Goal: Task Accomplishment & Management: Manage account settings

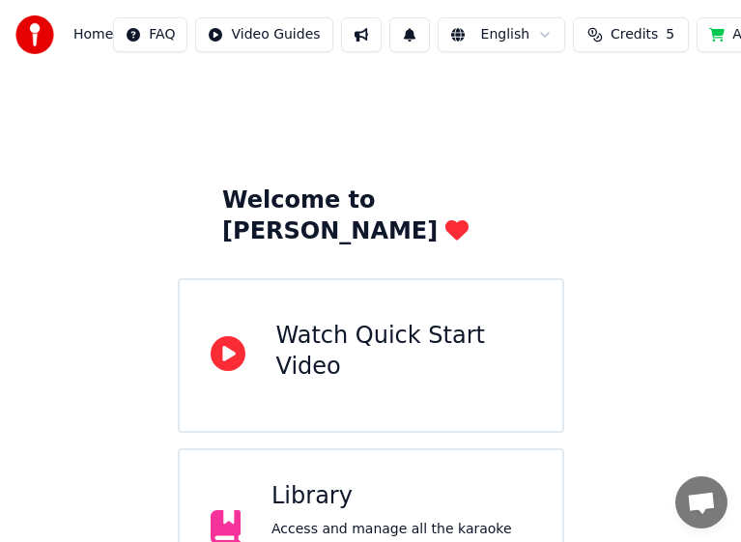
click at [332, 321] on div "Watch Quick Start Video" at bounding box center [403, 352] width 255 height 62
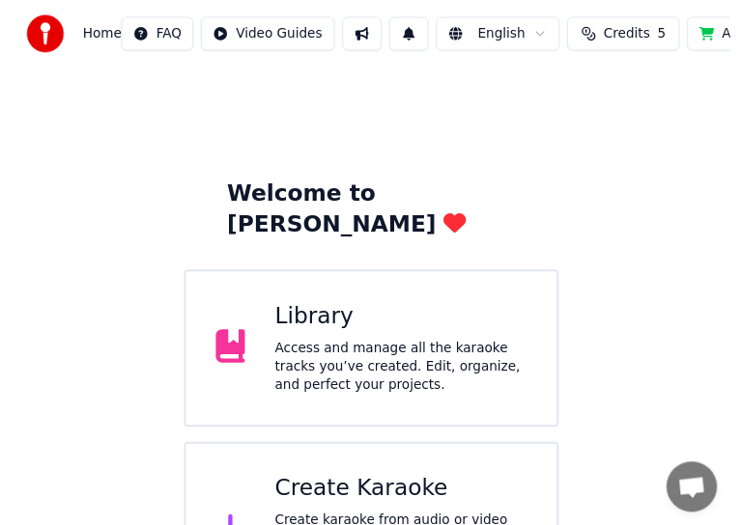
scroll to position [65, 0]
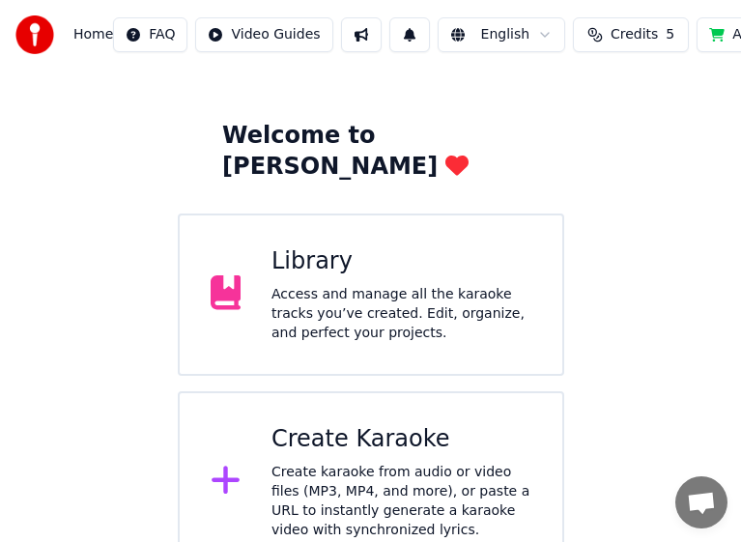
click at [396, 463] on div "Create karaoke from audio or video files (MP3, MP4, and more), or paste a URL t…" at bounding box center [401, 501] width 260 height 77
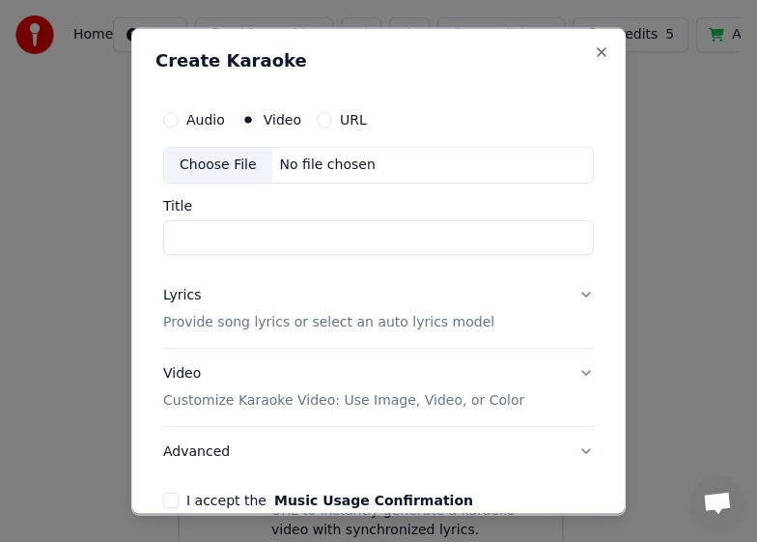
click at [223, 164] on div "Choose File" at bounding box center [218, 164] width 108 height 35
click at [594, 52] on button "Close" at bounding box center [601, 50] width 15 height 15
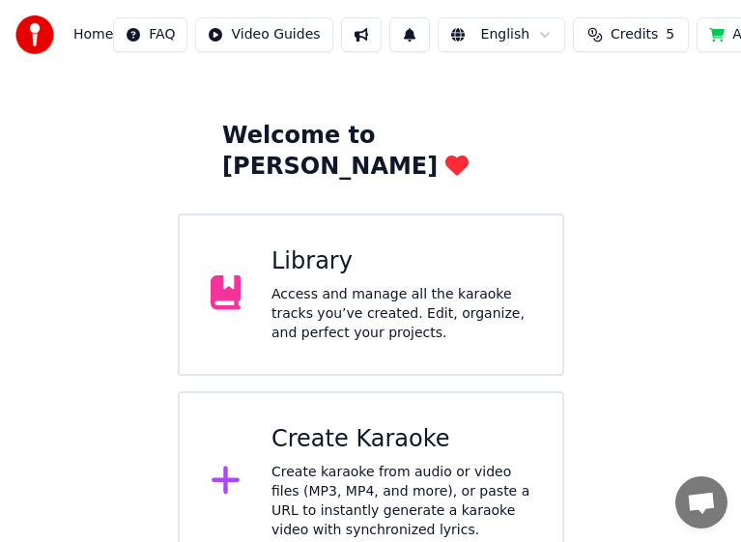
click at [263, 34] on html "Home FAQ Video Guides English Credits 5 Add Credits Settings Welcome to Youka L…" at bounding box center [370, 253] width 741 height 637
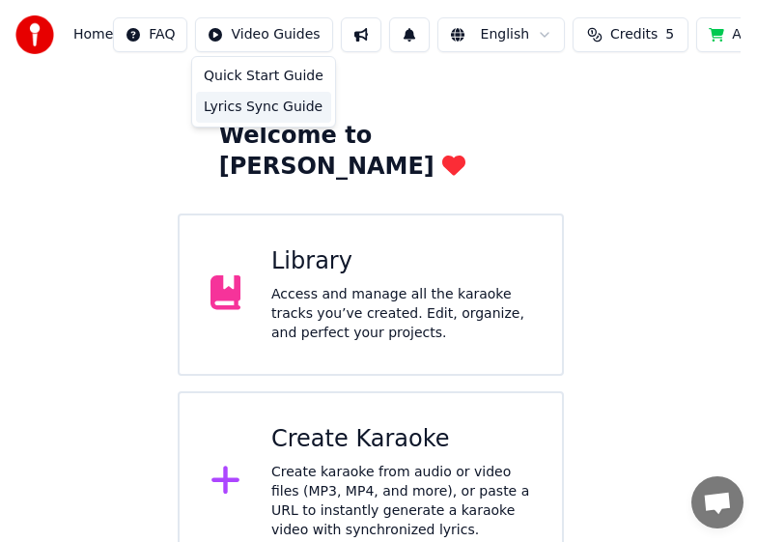
click at [255, 114] on div "Lyrics Sync Guide" at bounding box center [263, 107] width 135 height 31
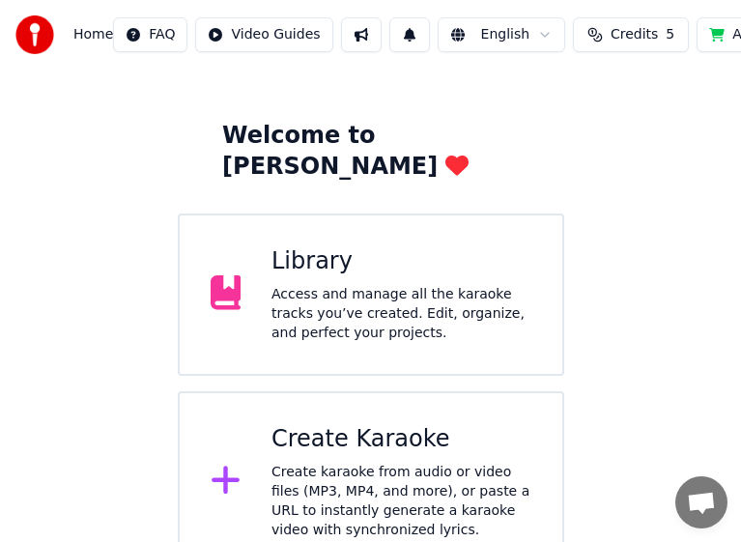
click at [325, 246] on div "Library Access and manage all the karaoke tracks you’ve created. Edit, organize…" at bounding box center [401, 294] width 260 height 97
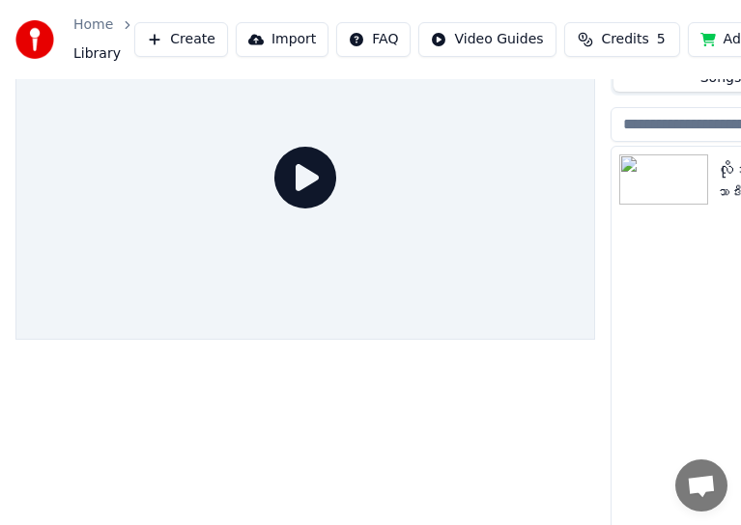
click at [651, 185] on img at bounding box center [663, 180] width 89 height 50
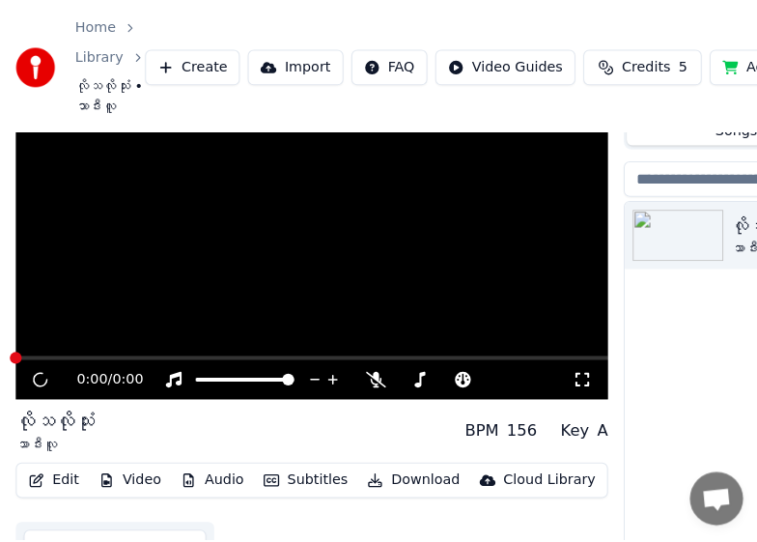
scroll to position [113, 0]
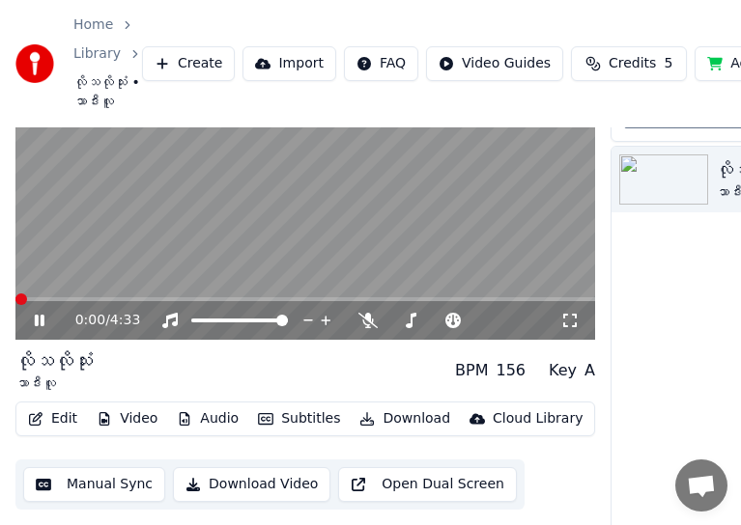
click at [58, 419] on button "Edit" at bounding box center [52, 419] width 65 height 27
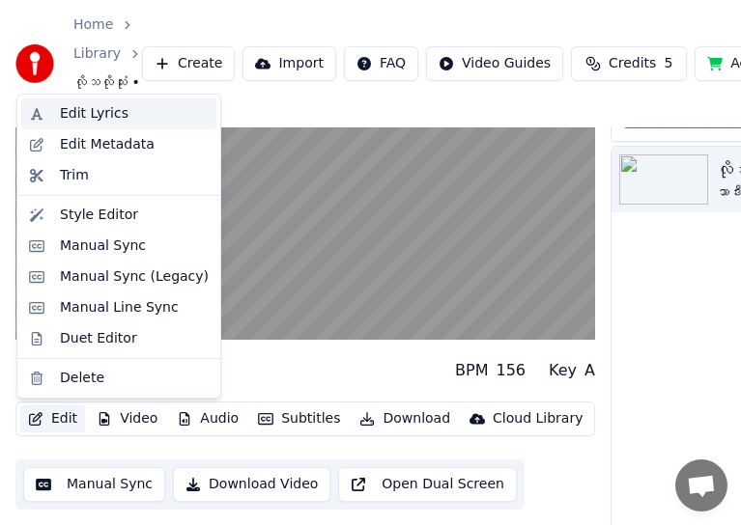
click at [68, 118] on div "Edit Lyrics" at bounding box center [94, 113] width 69 height 19
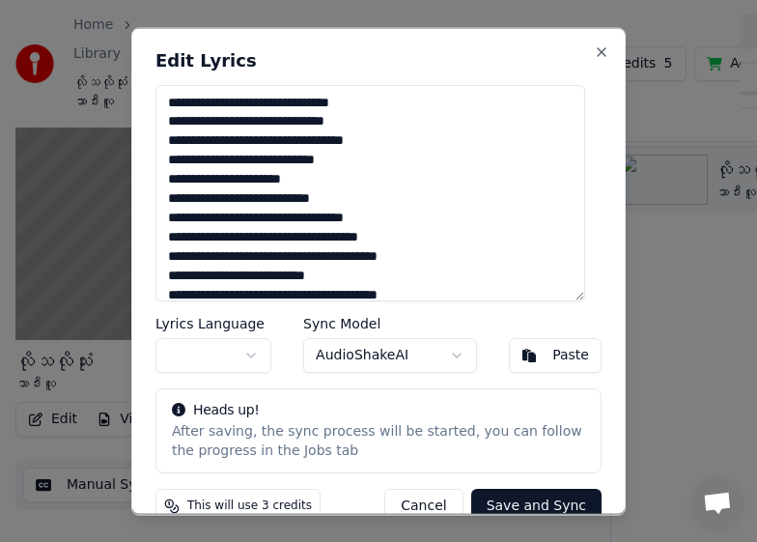
click at [203, 351] on button "button" at bounding box center [213, 354] width 116 height 35
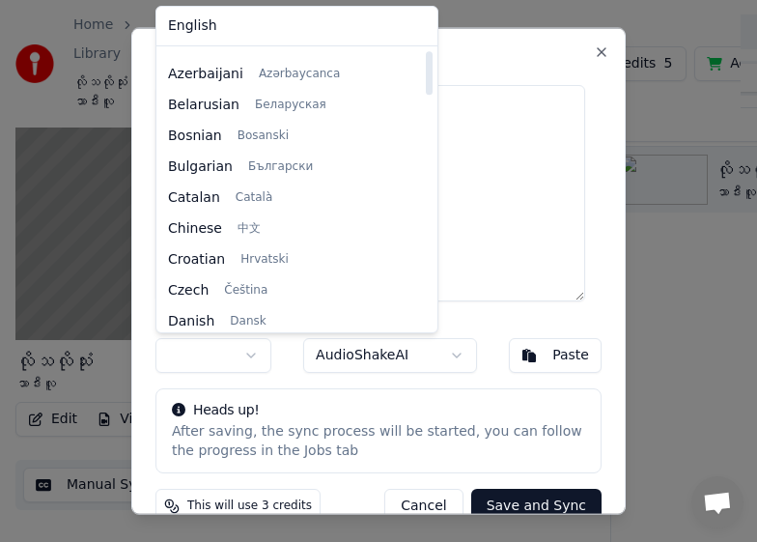
scroll to position [0, 0]
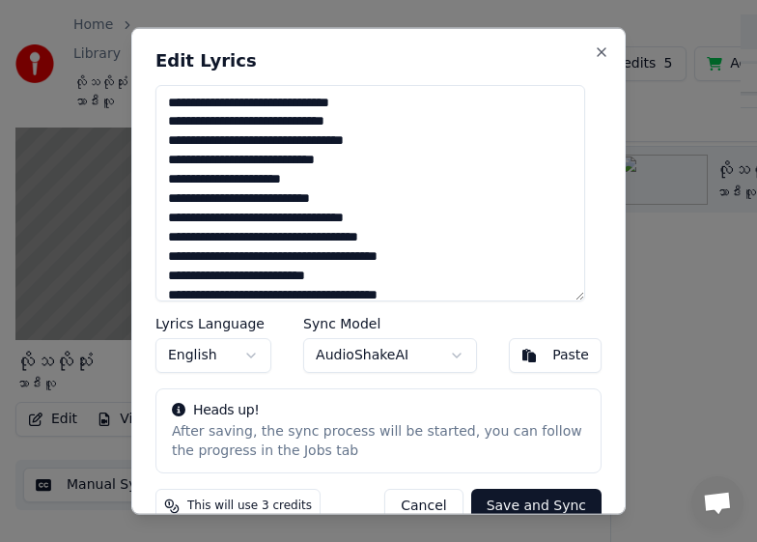
click at [517, 354] on button "Paste" at bounding box center [555, 354] width 93 height 35
click at [343, 326] on label "Sync Model" at bounding box center [390, 323] width 174 height 14
click at [346, 358] on body "Home Library လိုသလိုသုံး • သာဒီးလူ Create Import FAQ Video Guides Credits 5 Add…" at bounding box center [370, 158] width 741 height 542
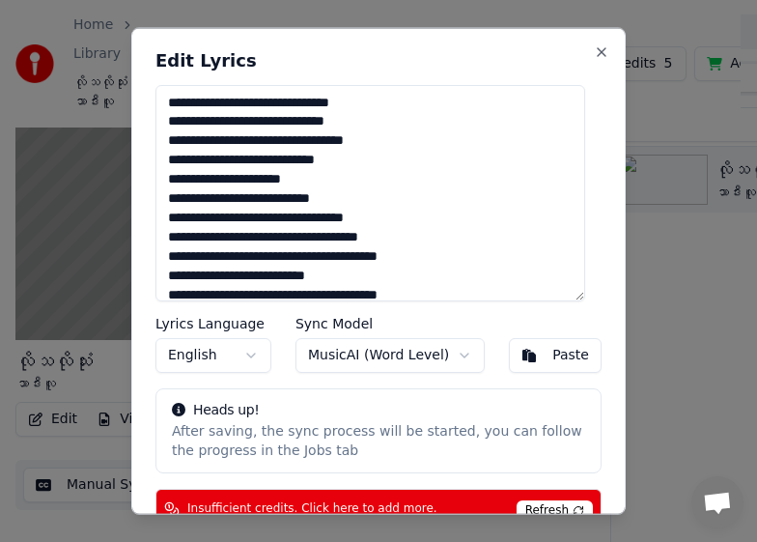
click at [198, 357] on button "English" at bounding box center [213, 354] width 116 height 35
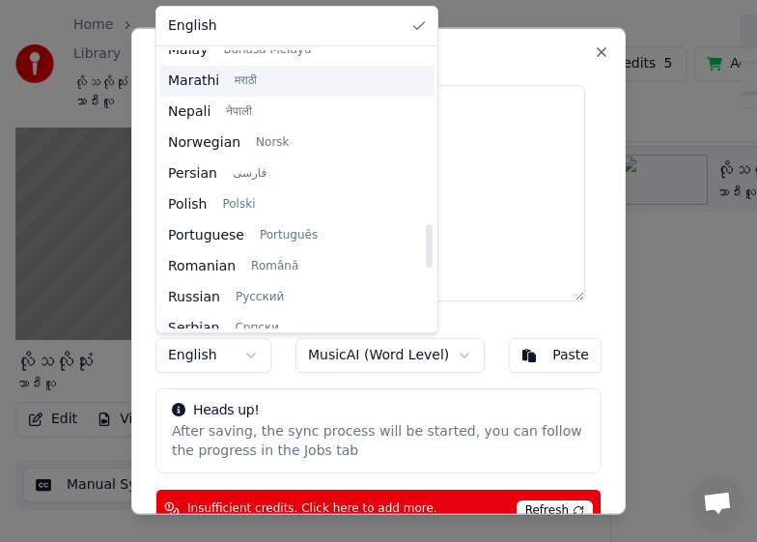
scroll to position [1289, 0]
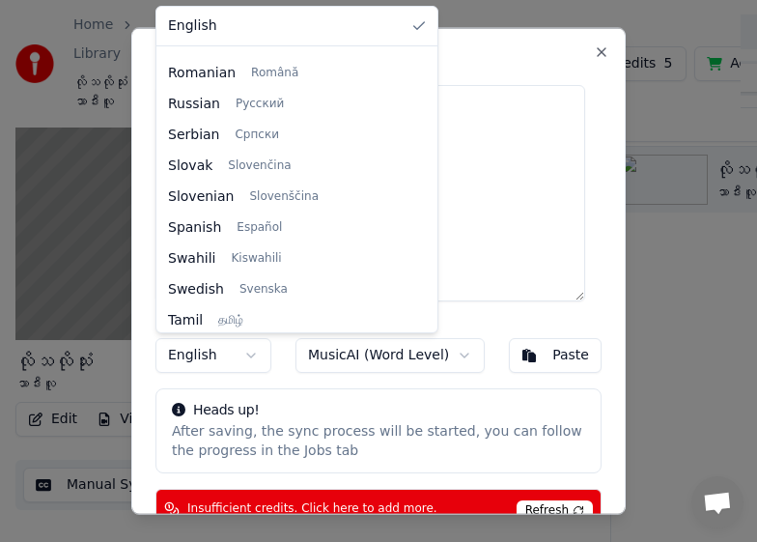
click at [421, 4] on div at bounding box center [378, 271] width 757 height 542
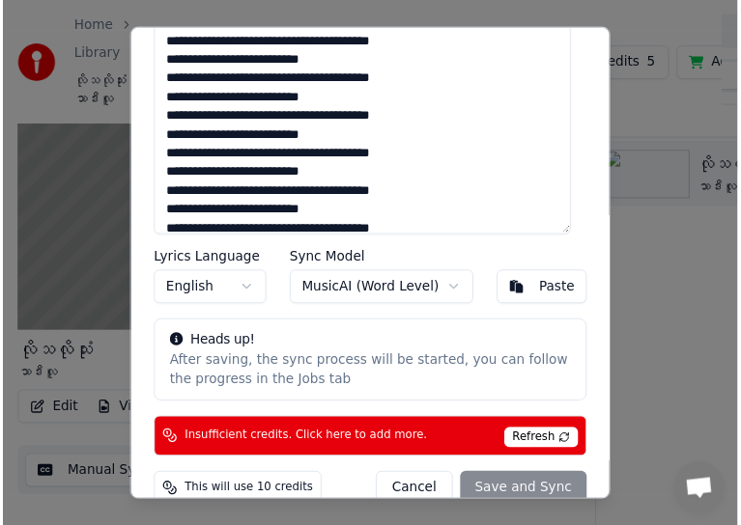
scroll to position [88, 0]
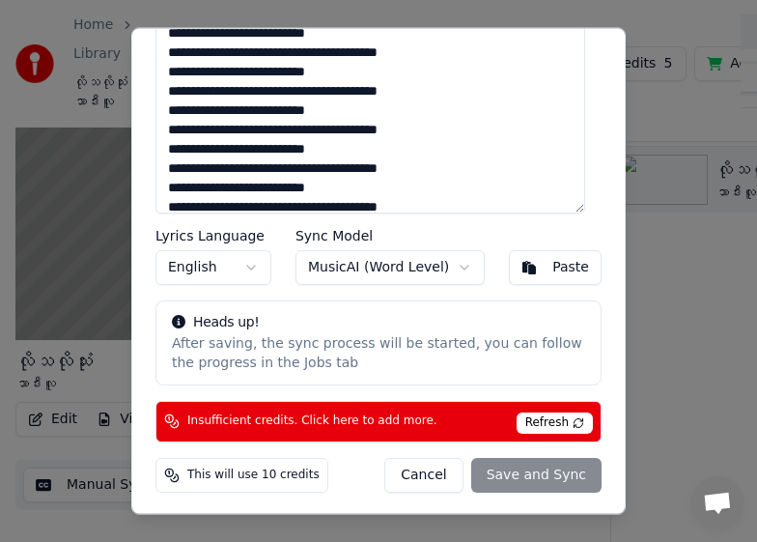
click at [253, 476] on span "This will use 10 credits" at bounding box center [253, 473] width 132 height 15
click at [182, 471] on div "This will use 10 credits" at bounding box center [241, 474] width 173 height 35
click at [248, 353] on div "After saving, the sync process will be started, you can follow the progress in …" at bounding box center [378, 352] width 413 height 39
click at [408, 476] on button "Cancel" at bounding box center [423, 474] width 78 height 35
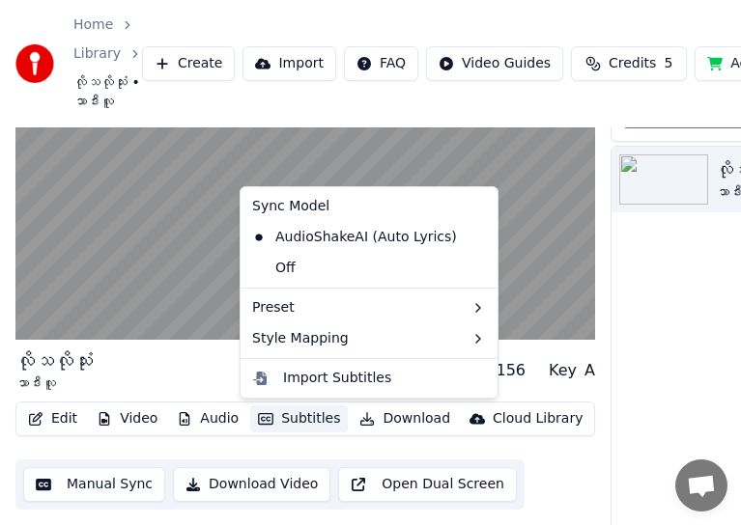
click at [301, 420] on button "Subtitles" at bounding box center [299, 419] width 98 height 27
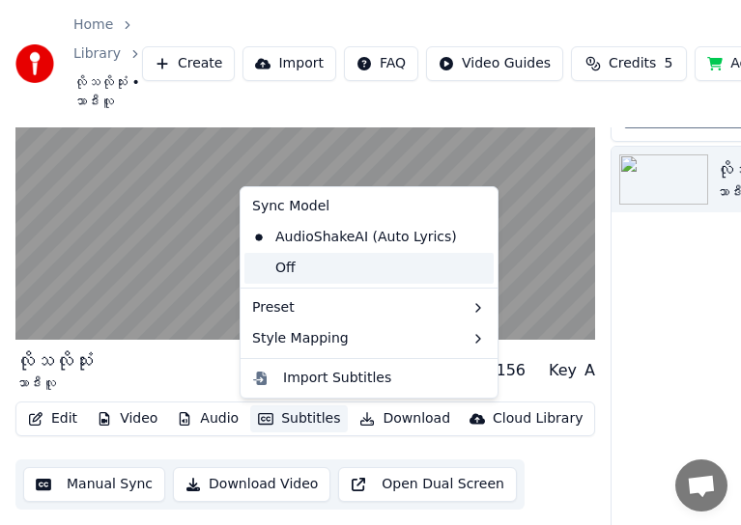
click at [283, 271] on div "Off" at bounding box center [368, 268] width 249 height 31
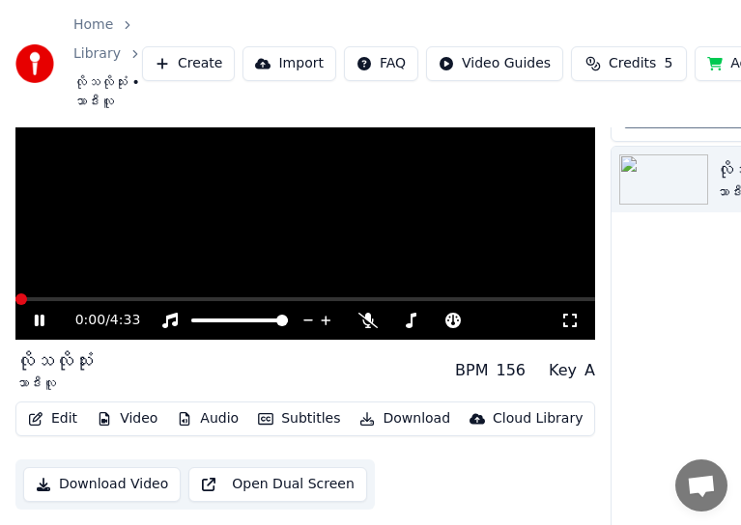
click at [40, 321] on icon at bounding box center [53, 320] width 44 height 15
click at [295, 418] on button "Subtitles" at bounding box center [299, 419] width 98 height 27
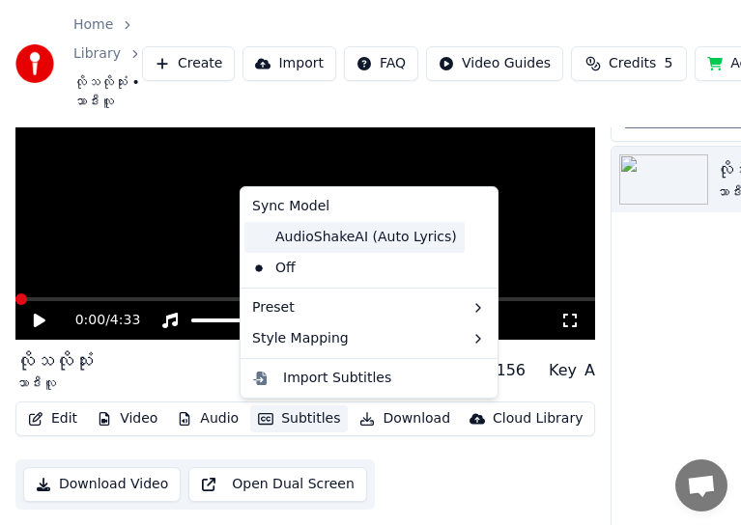
click at [318, 235] on div "AudioShakeAI (Auto Lyrics)" at bounding box center [354, 237] width 220 height 31
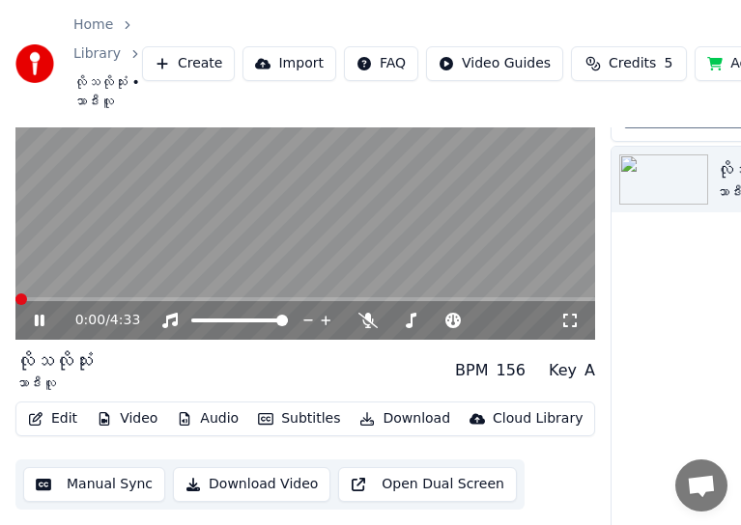
click at [39, 324] on icon at bounding box center [53, 320] width 44 height 15
click at [99, 482] on button "Manual Sync" at bounding box center [94, 484] width 142 height 35
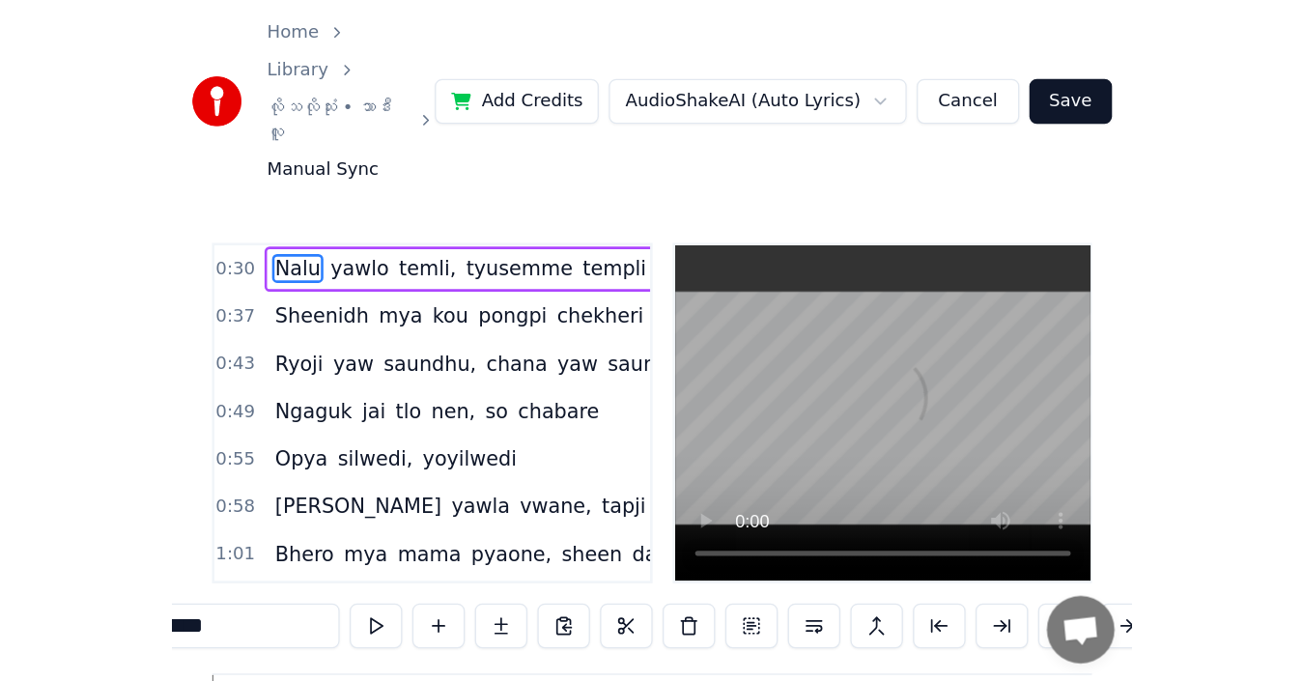
scroll to position [0, 8786]
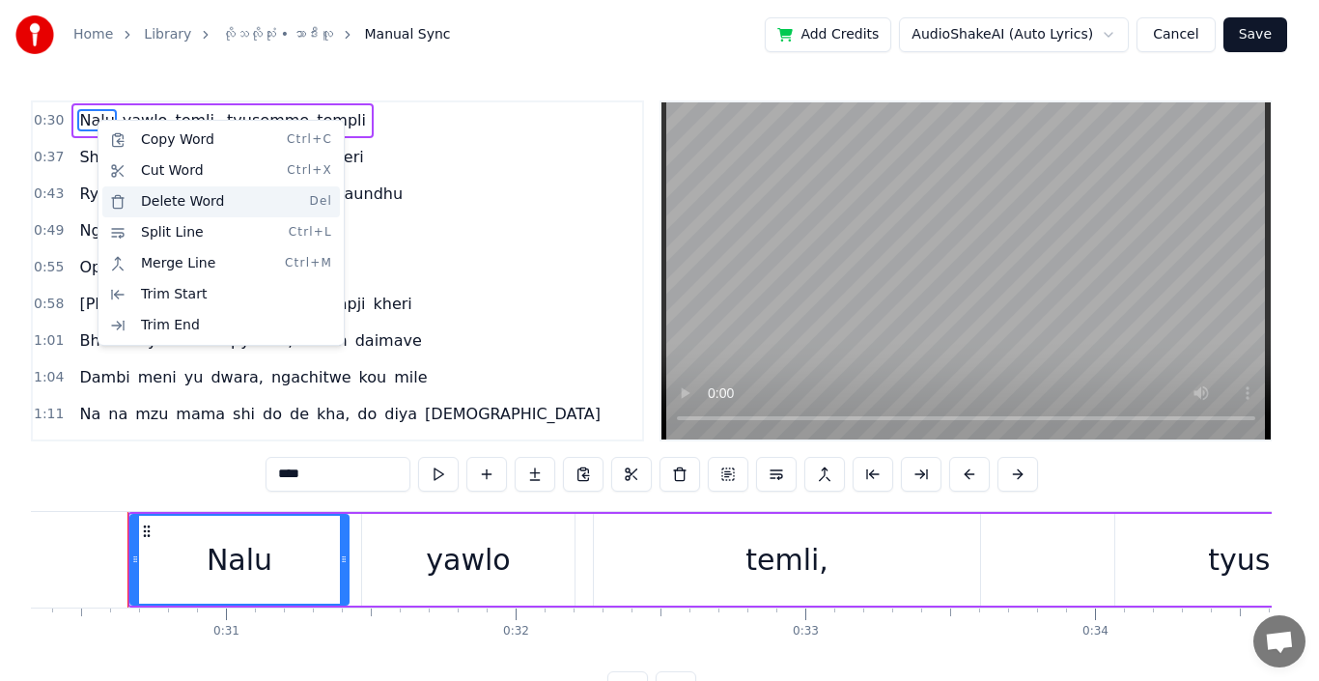
click at [123, 198] on div "Delete Word Del" at bounding box center [221, 201] width 238 height 31
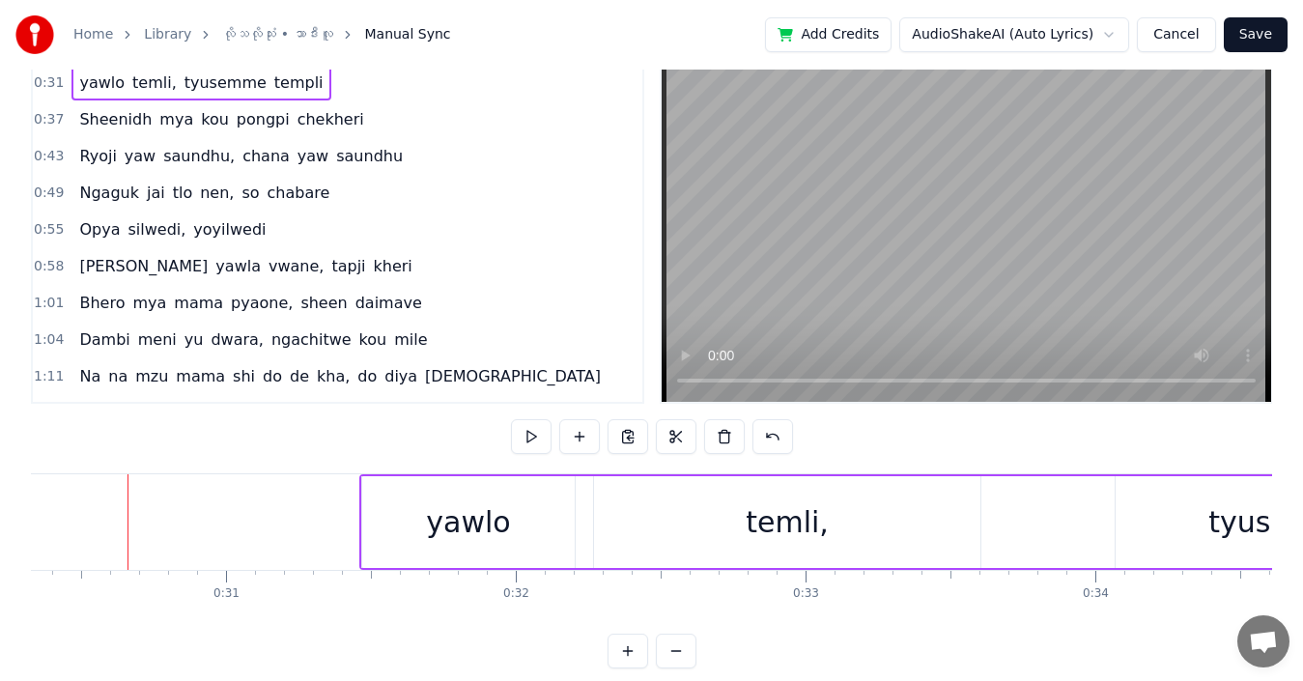
scroll to position [72, 0]
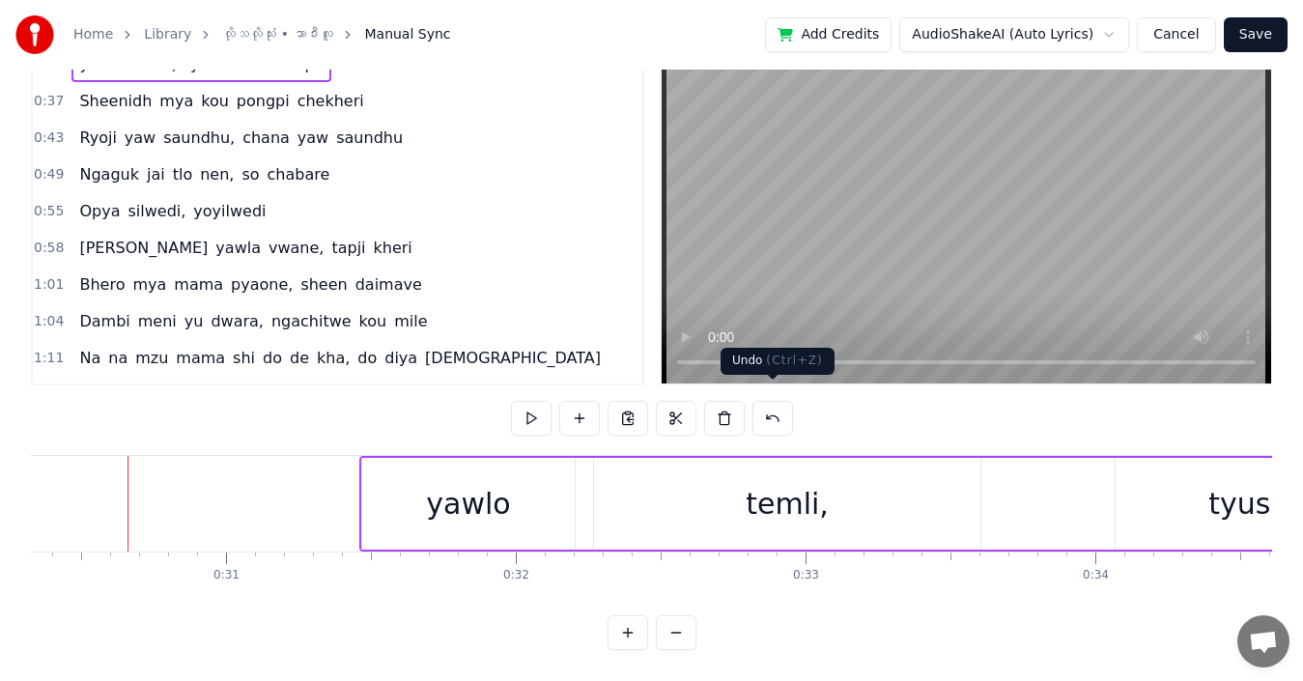
click at [756, 401] on button at bounding box center [772, 418] width 41 height 35
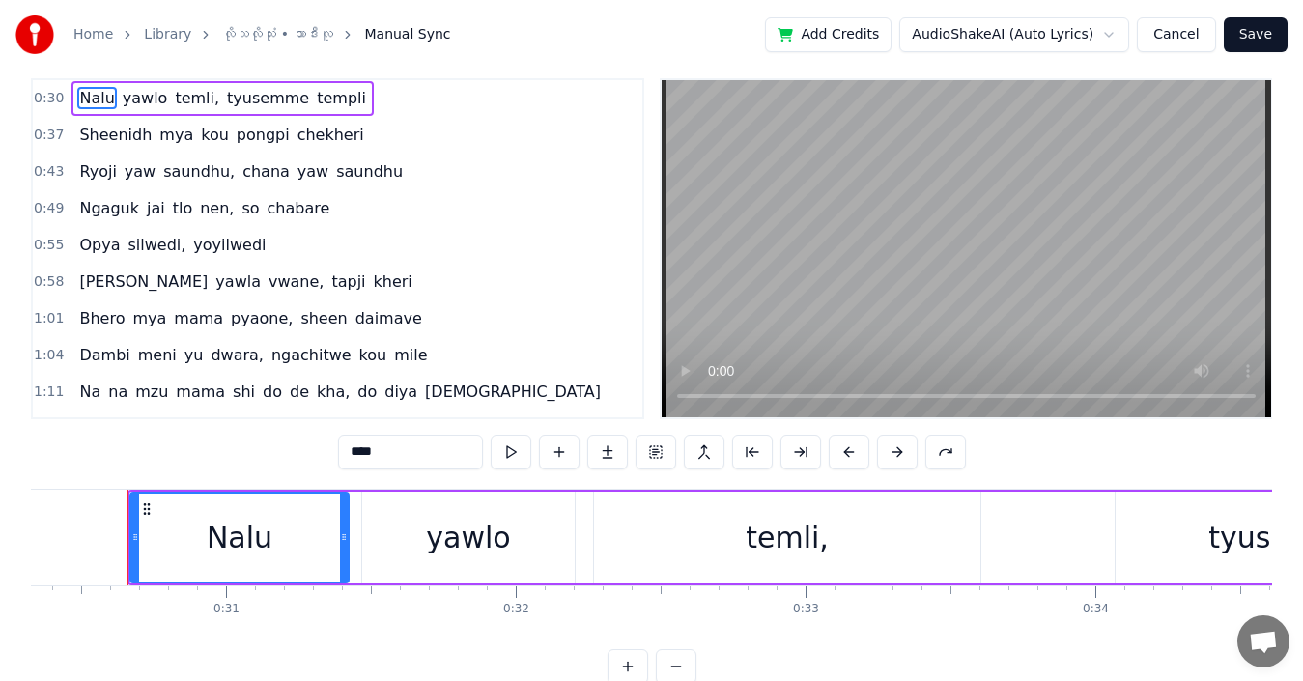
scroll to position [0, 0]
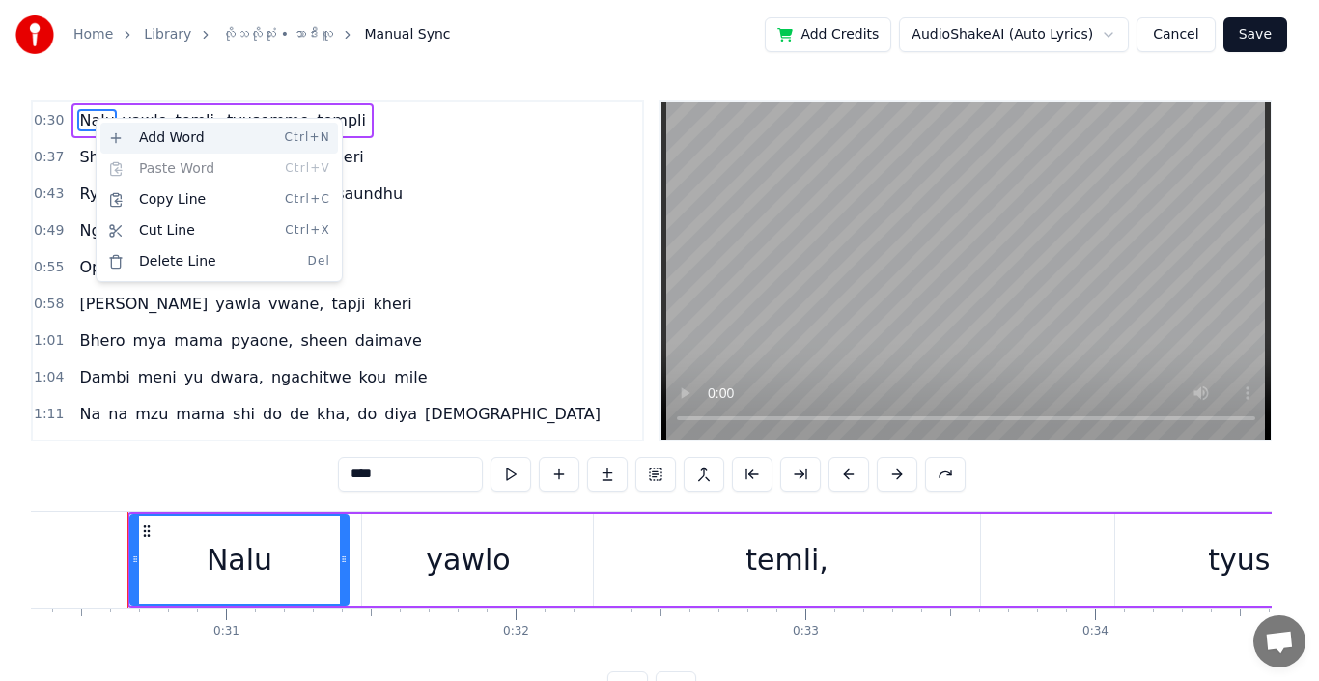
click at [114, 135] on div "Add Word Ctrl+N" at bounding box center [219, 138] width 238 height 31
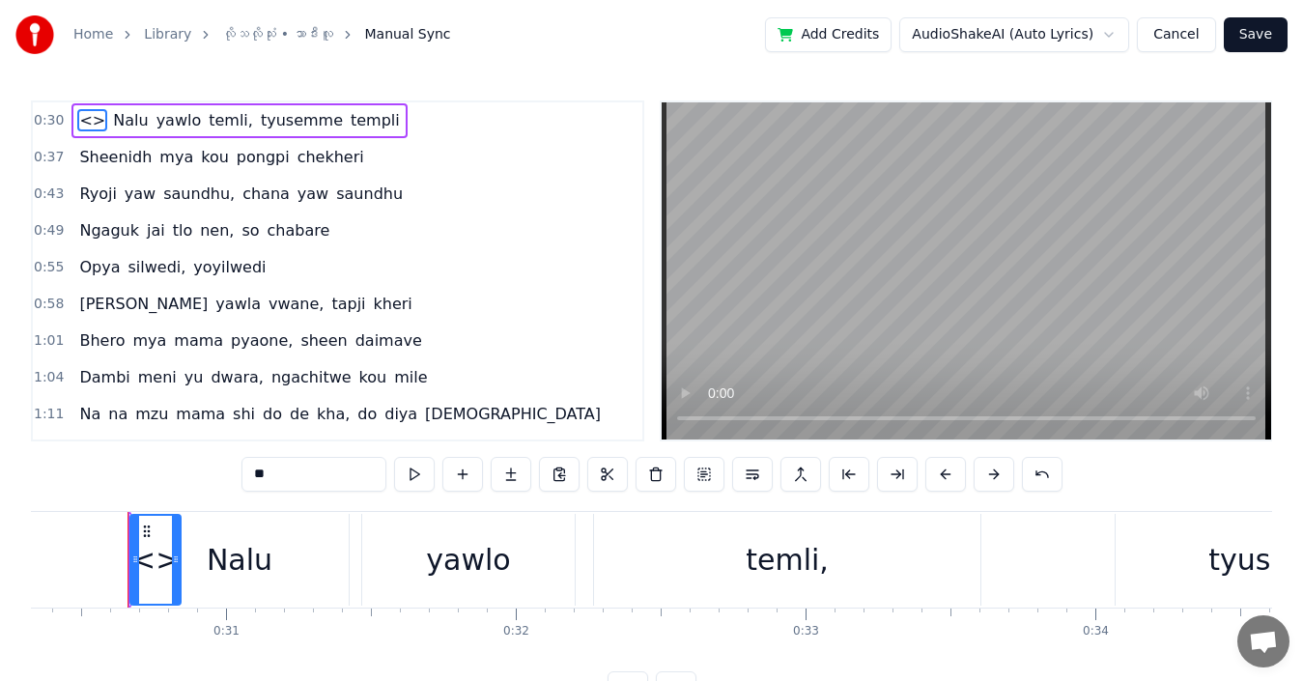
click at [85, 118] on span "<>" at bounding box center [92, 120] width 30 height 22
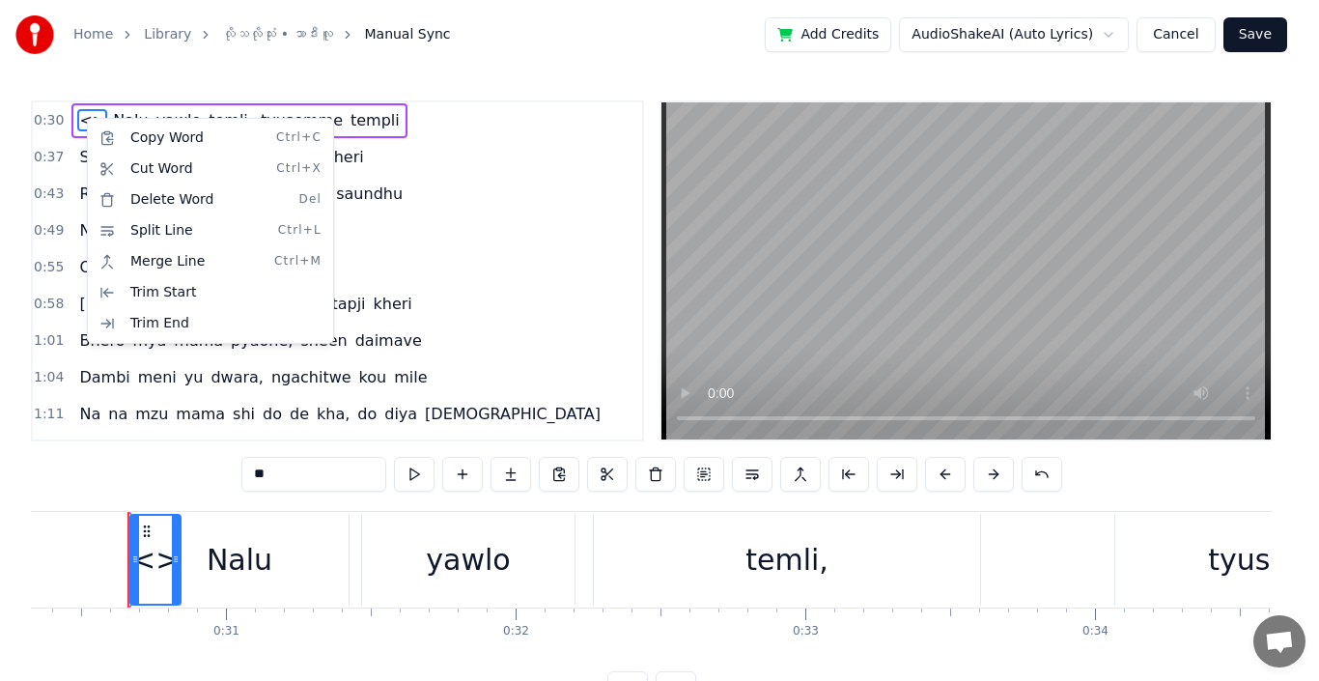
click at [85, 118] on html "Home Library လိုသလိုသုံး • သာဒီးလူ Manual Sync Add Credits AudioShakeAI (Auto L…" at bounding box center [659, 368] width 1319 height 737
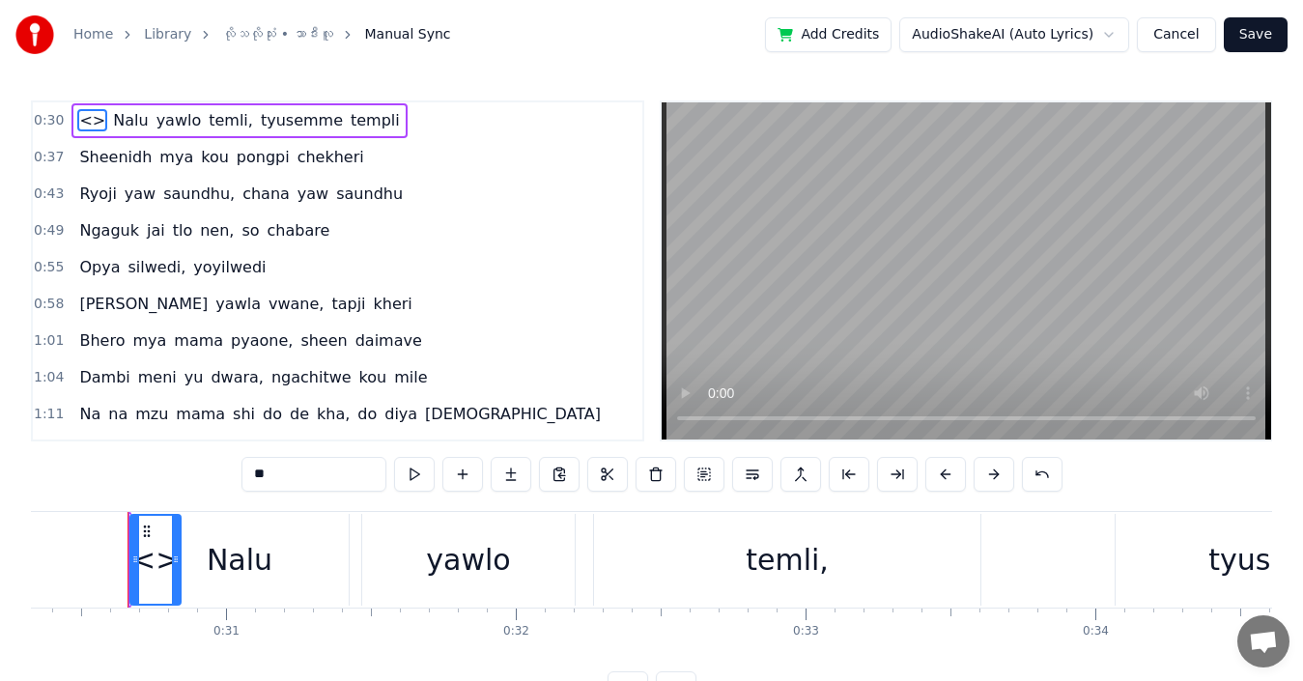
click at [151, 541] on div "<>" at bounding box center [155, 559] width 48 height 43
click at [144, 528] on icon at bounding box center [146, 530] width 15 height 15
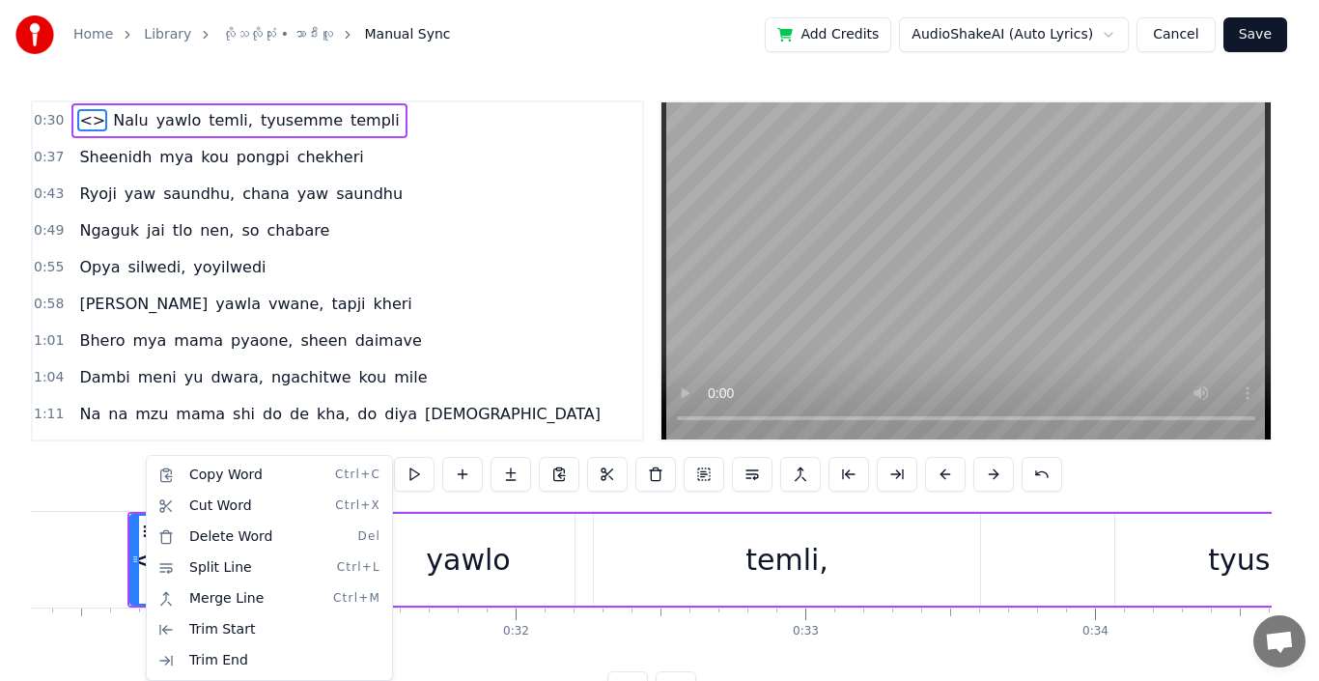
click at [85, 541] on html "Home Library လိုသလိုသုံး • သာဒီးလူ Manual Sync Add Credits AudioShakeAI (Auto L…" at bounding box center [659, 368] width 1319 height 737
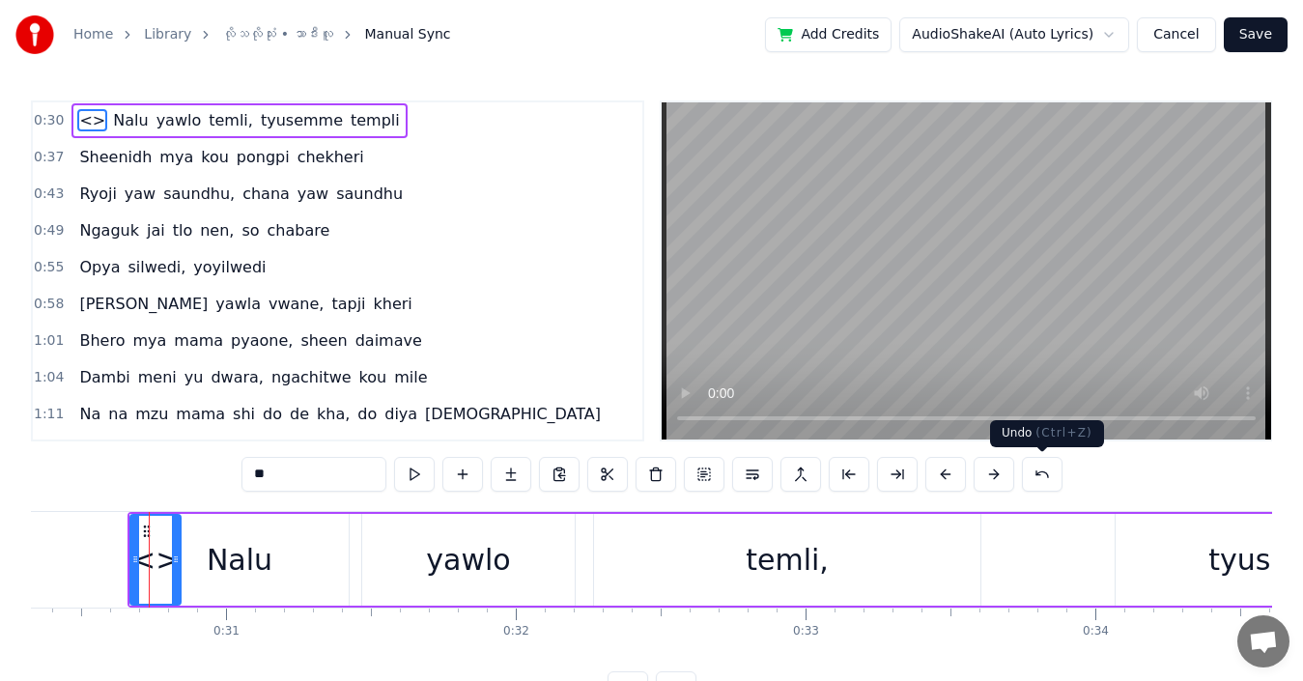
click at [756, 474] on button at bounding box center [1042, 474] width 41 height 35
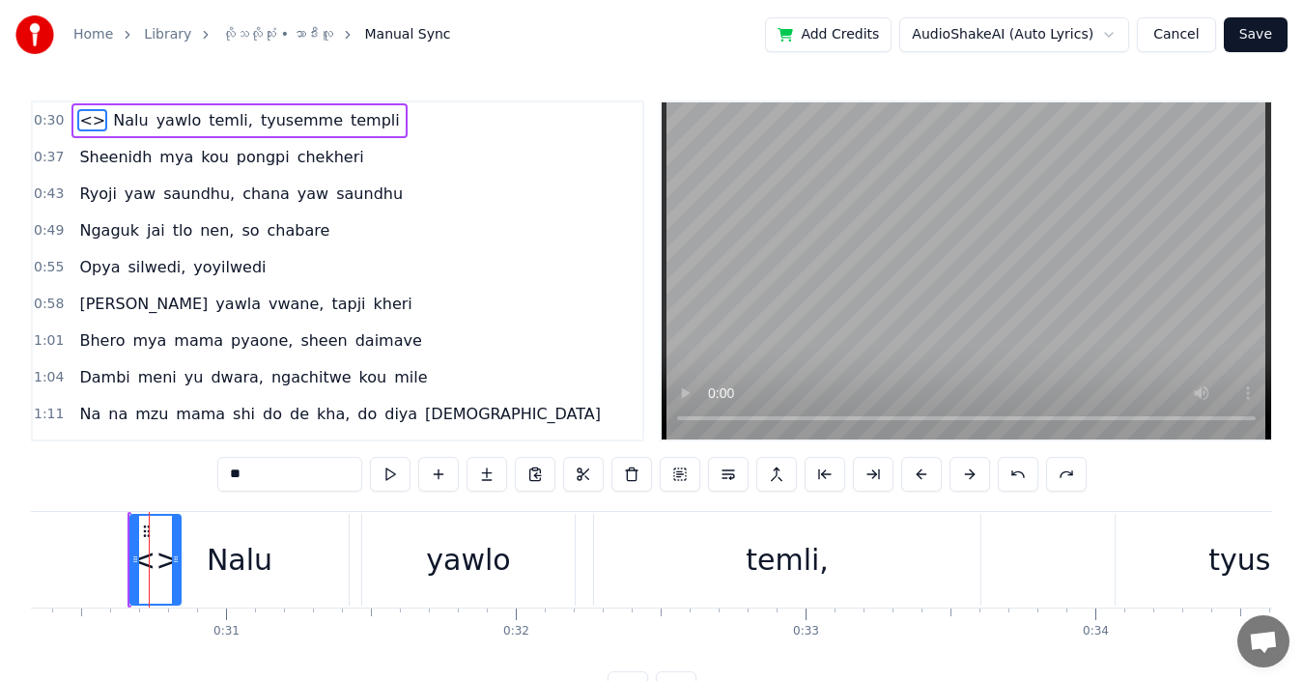
click at [756, 474] on div "**" at bounding box center [651, 474] width 869 height 35
click at [87, 117] on span "<>" at bounding box center [92, 120] width 30 height 22
click at [756, 477] on button at bounding box center [1018, 474] width 41 height 35
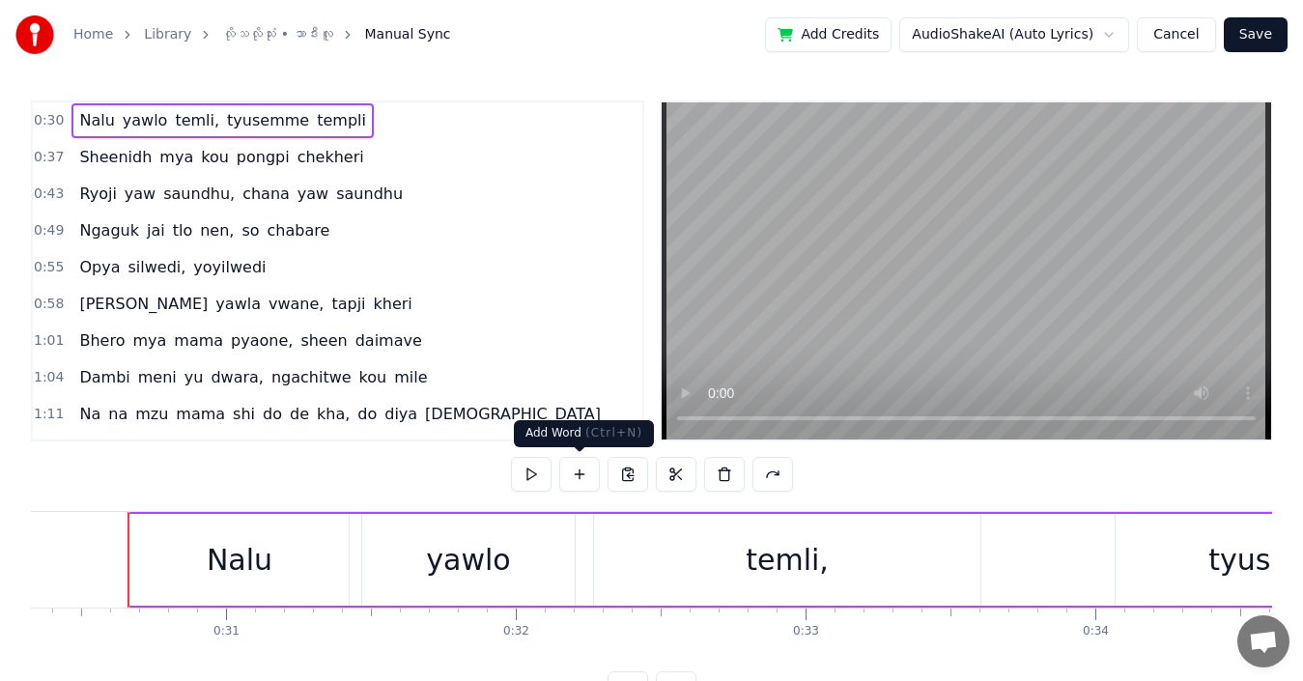
click at [581, 470] on button at bounding box center [579, 474] width 41 height 35
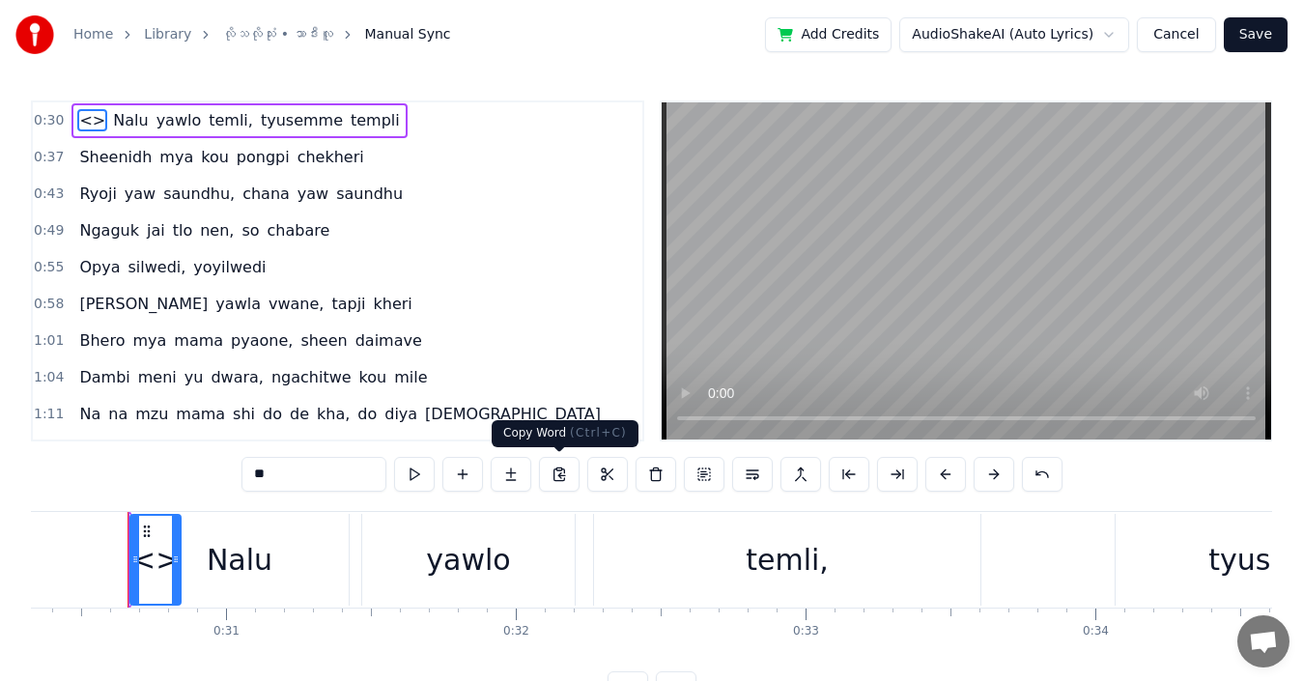
click at [556, 476] on button at bounding box center [559, 474] width 41 height 35
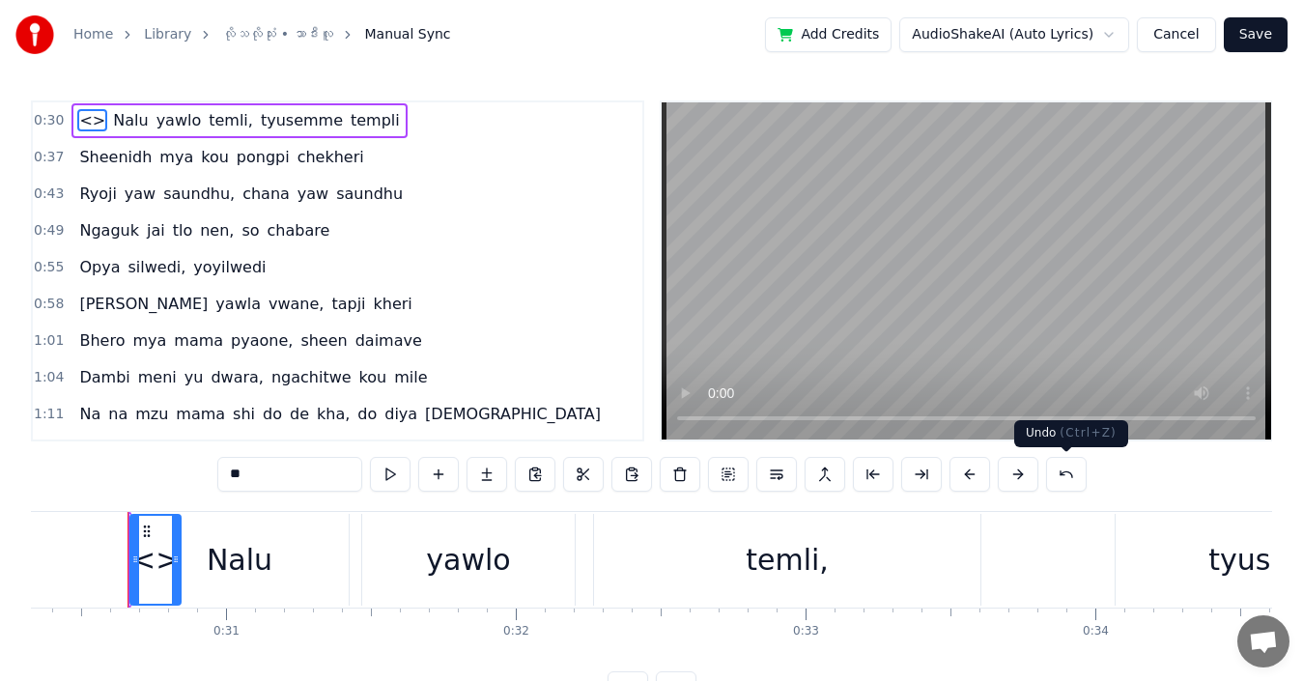
click at [756, 474] on button at bounding box center [1066, 474] width 41 height 35
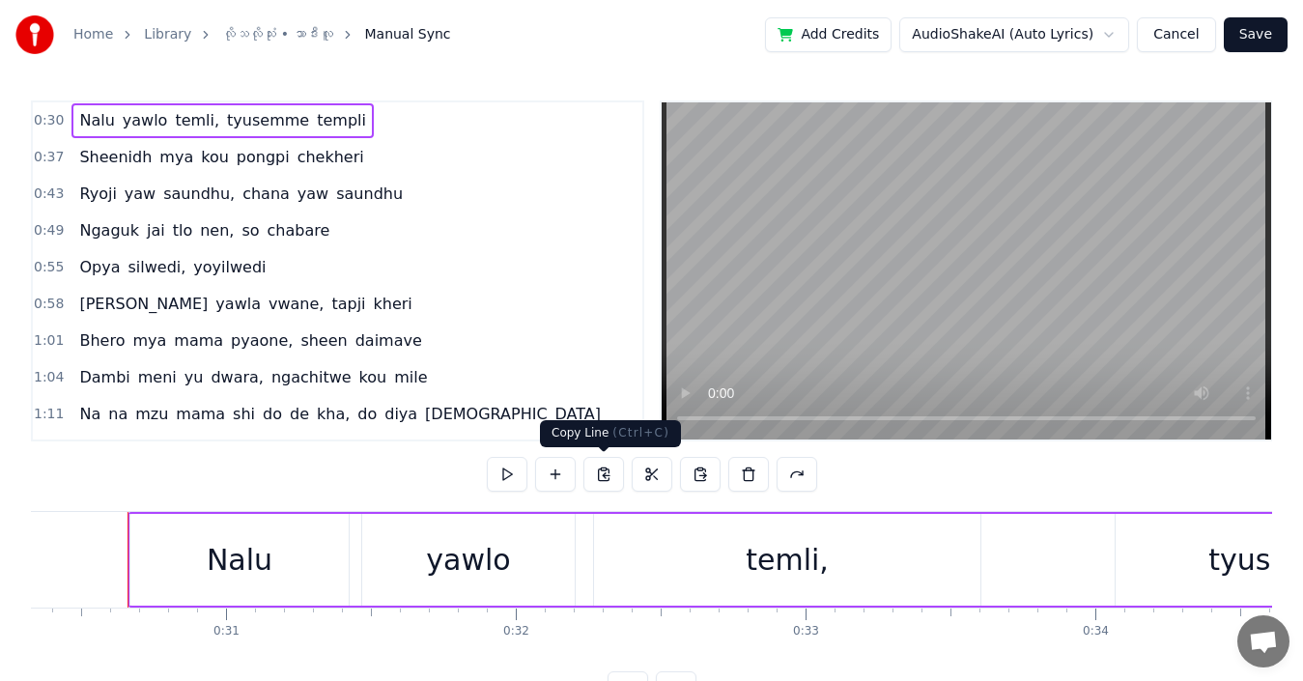
click at [603, 474] on button at bounding box center [603, 474] width 41 height 35
click at [604, 475] on button at bounding box center [603, 474] width 41 height 35
click at [554, 472] on button at bounding box center [555, 474] width 41 height 35
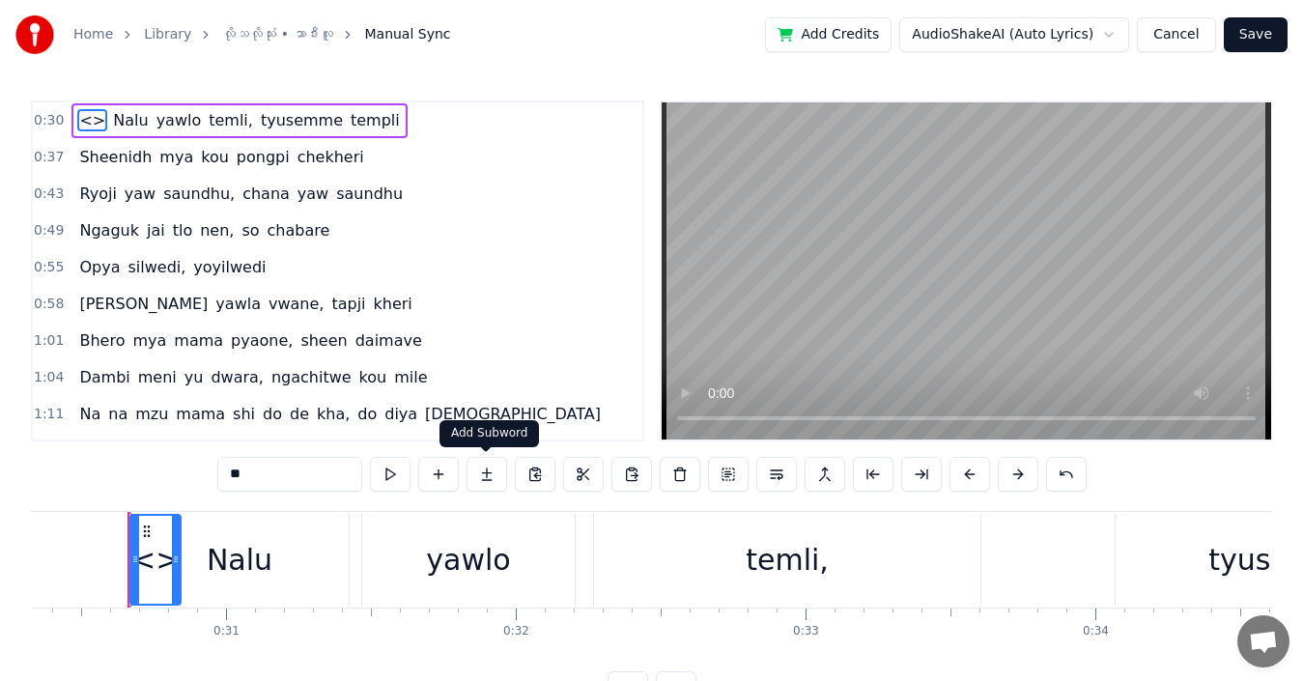
click at [485, 473] on button at bounding box center [486, 474] width 41 height 35
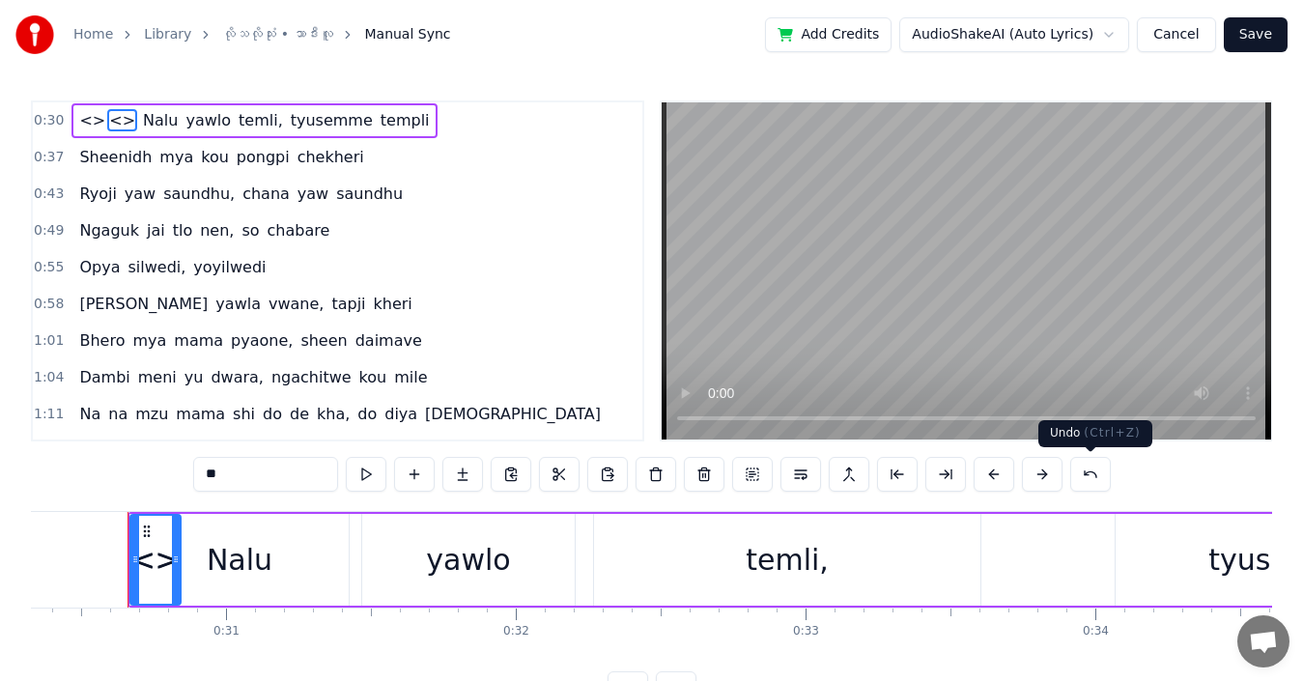
click at [756, 470] on button at bounding box center [1090, 474] width 41 height 35
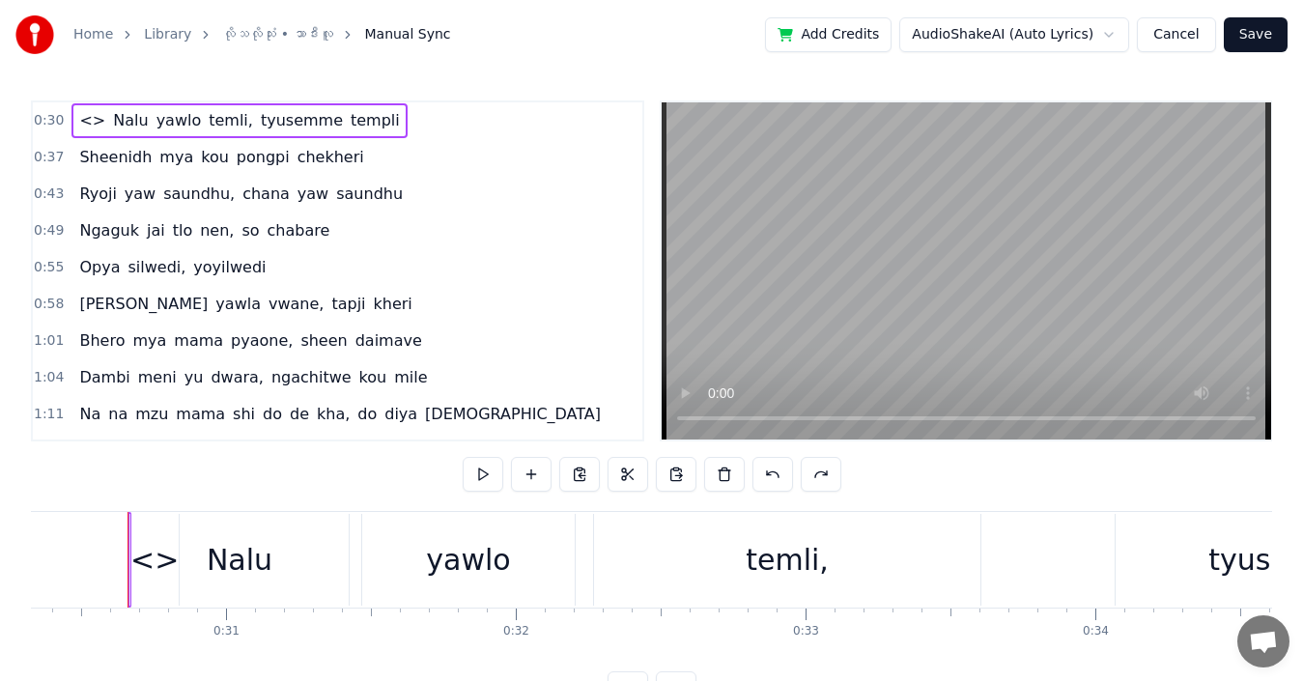
click at [756, 473] on div "0:30 <> [PERSON_NAME], tyusemme templi 0:37 Sheenidh mya kou pongpi chekheri 0:…" at bounding box center [651, 402] width 1241 height 605
click at [756, 478] on button at bounding box center [772, 474] width 41 height 35
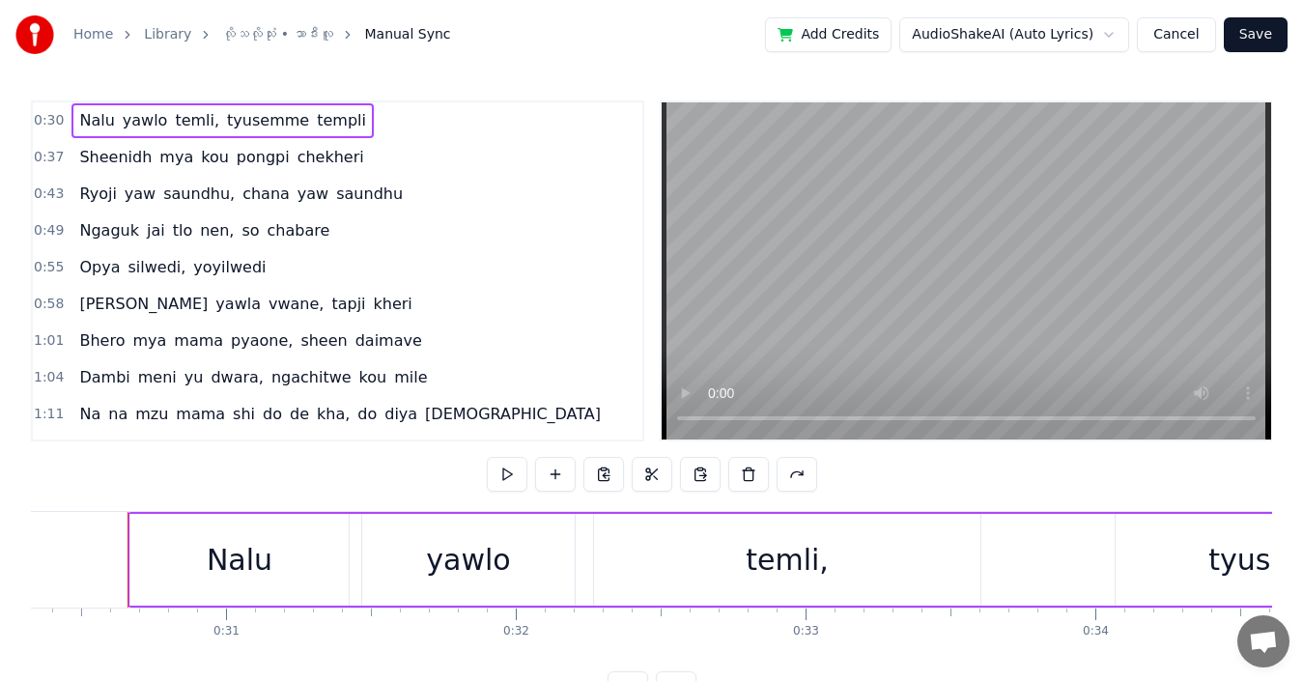
click at [756, 39] on html "Home Library လိုသလိုသုံး • သာဒီးလူ Manual Sync Add Credits AudioShakeAI (Auto L…" at bounding box center [651, 368] width 1303 height 737
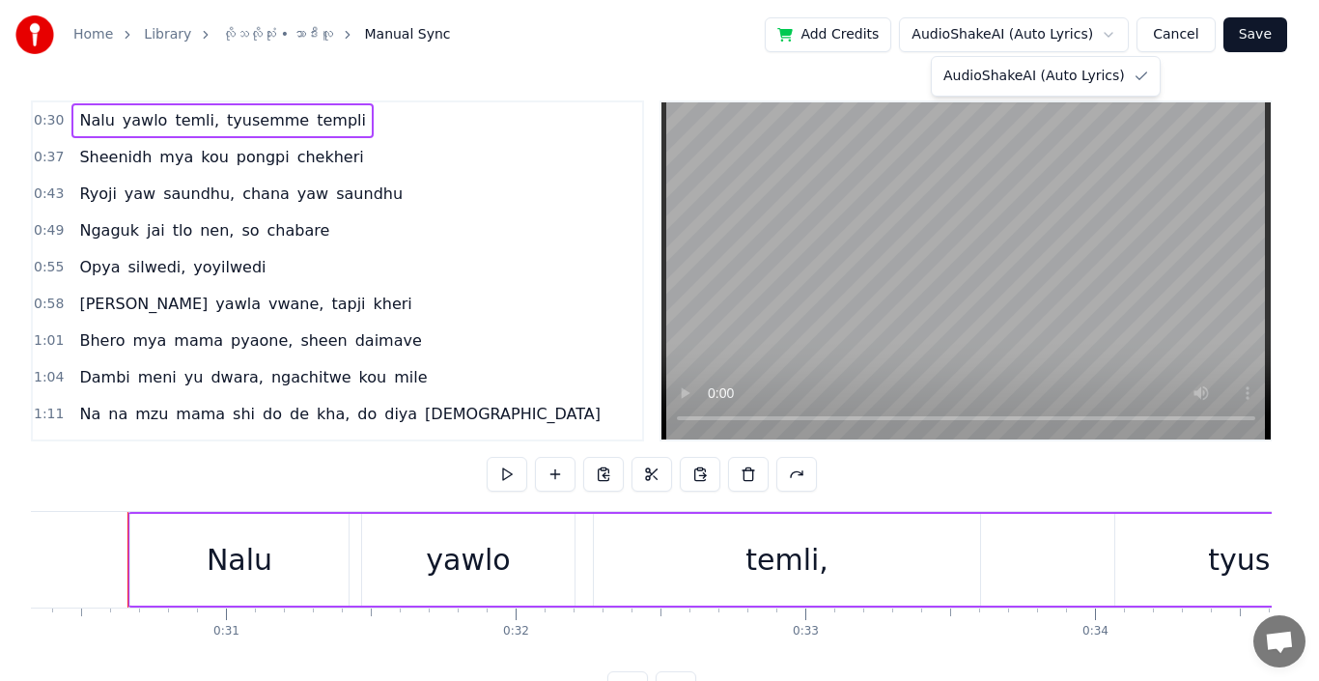
click at [756, 27] on html "Home Library လိုသလိုသုံး • သာဒီးလူ Manual Sync Add Credits AudioShakeAI (Auto L…" at bounding box center [659, 368] width 1319 height 737
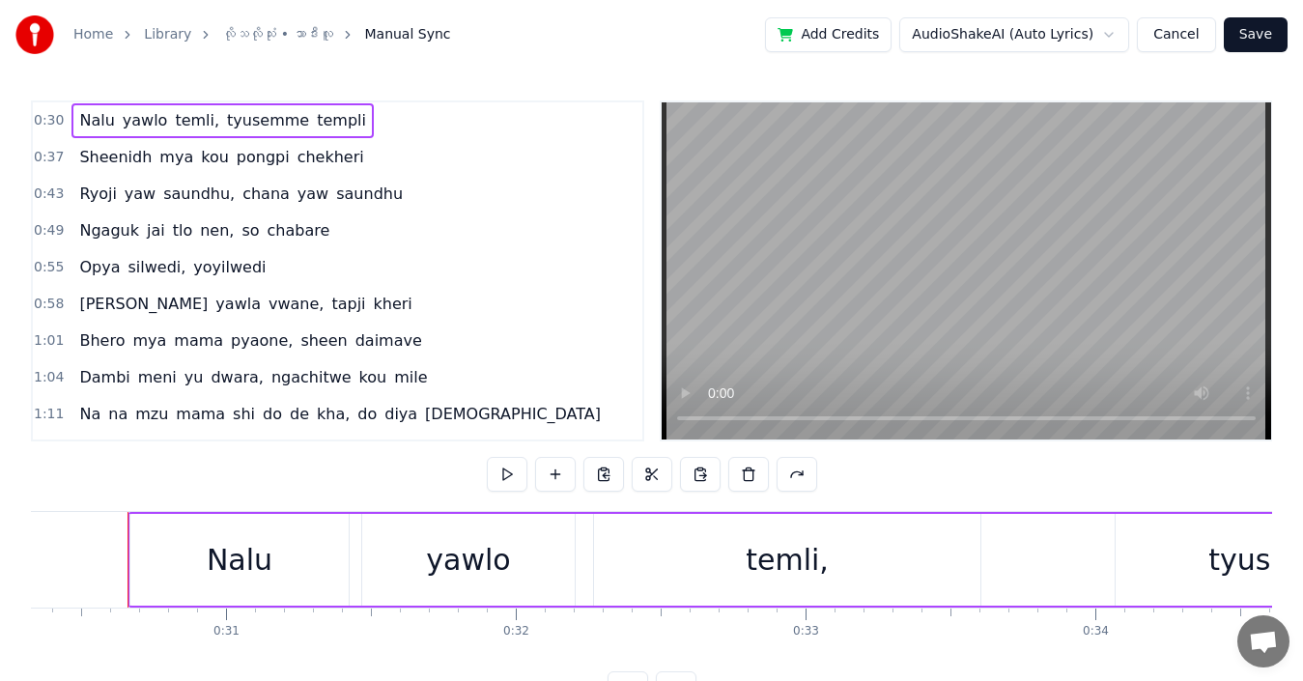
click at [756, 28] on button "Cancel" at bounding box center [1176, 34] width 78 height 35
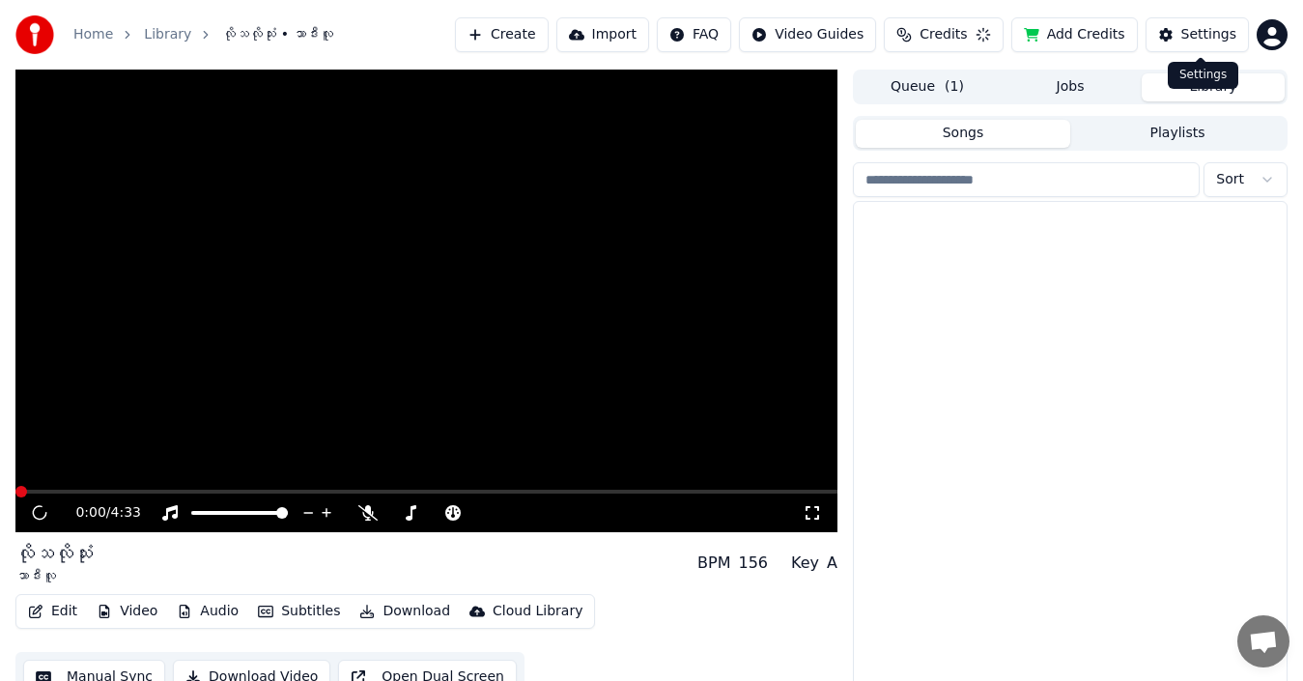
scroll to position [31, 0]
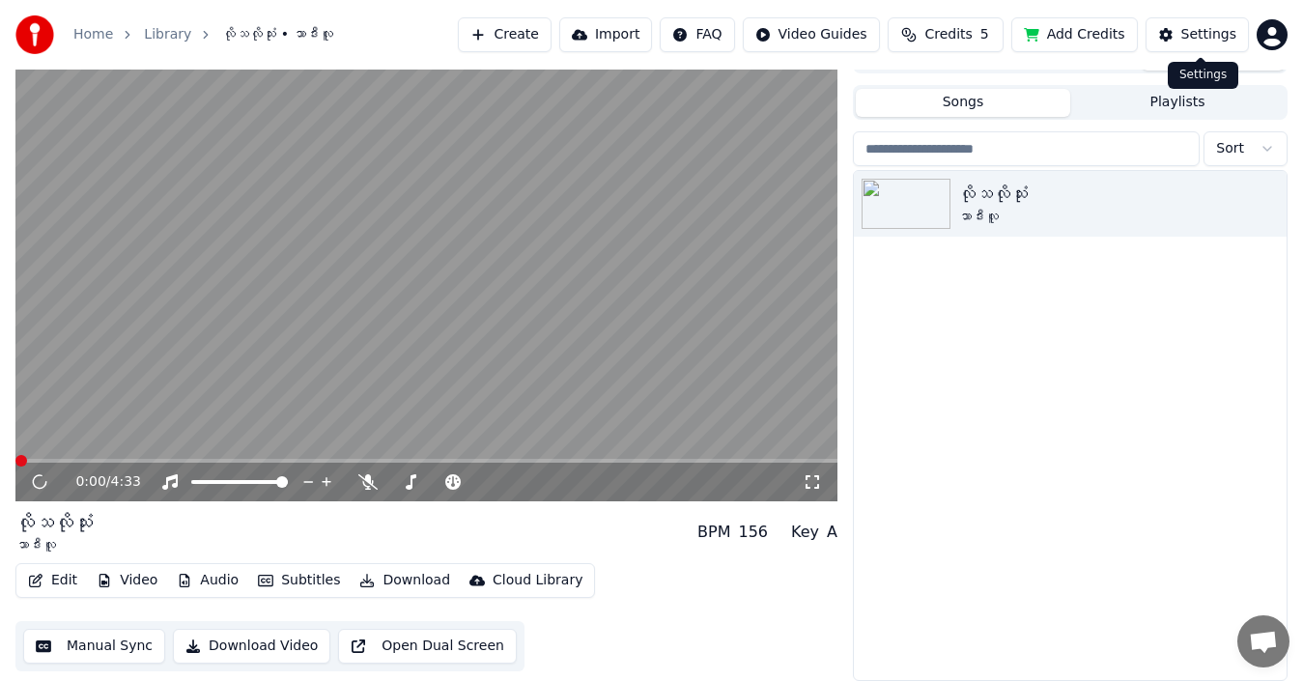
click at [756, 36] on div "Settings" at bounding box center [1208, 34] width 55 height 19
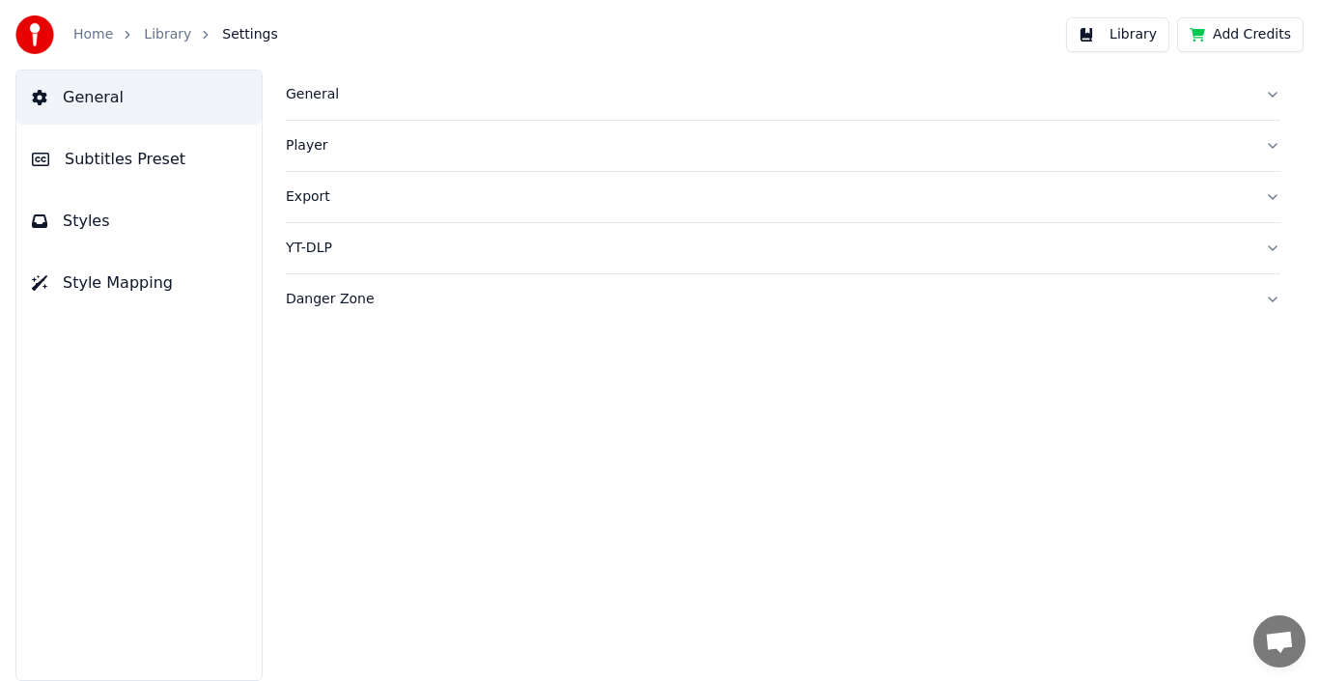
click at [88, 158] on span "Subtitles Preset" at bounding box center [125, 159] width 121 height 23
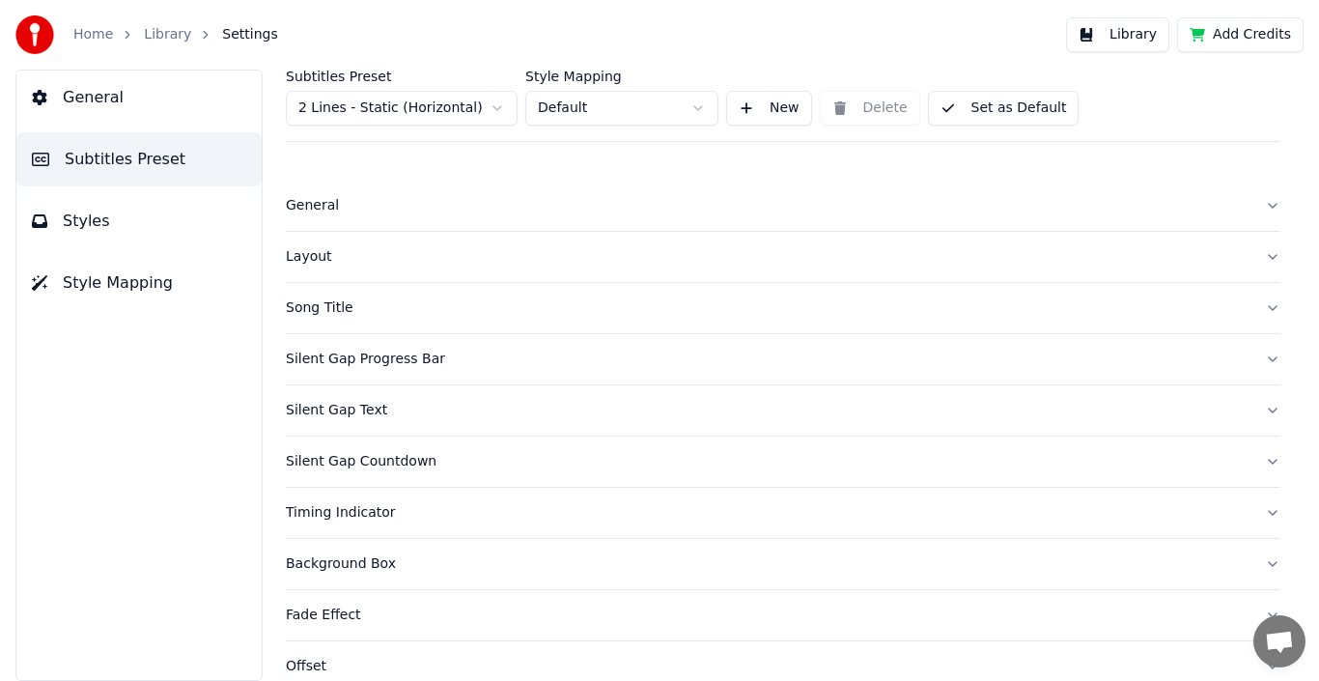
scroll to position [97, 0]
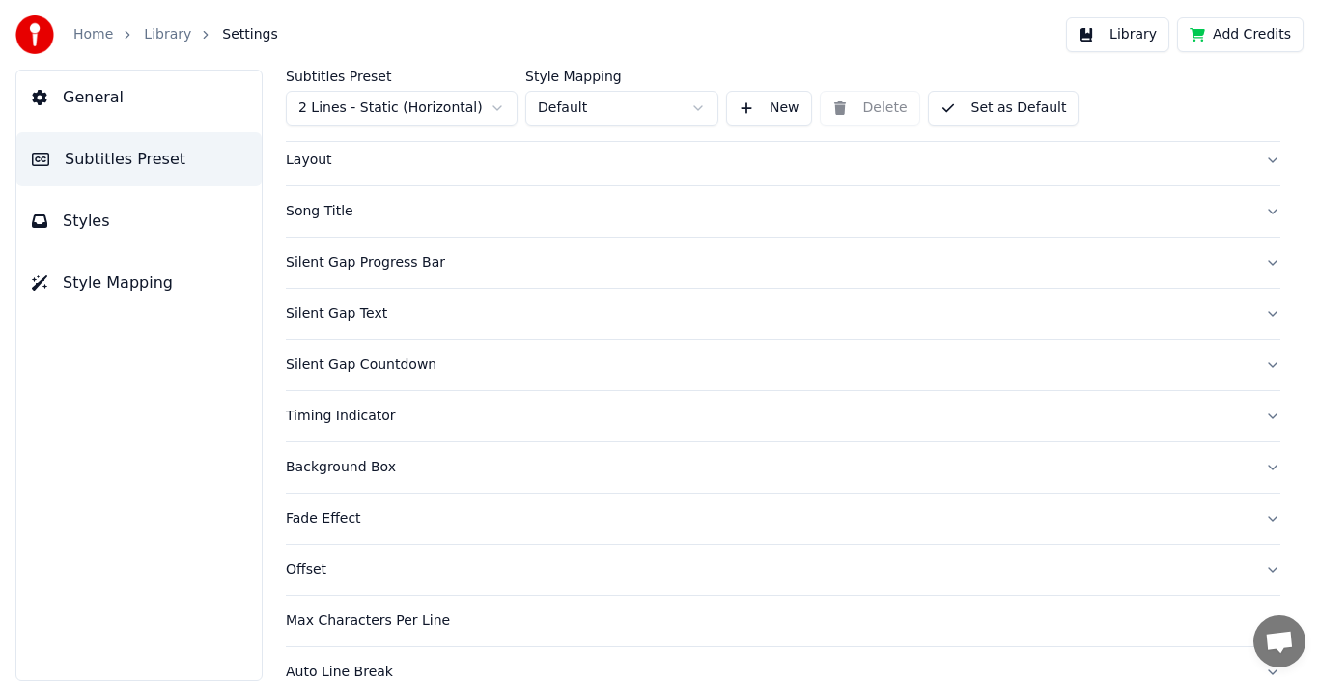
click at [339, 309] on div "Silent Gap Text" at bounding box center [768, 313] width 964 height 19
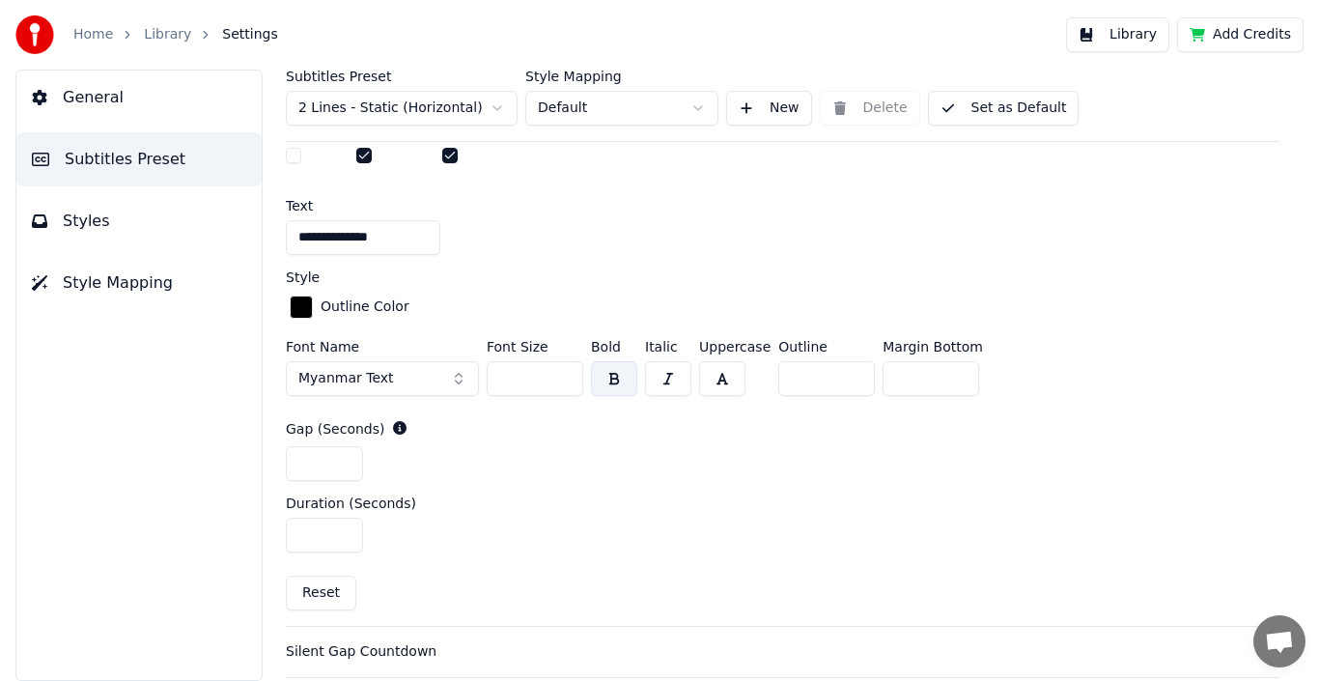
scroll to position [773, 0]
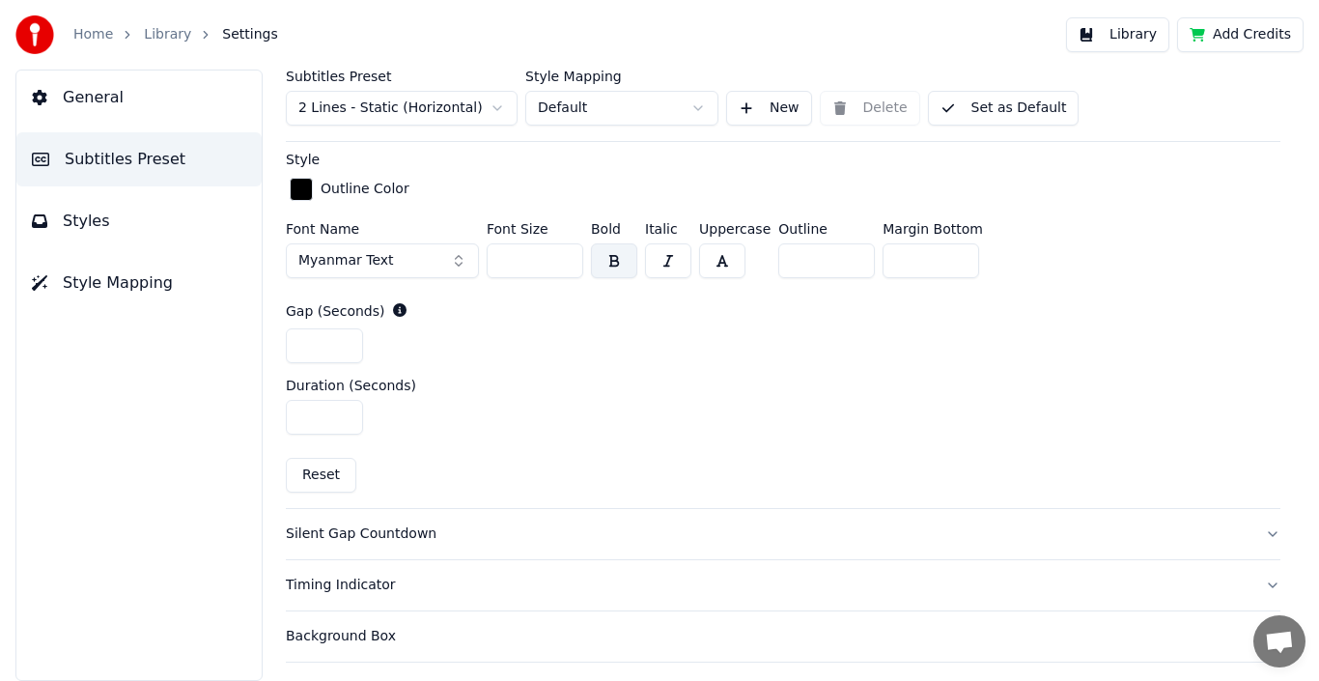
click at [304, 187] on div "button" at bounding box center [301, 189] width 23 height 23
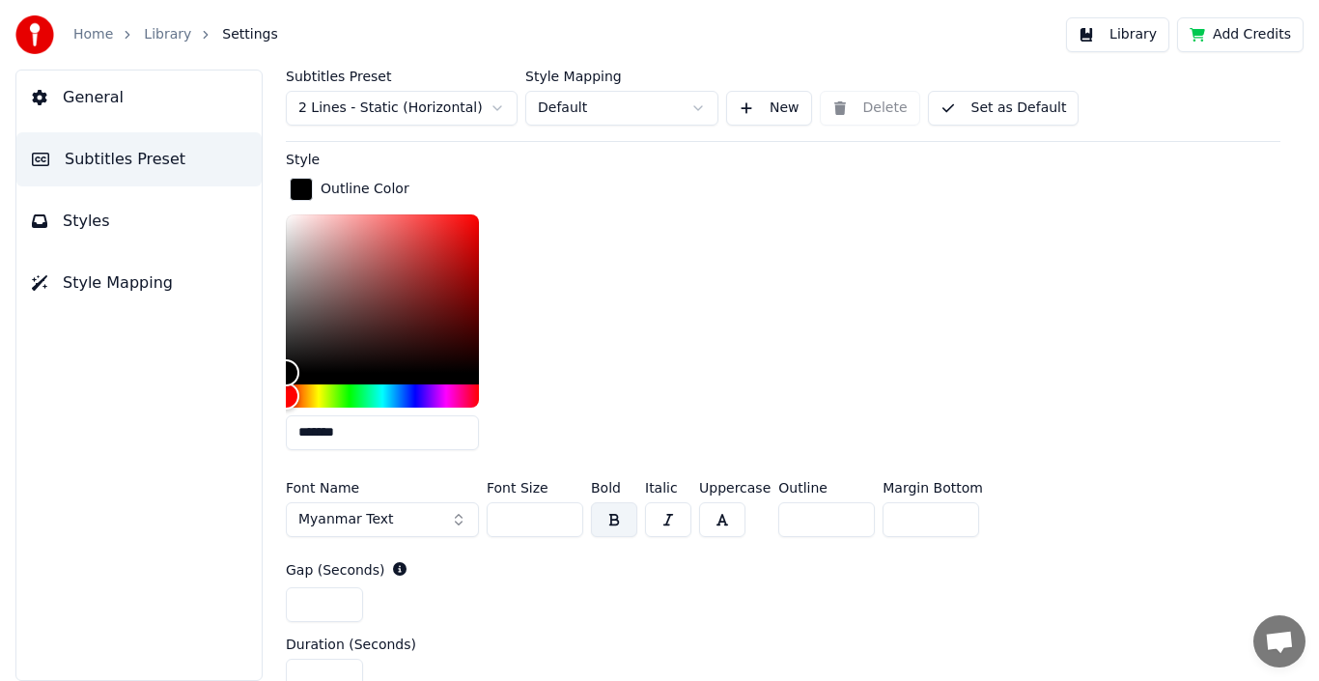
click at [561, 187] on div "Outline Color *******" at bounding box center [783, 320] width 995 height 292
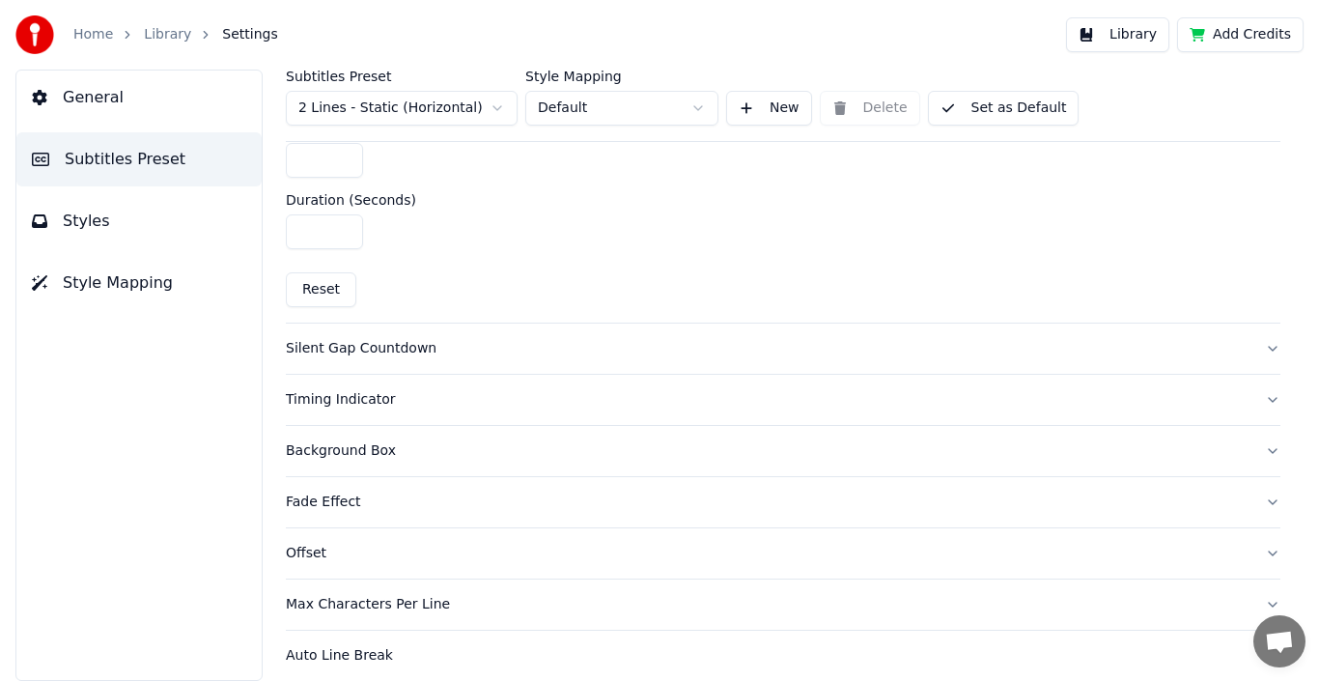
scroll to position [1281, 0]
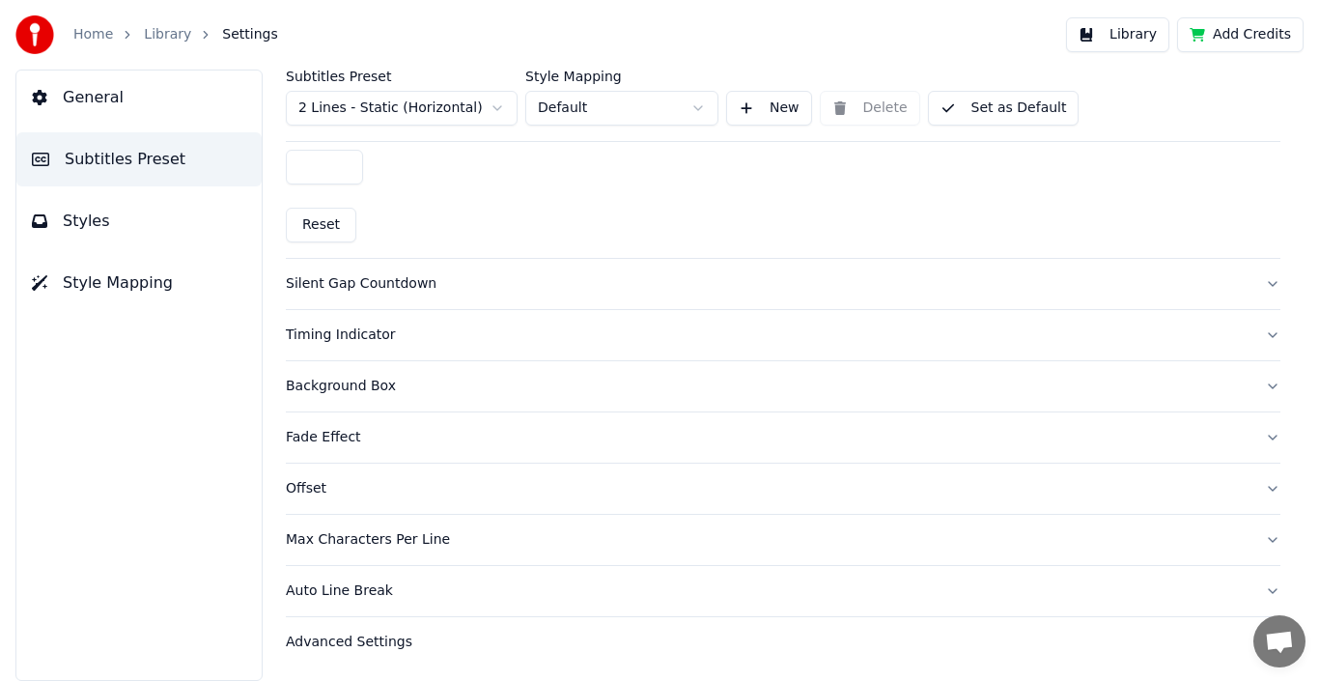
click at [352, 541] on div "Advanced Settings" at bounding box center [768, 642] width 964 height 19
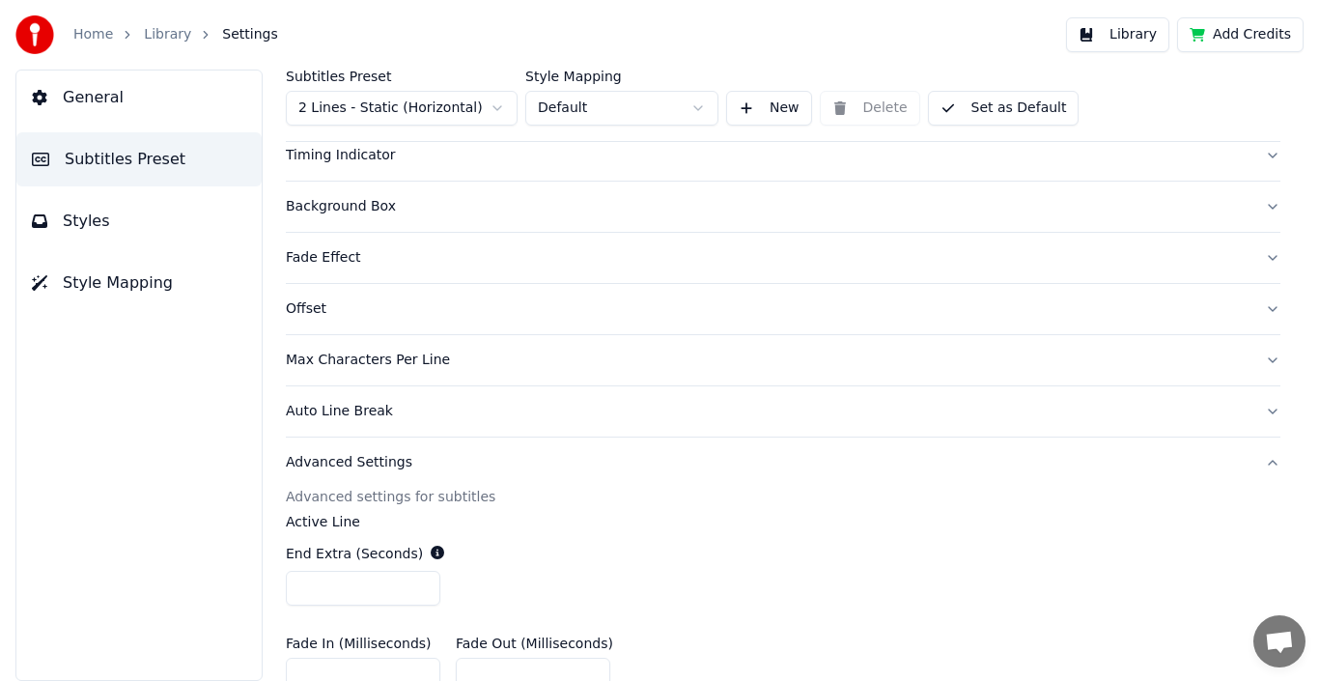
scroll to position [0, 0]
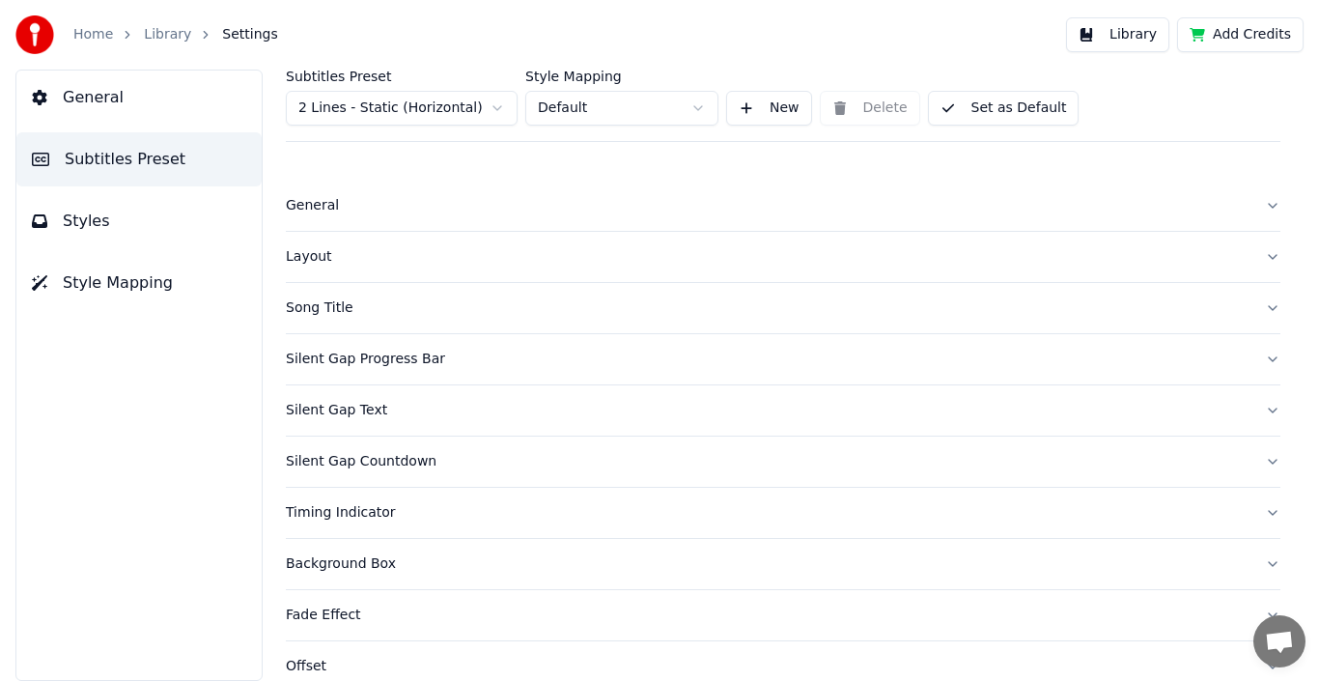
click at [303, 195] on button "General" at bounding box center [783, 206] width 995 height 50
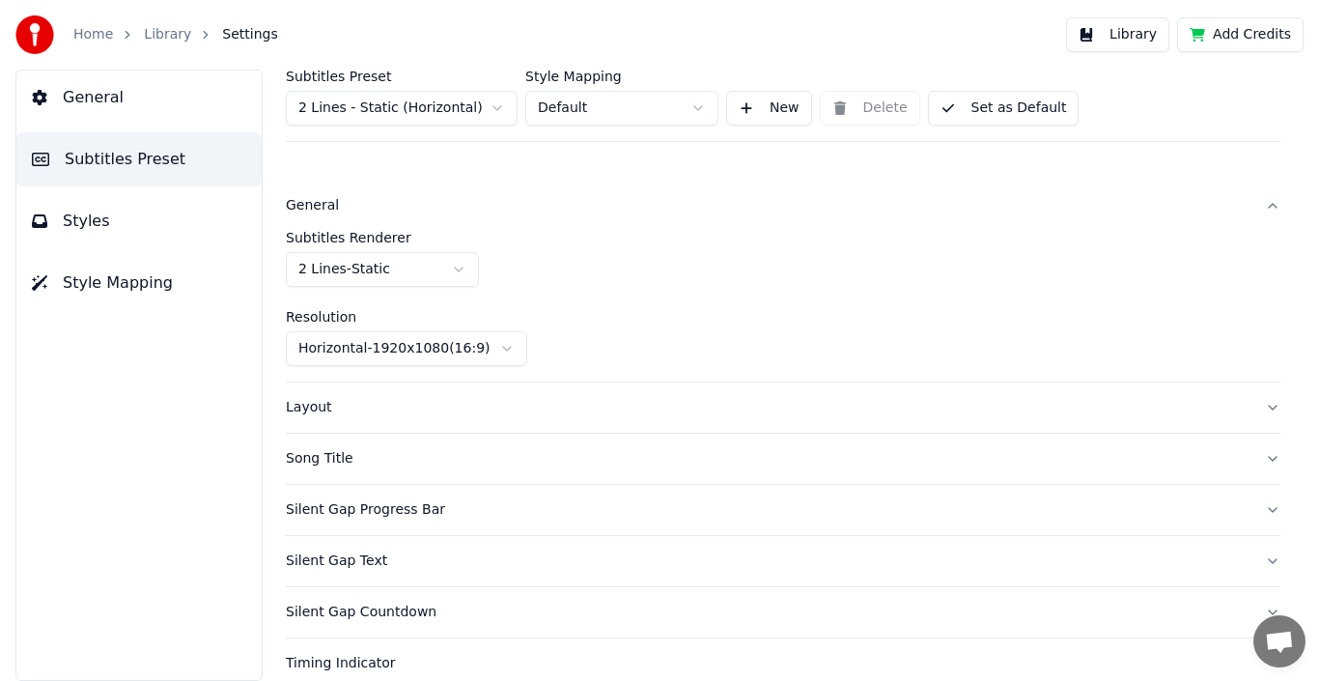
scroll to position [97, 0]
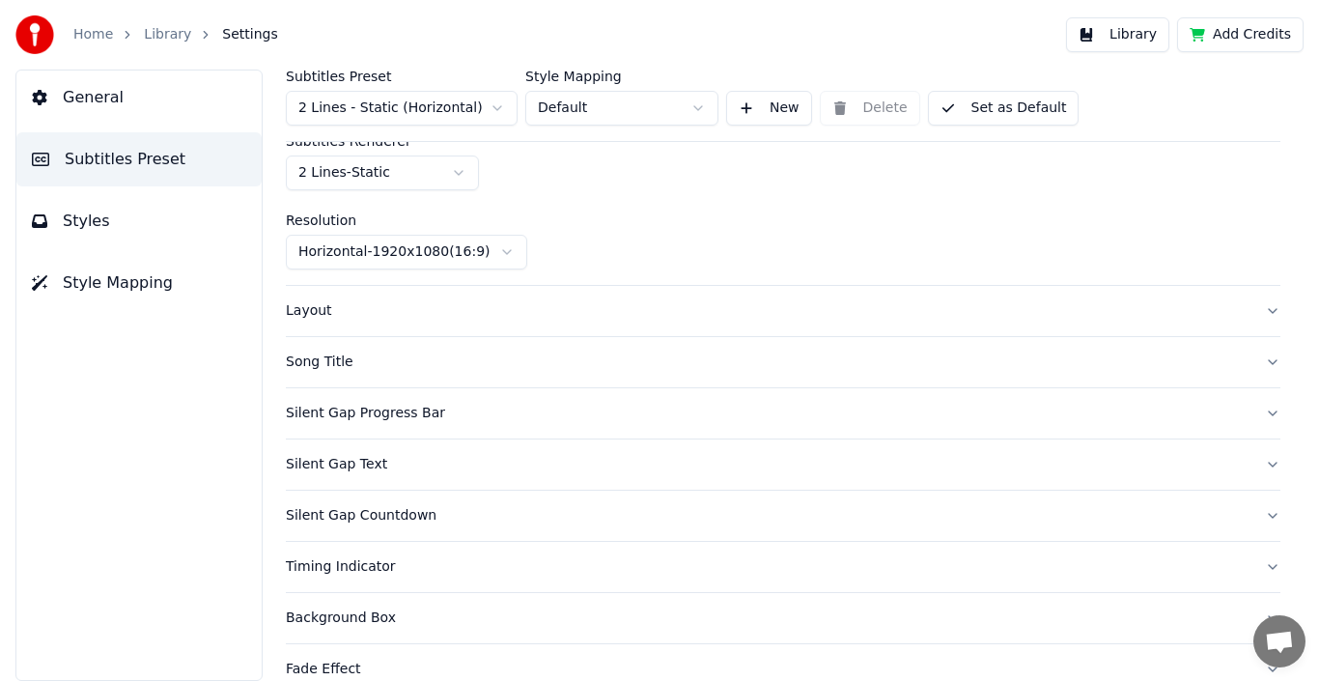
click at [301, 312] on div "Layout" at bounding box center [768, 310] width 964 height 19
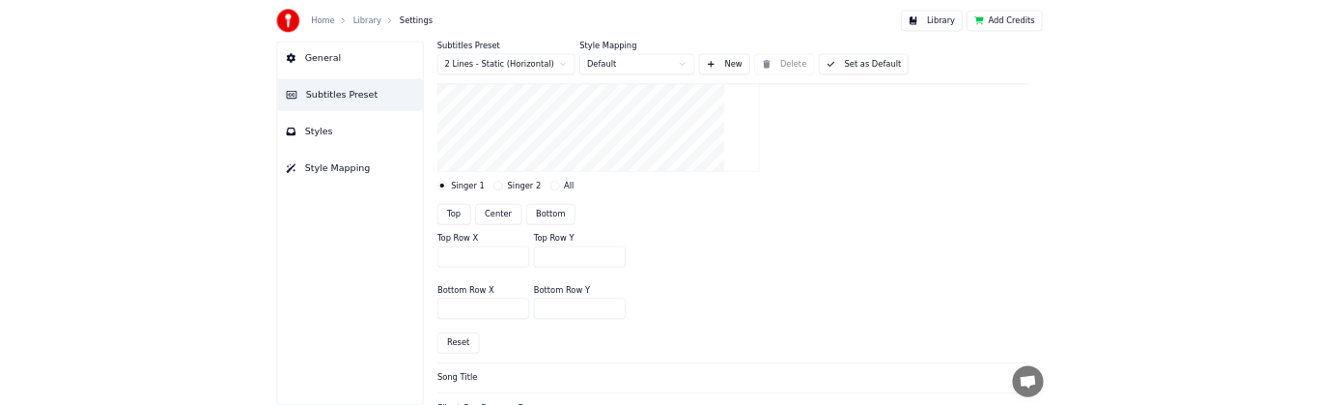
scroll to position [483, 0]
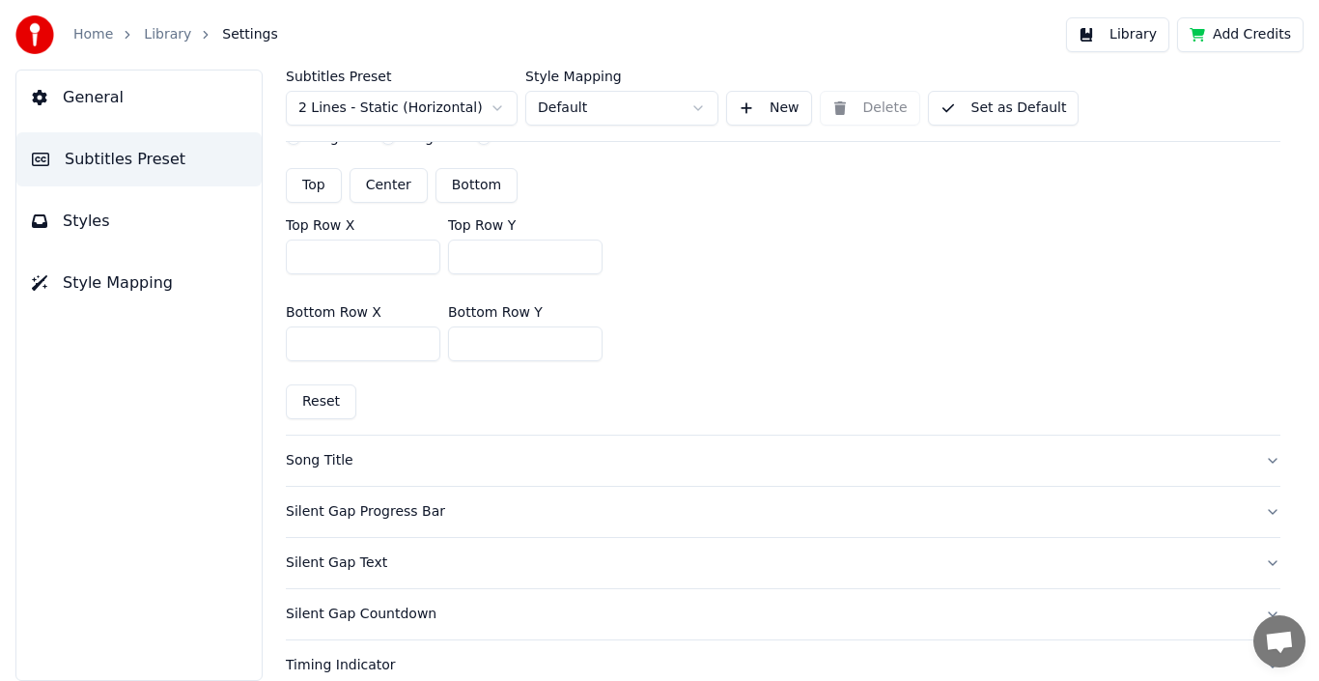
click at [350, 541] on div "Silent Gap Text" at bounding box center [768, 562] width 964 height 19
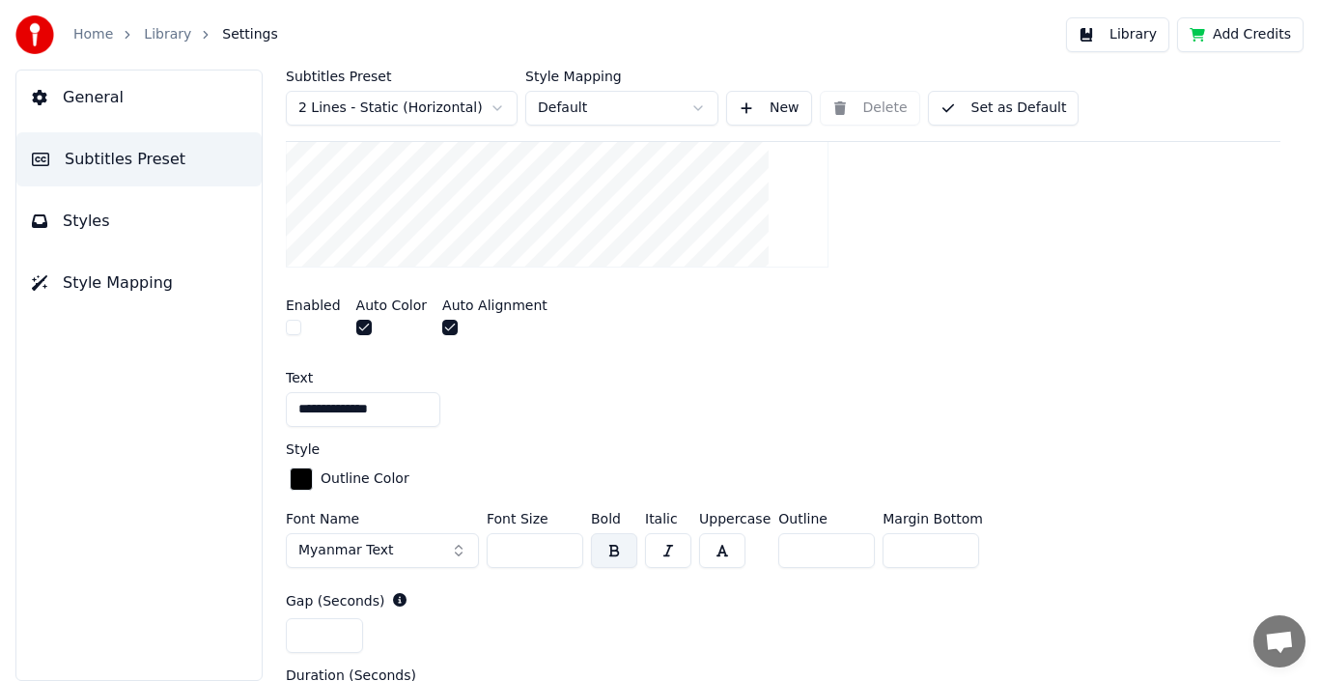
click at [332, 541] on span "Myanmar Text" at bounding box center [346, 550] width 96 height 19
click at [334, 541] on span "Myanmar Text" at bounding box center [346, 550] width 96 height 19
click at [335, 541] on span "Myanmar Text" at bounding box center [346, 550] width 96 height 19
click at [756, 106] on button "Set as Default" at bounding box center [1004, 108] width 152 height 35
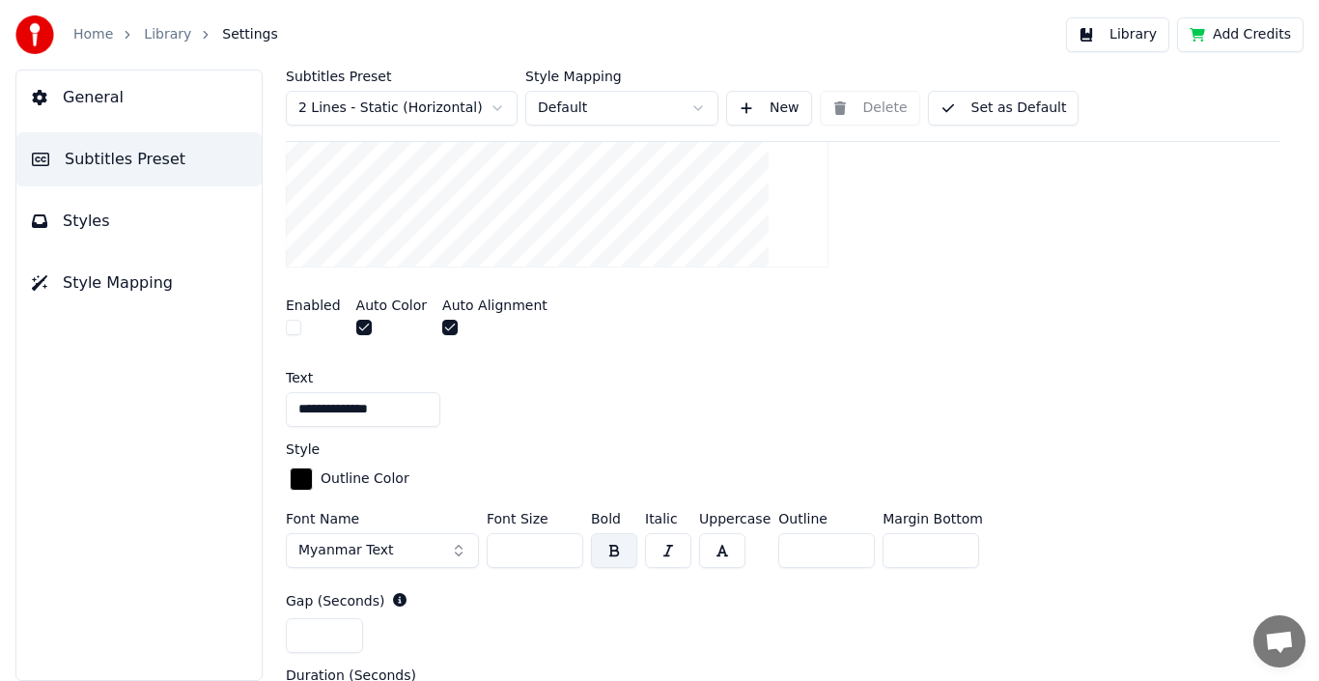
click at [756, 104] on button "Set as Default" at bounding box center [1004, 108] width 152 height 35
click at [450, 201] on video at bounding box center [557, 131] width 543 height 272
click at [756, 99] on button "Set as Default" at bounding box center [1004, 108] width 152 height 35
click at [756, 110] on button "New" at bounding box center [769, 108] width 86 height 35
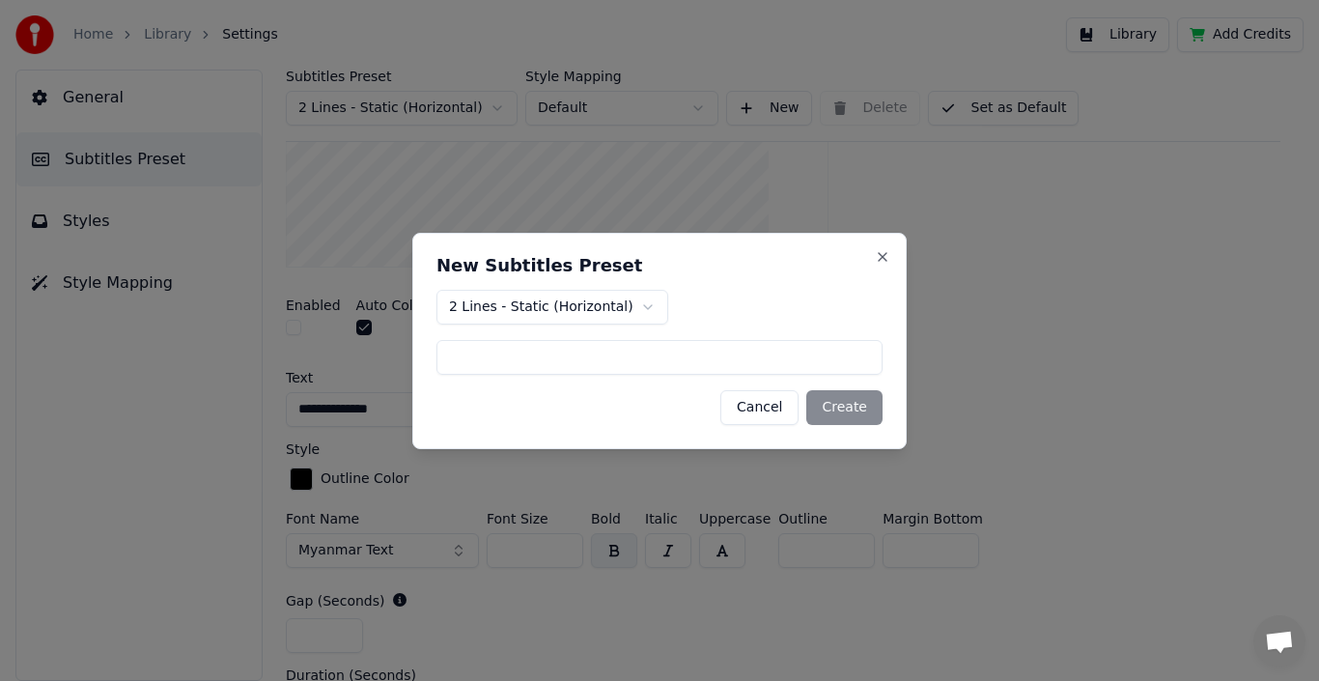
click at [676, 352] on input at bounding box center [659, 357] width 446 height 35
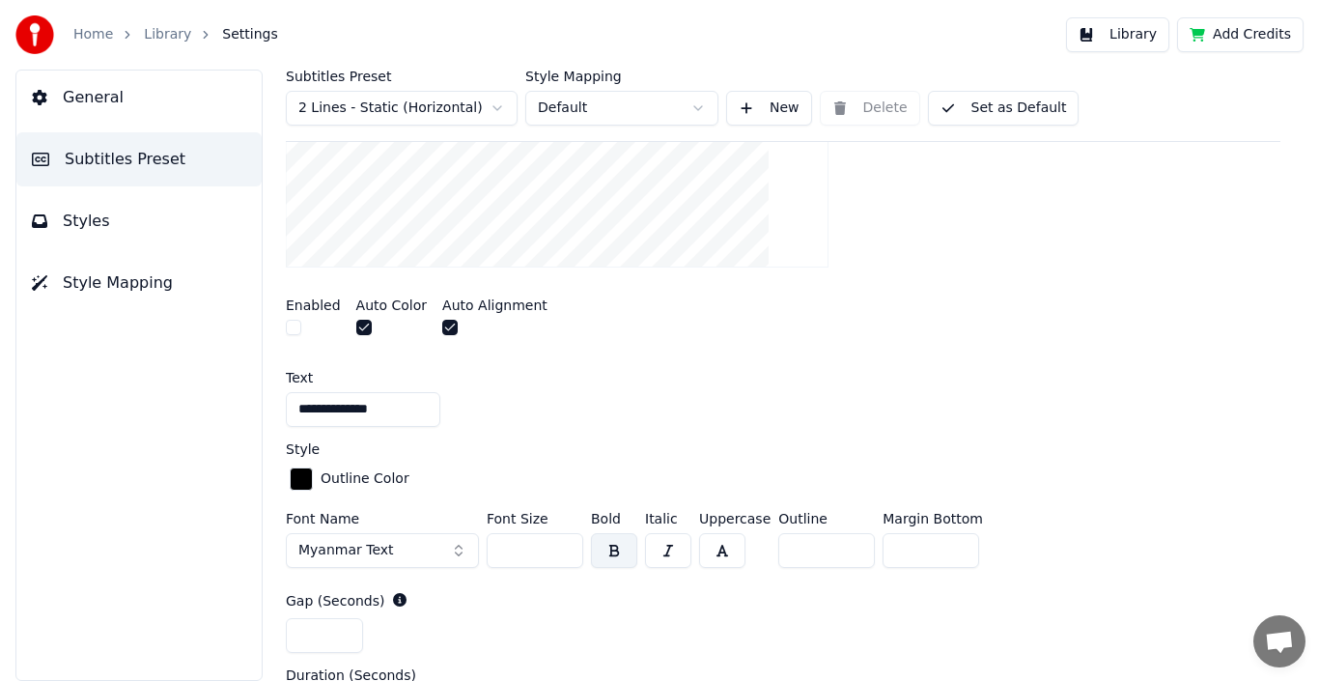
drag, startPoint x: 990, startPoint y: 640, endPoint x: 1072, endPoint y: 651, distance: 82.8
click at [756, 541] on div "*" at bounding box center [783, 635] width 995 height 35
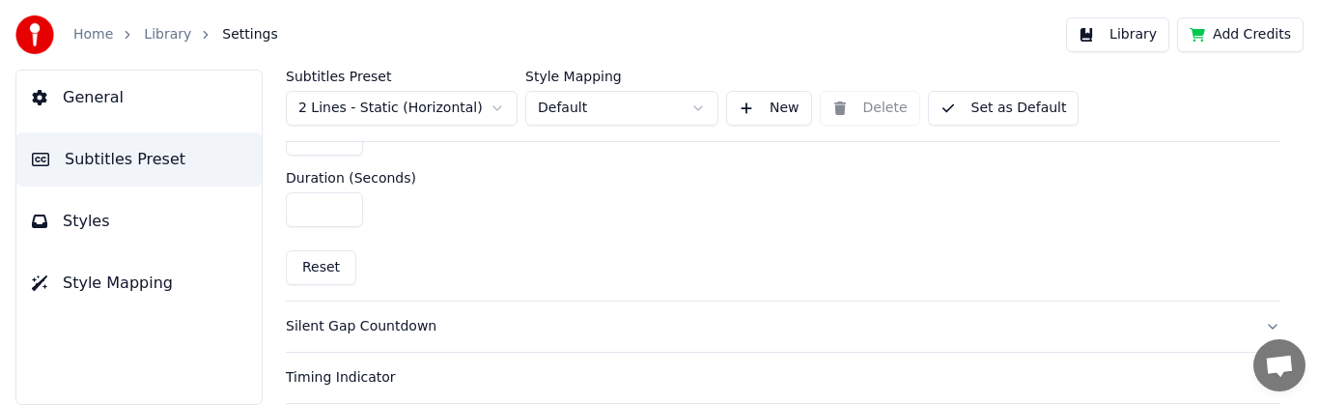
scroll to position [579, 0]
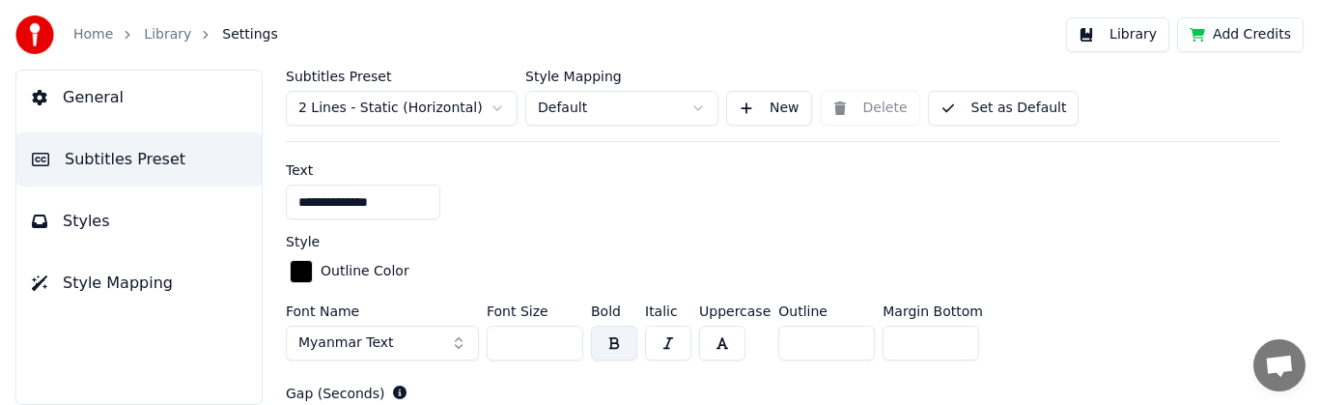
click at [756, 113] on button "New" at bounding box center [769, 108] width 86 height 35
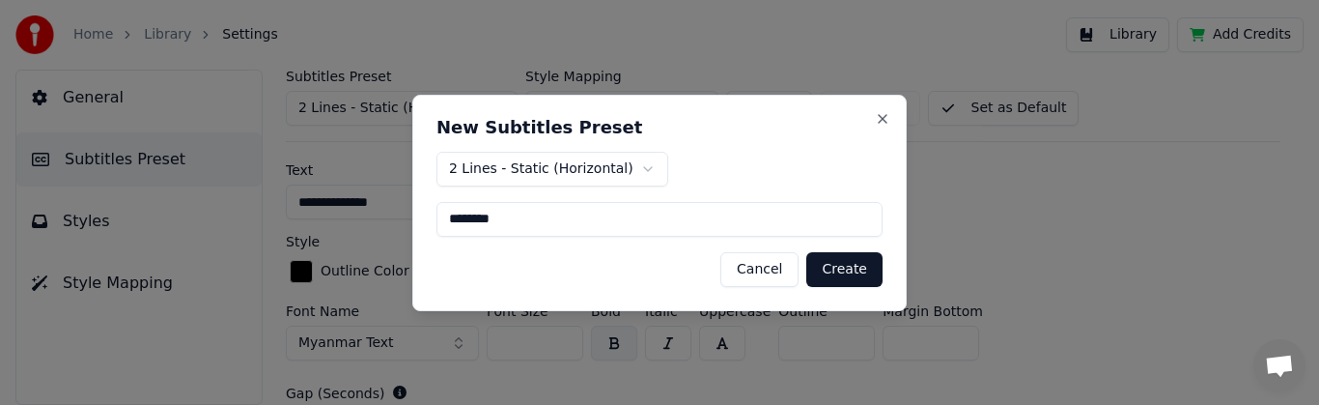
type input "********"
click at [756, 267] on button "Create" at bounding box center [844, 269] width 76 height 35
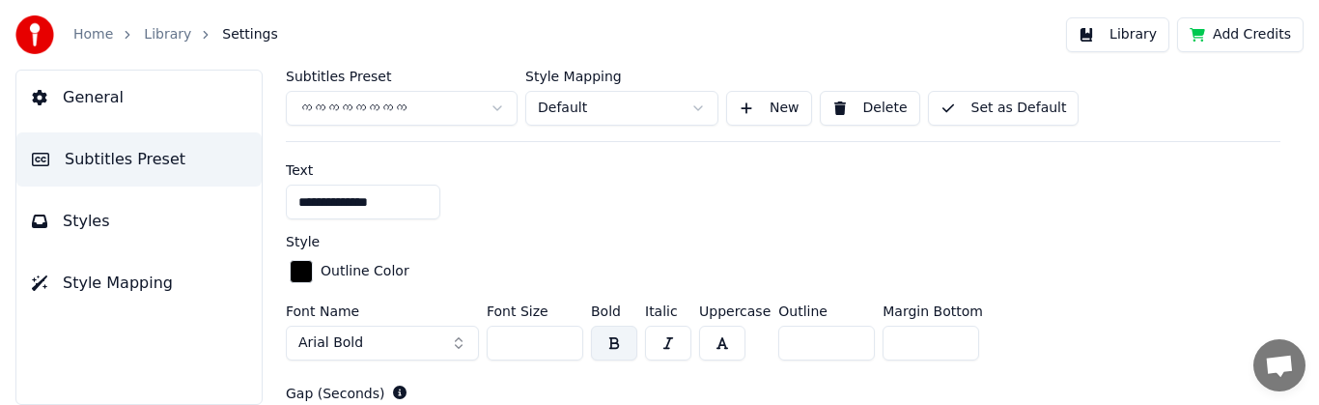
click at [756, 107] on button "Set as Default" at bounding box center [1004, 108] width 152 height 35
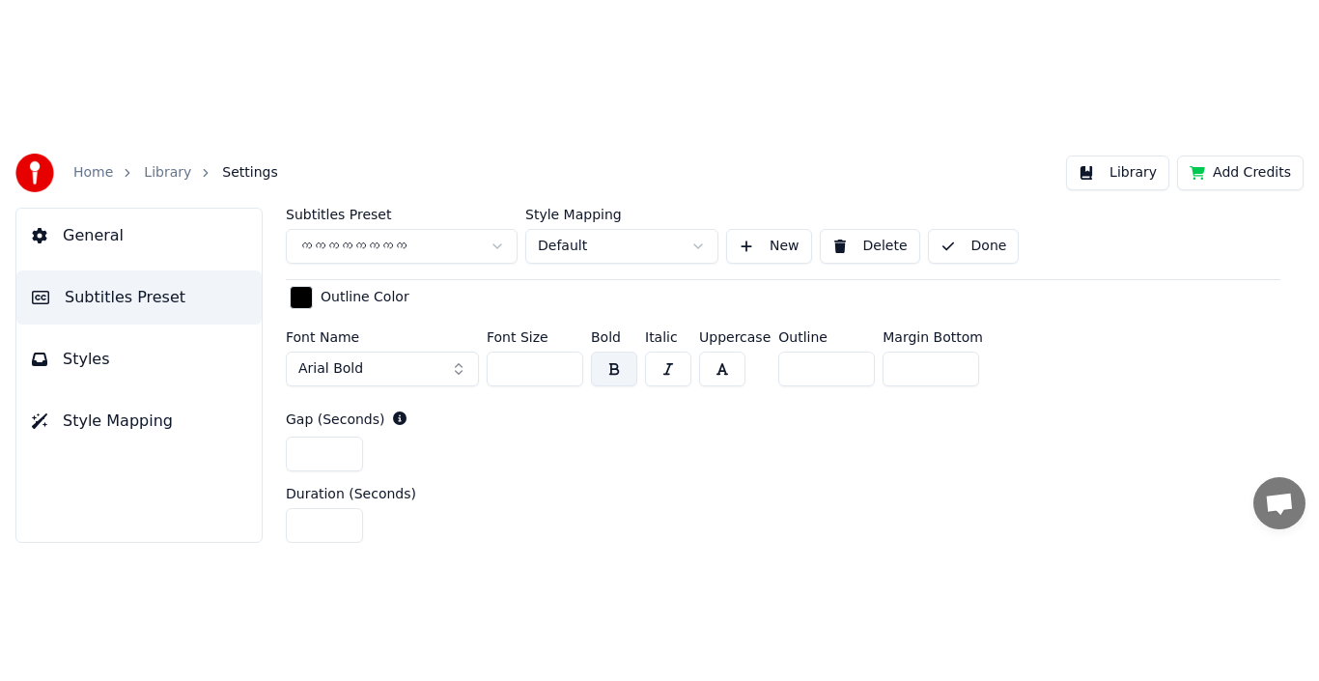
scroll to position [773, 0]
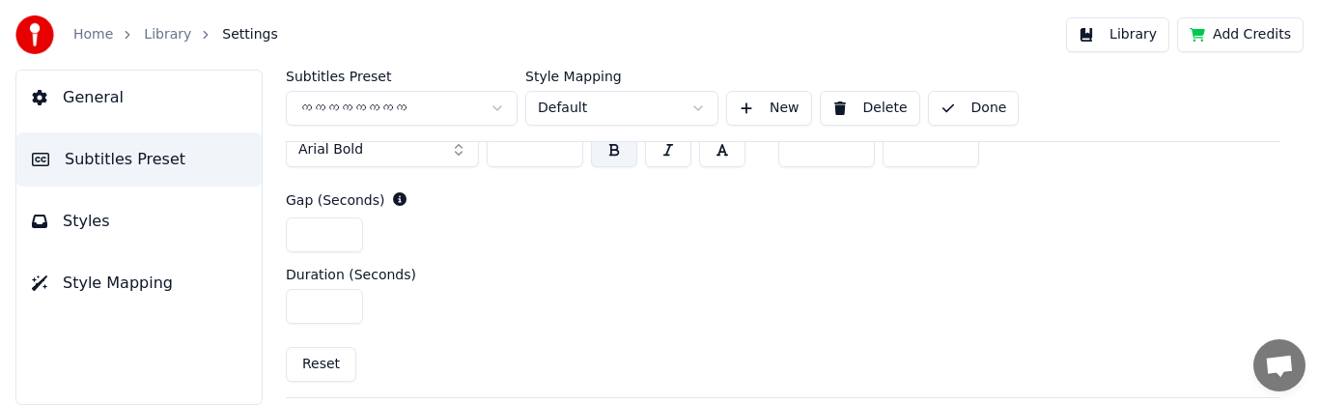
click at [756, 107] on button "Done" at bounding box center [974, 108] width 92 height 35
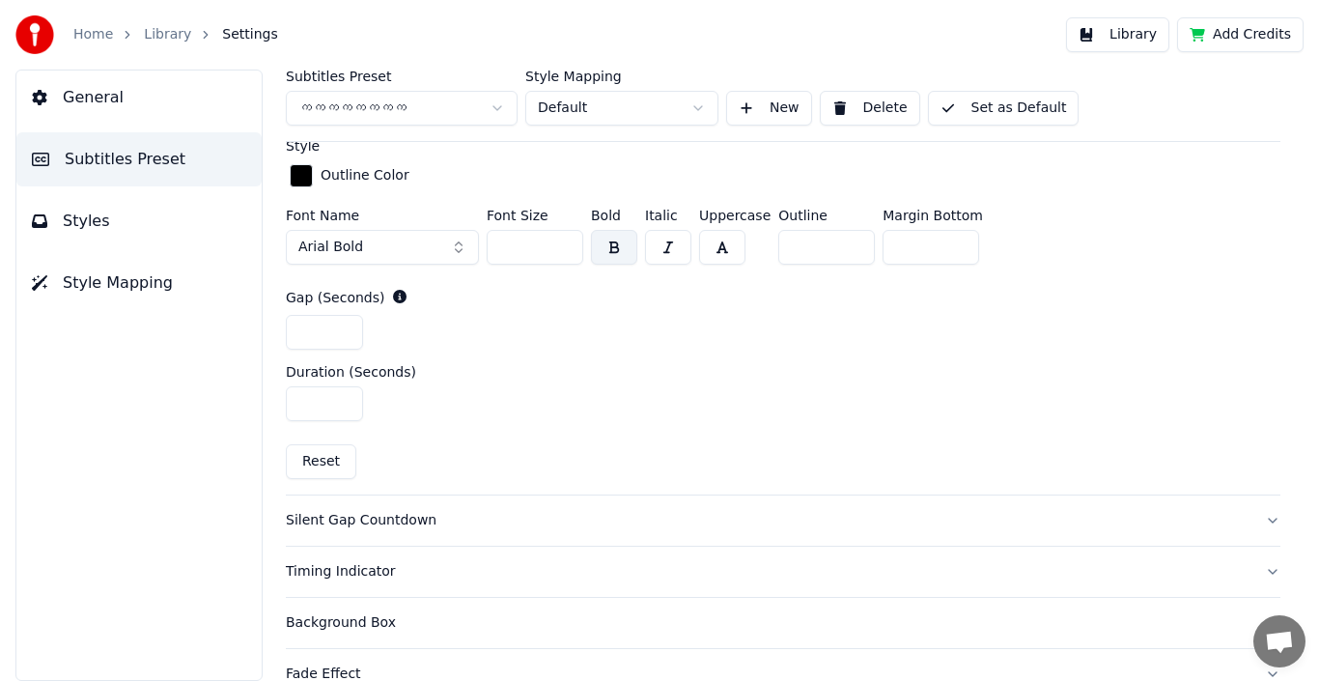
scroll to position [594, 0]
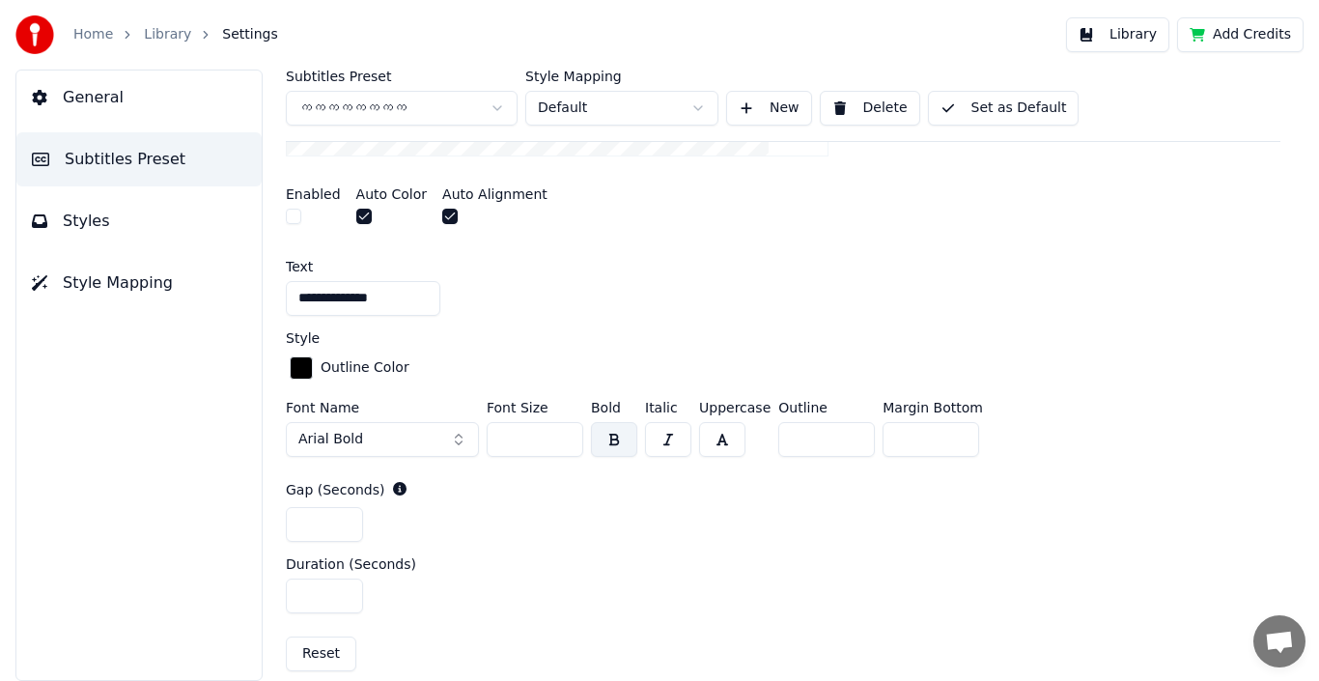
click at [450, 441] on button "Arial Bold" at bounding box center [382, 439] width 193 height 35
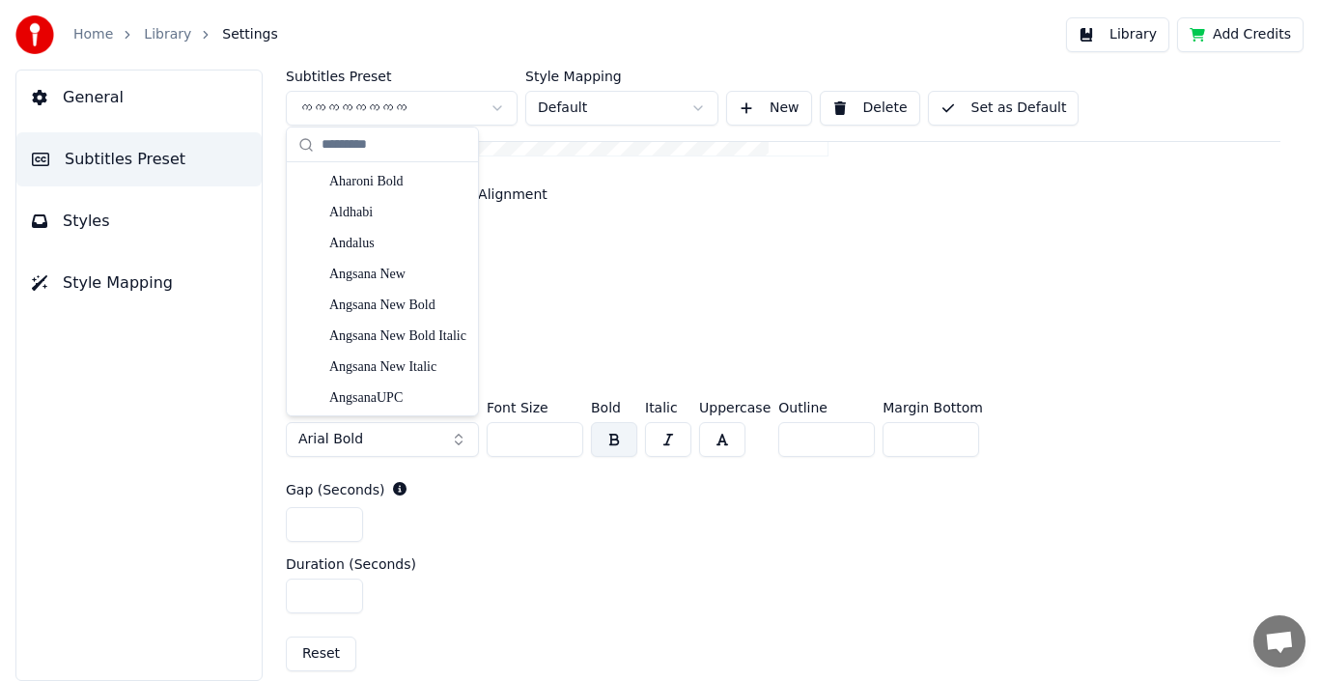
click at [462, 436] on button "Arial Bold" at bounding box center [382, 439] width 193 height 35
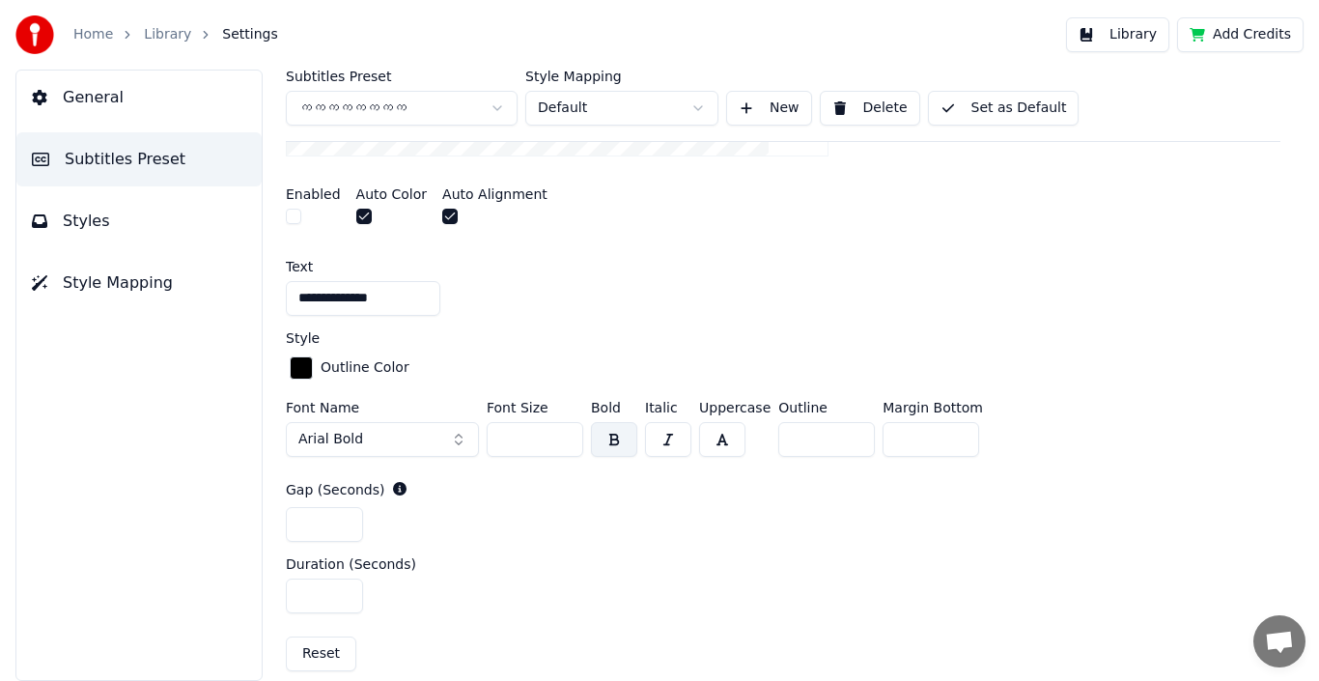
click at [462, 436] on button "Arial Bold" at bounding box center [382, 439] width 193 height 35
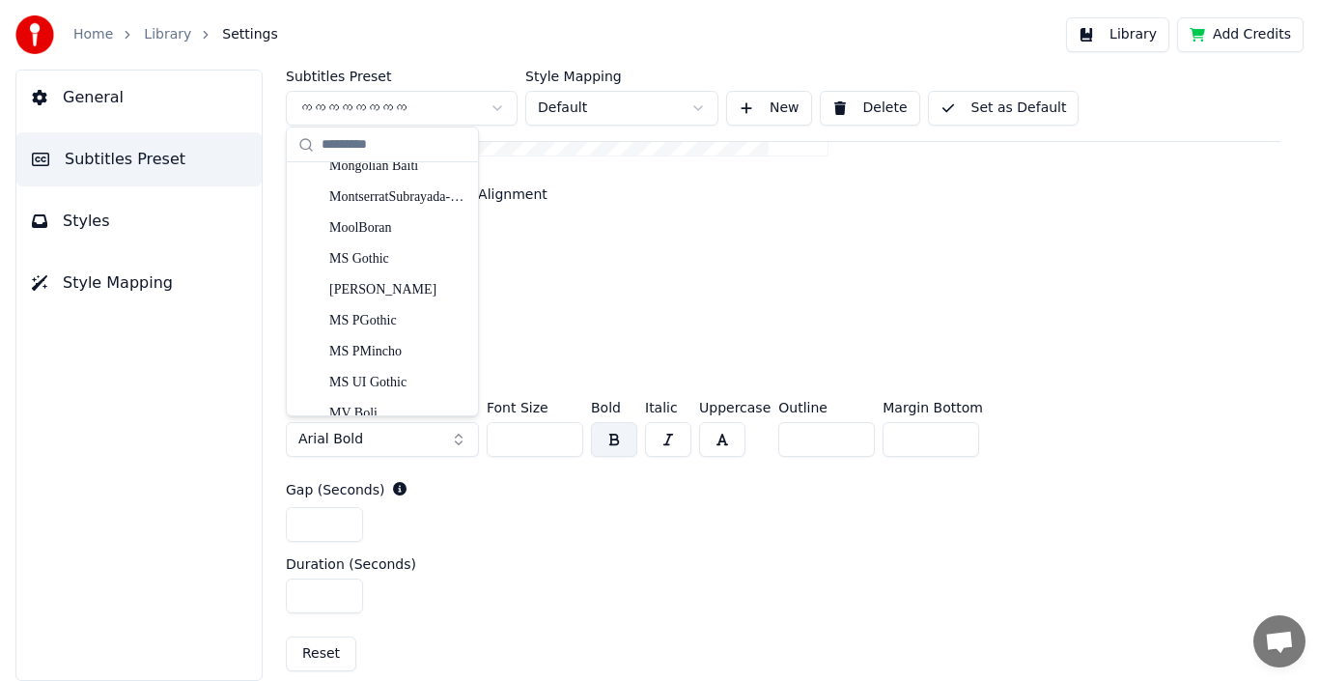
scroll to position [9560, 0]
click at [392, 314] on div "Myanmar Text Bold" at bounding box center [397, 319] width 137 height 19
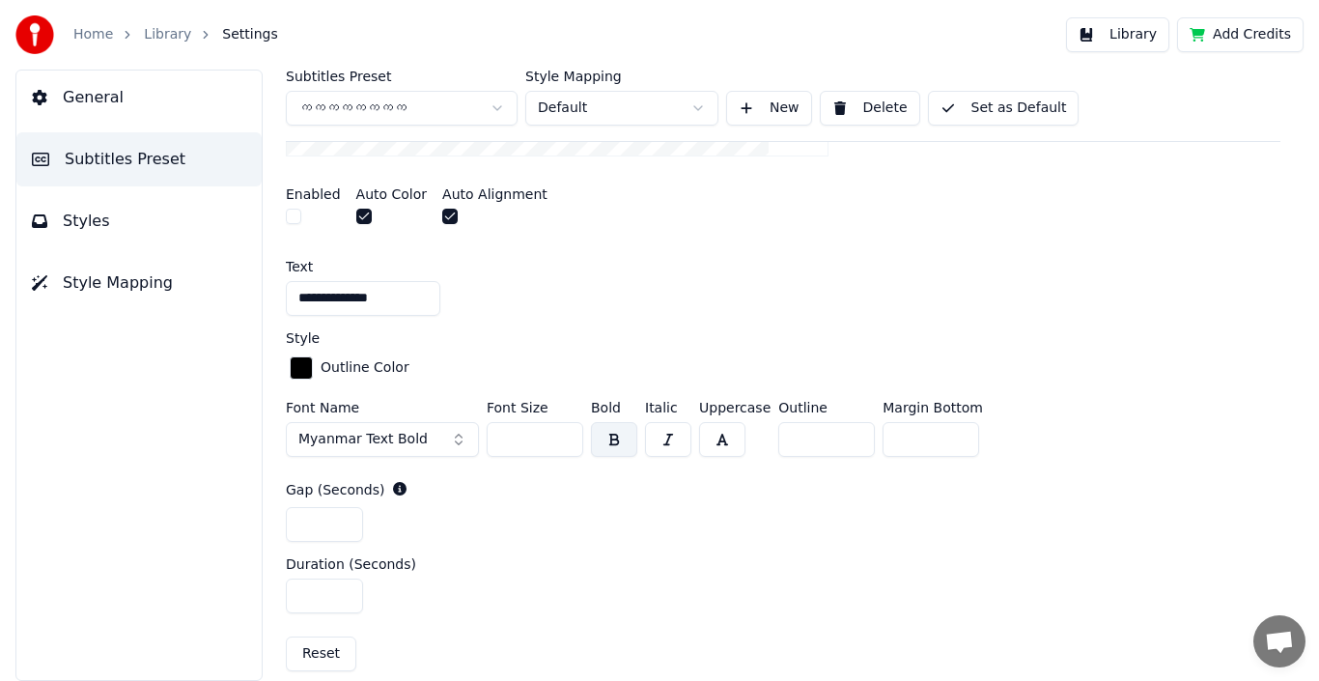
click at [314, 296] on input "**********" at bounding box center [363, 298] width 155 height 35
drag, startPoint x: 359, startPoint y: 302, endPoint x: 255, endPoint y: 297, distance: 104.4
click at [255, 297] on div "**********" at bounding box center [783, 375] width 1072 height 611
type input "**********"
click at [756, 107] on button "Set as Default" at bounding box center [1004, 108] width 152 height 35
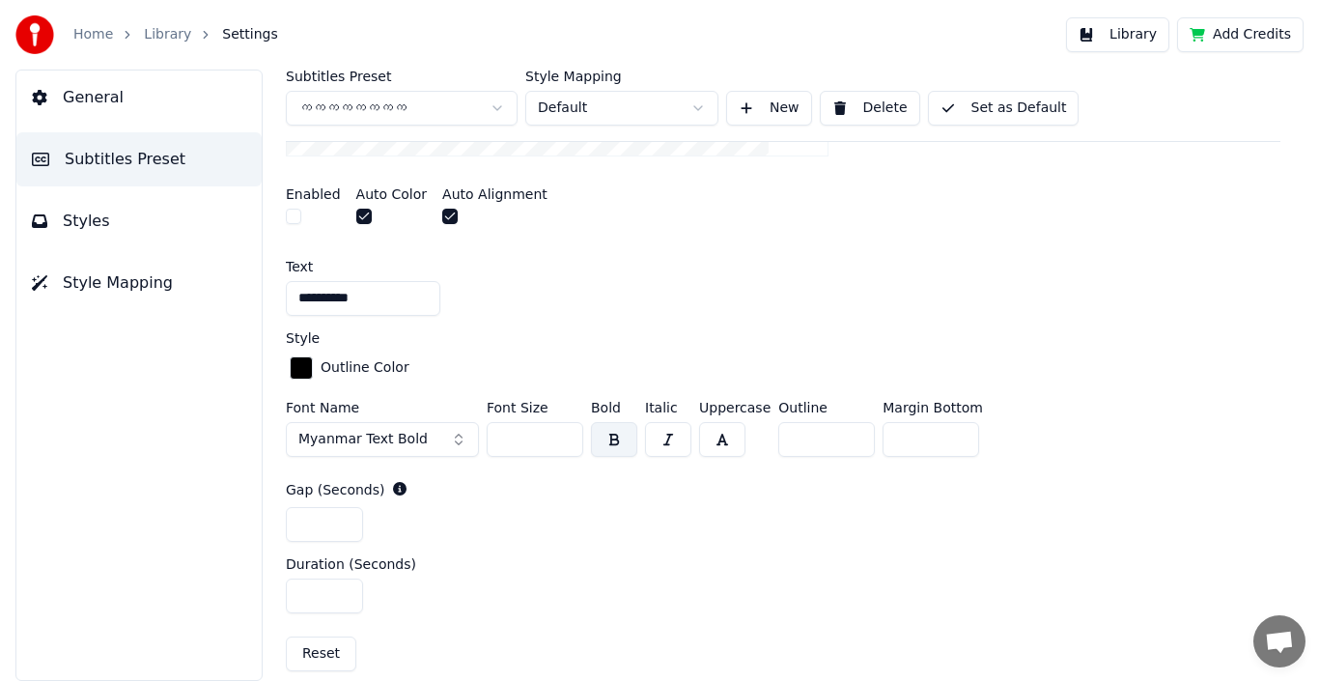
click at [756, 102] on button "Set as Default" at bounding box center [1004, 108] width 152 height 35
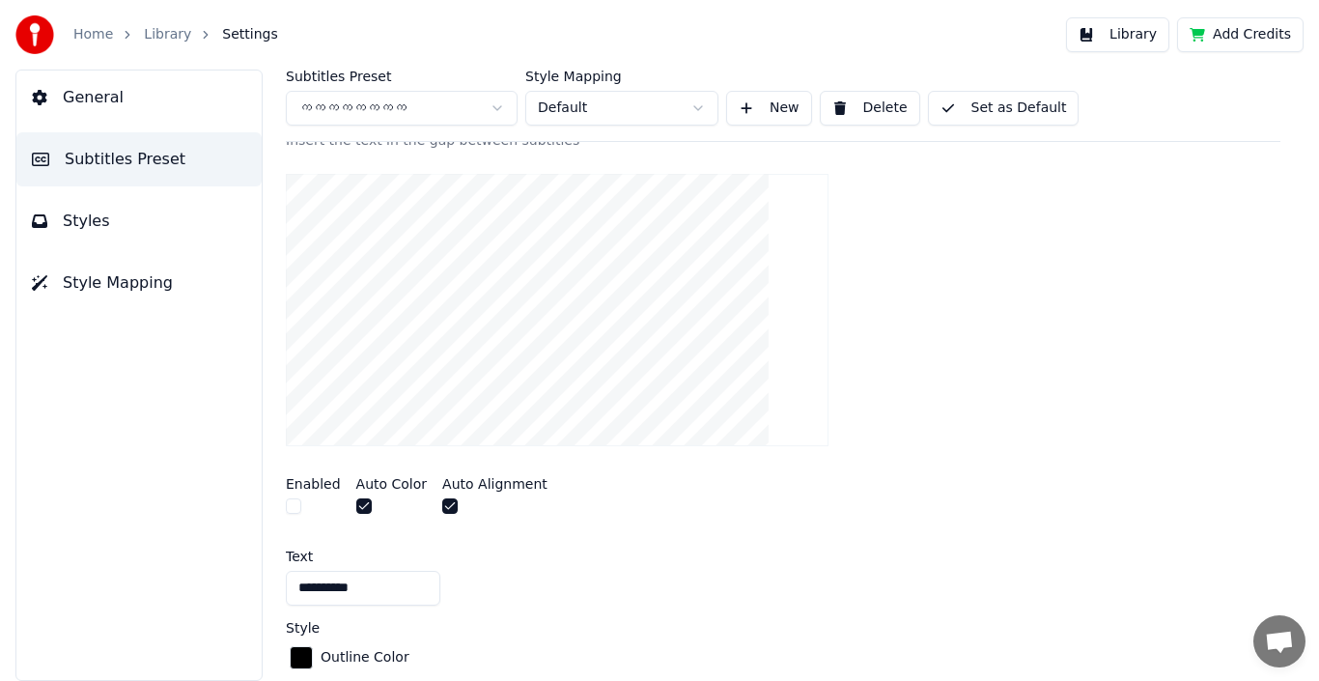
click at [756, 106] on button "Set as Default" at bounding box center [1004, 108] width 152 height 35
click at [756, 112] on button "Done" at bounding box center [974, 108] width 92 height 35
click at [700, 109] on html "**********" at bounding box center [659, 340] width 1319 height 681
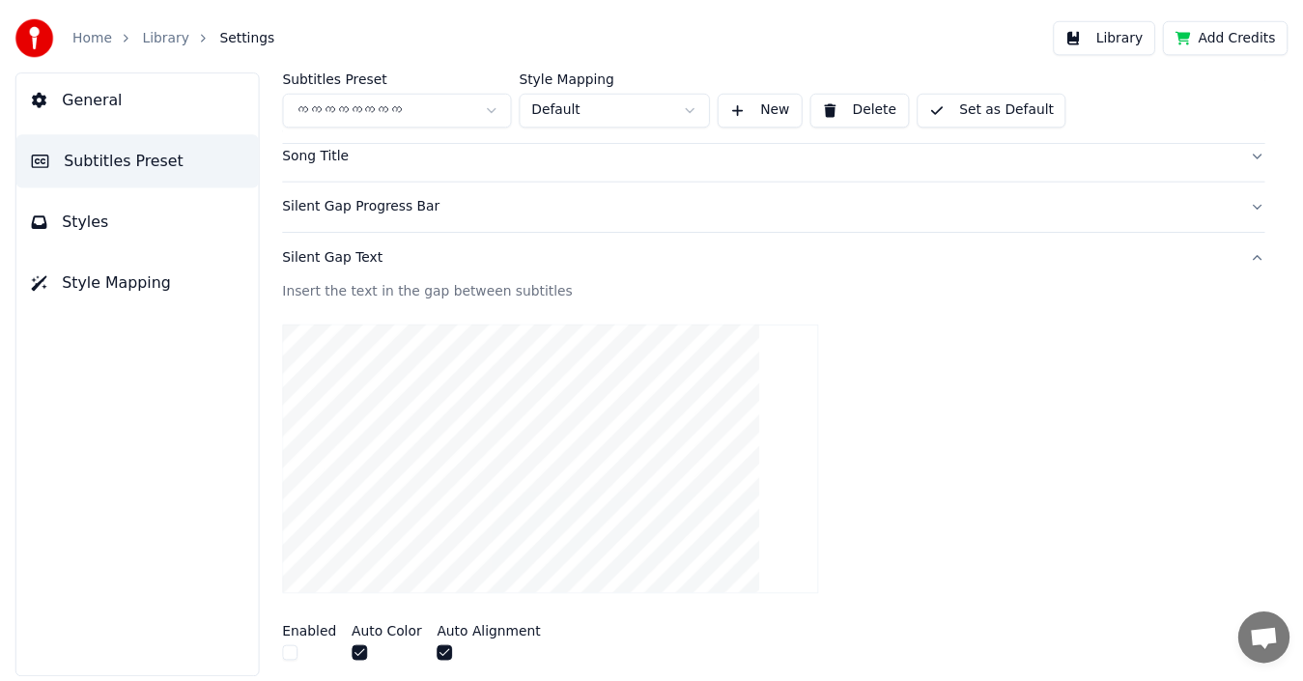
scroll to position [0, 0]
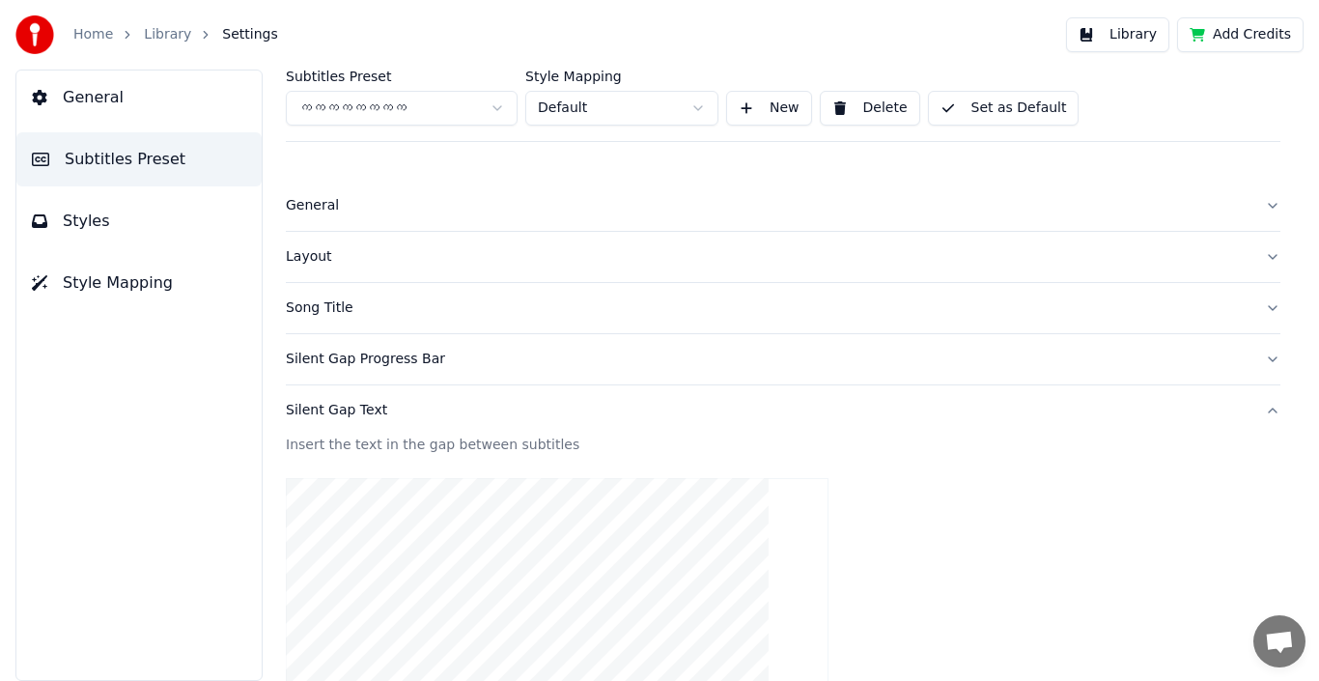
click at [756, 29] on button "Library" at bounding box center [1117, 34] width 103 height 35
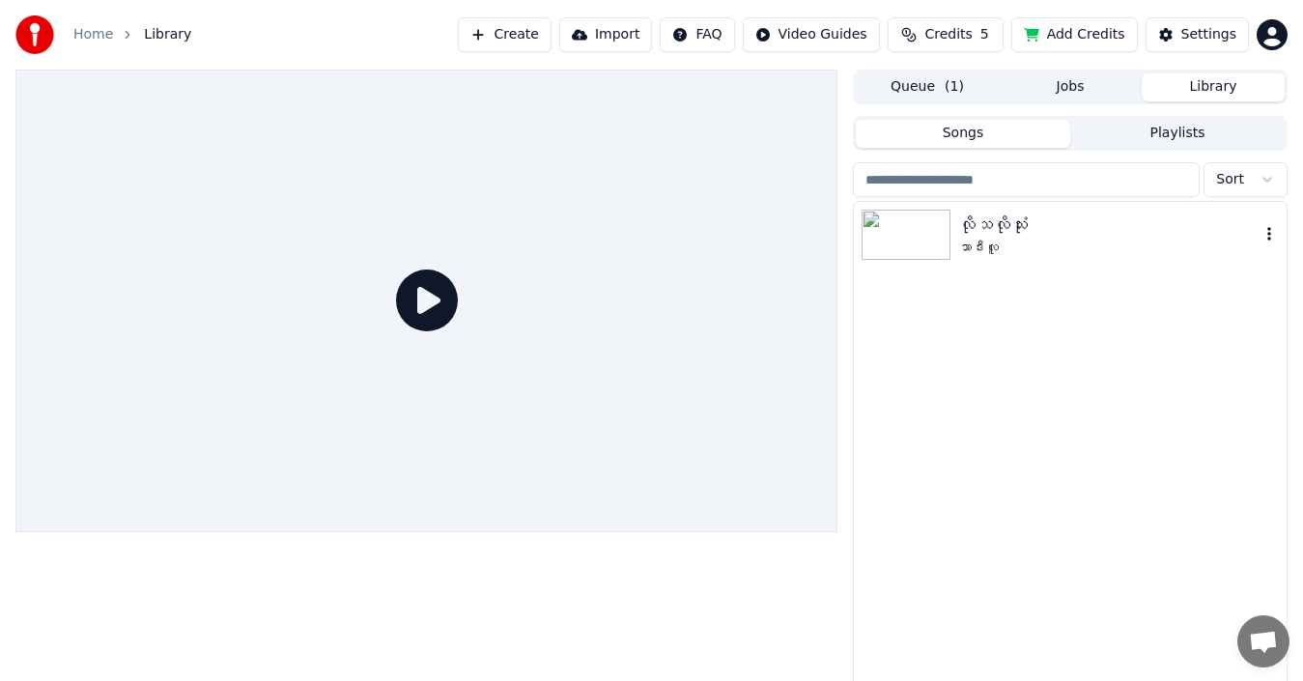
click at [756, 239] on div "သာဒီးလူ" at bounding box center [1108, 248] width 301 height 19
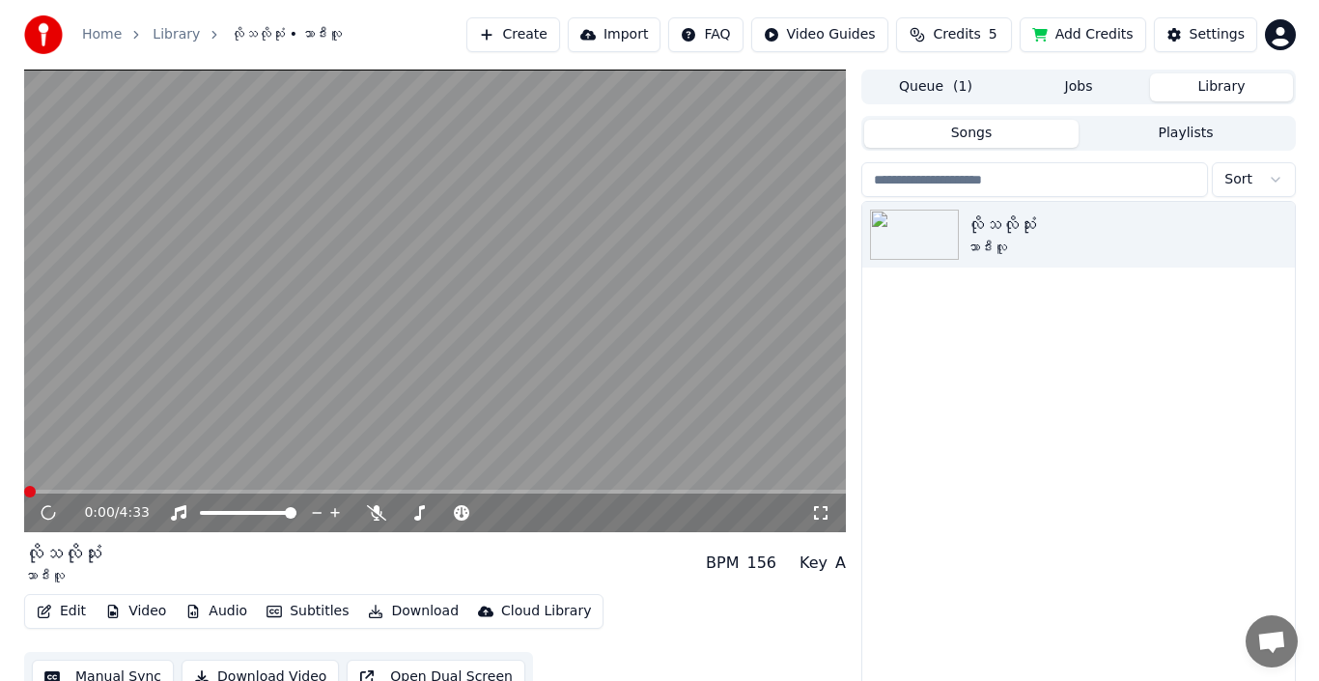
scroll to position [31, 0]
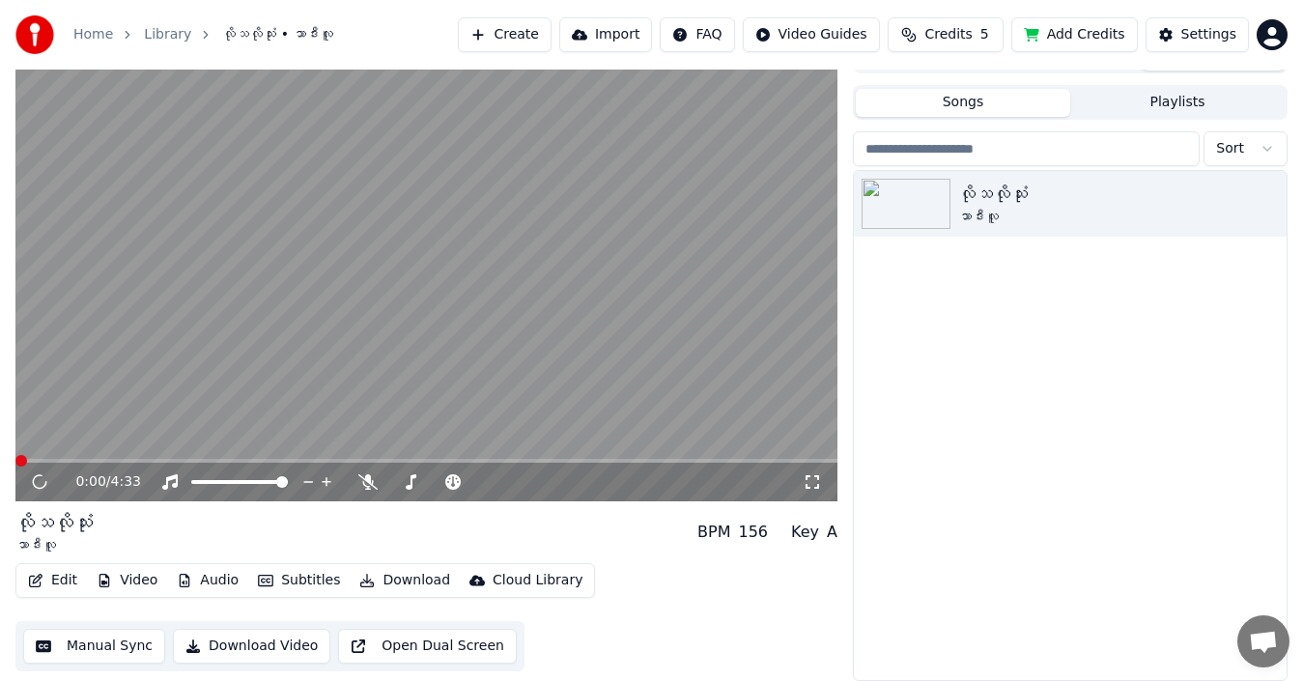
click at [67, 541] on button "Edit" at bounding box center [52, 580] width 65 height 27
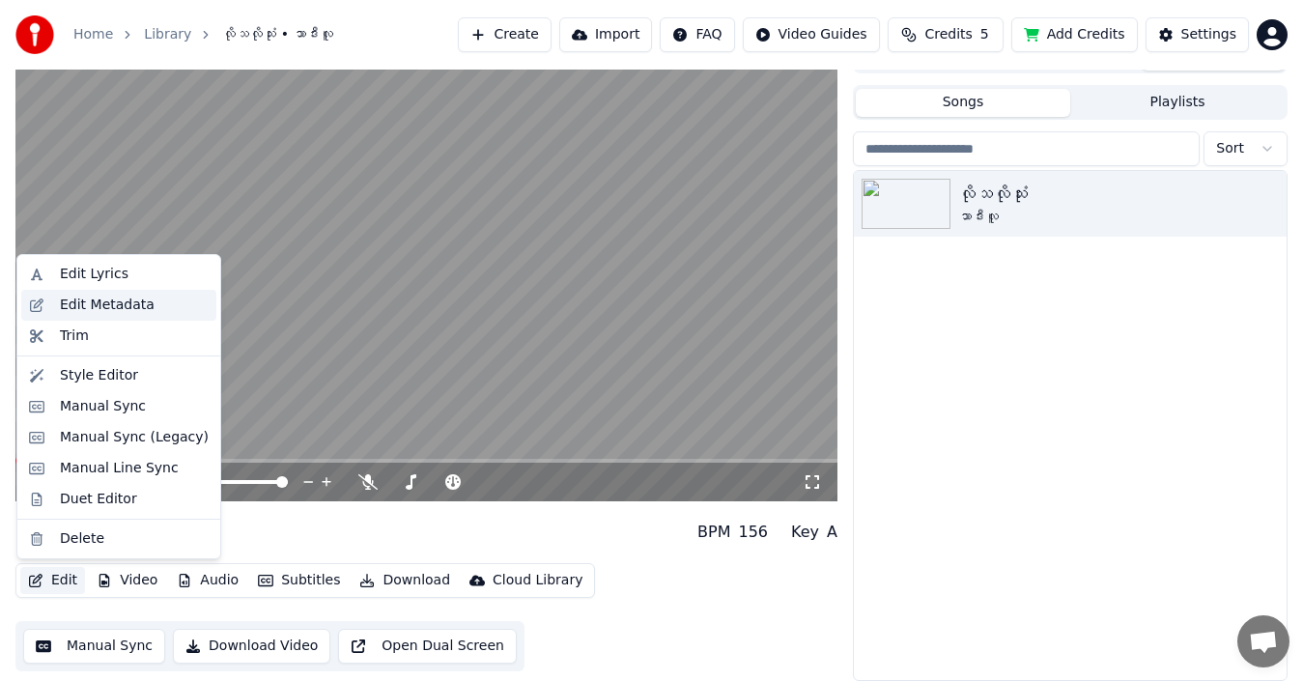
click at [112, 306] on div "Edit Metadata" at bounding box center [107, 305] width 95 height 19
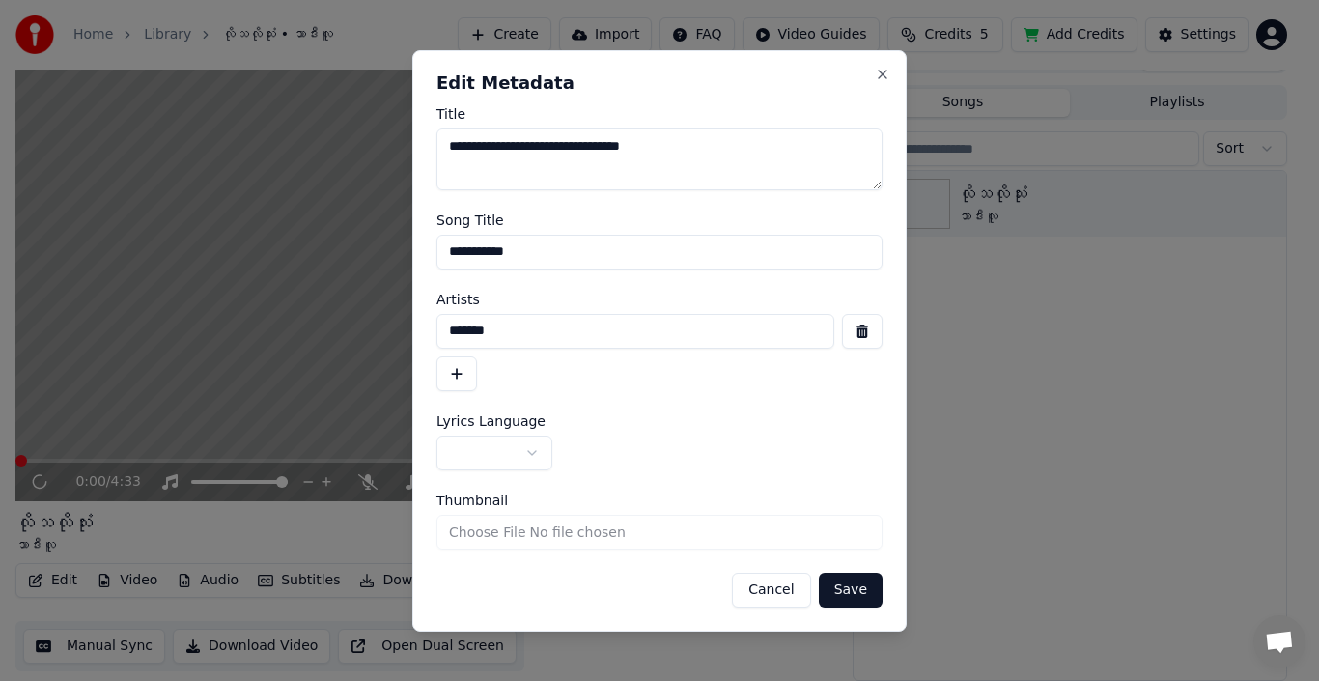
click at [464, 375] on button "button" at bounding box center [456, 373] width 41 height 35
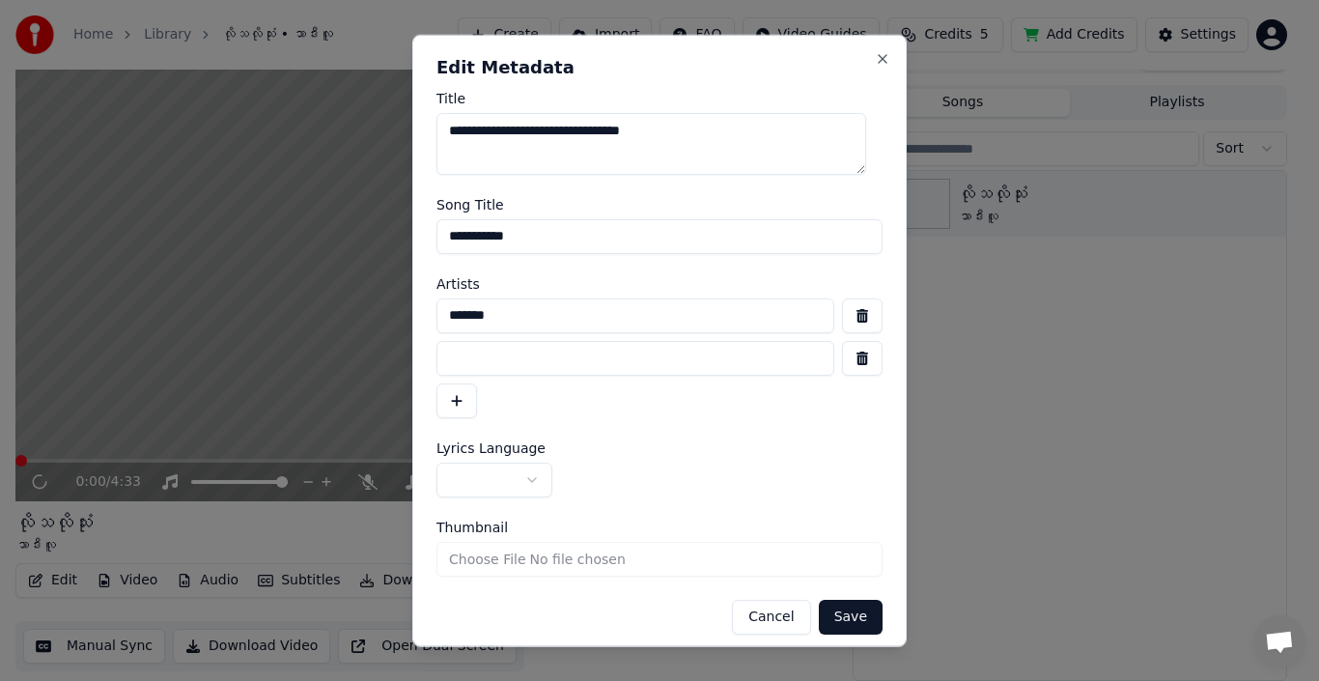
click at [756, 353] on button "button" at bounding box center [862, 357] width 41 height 35
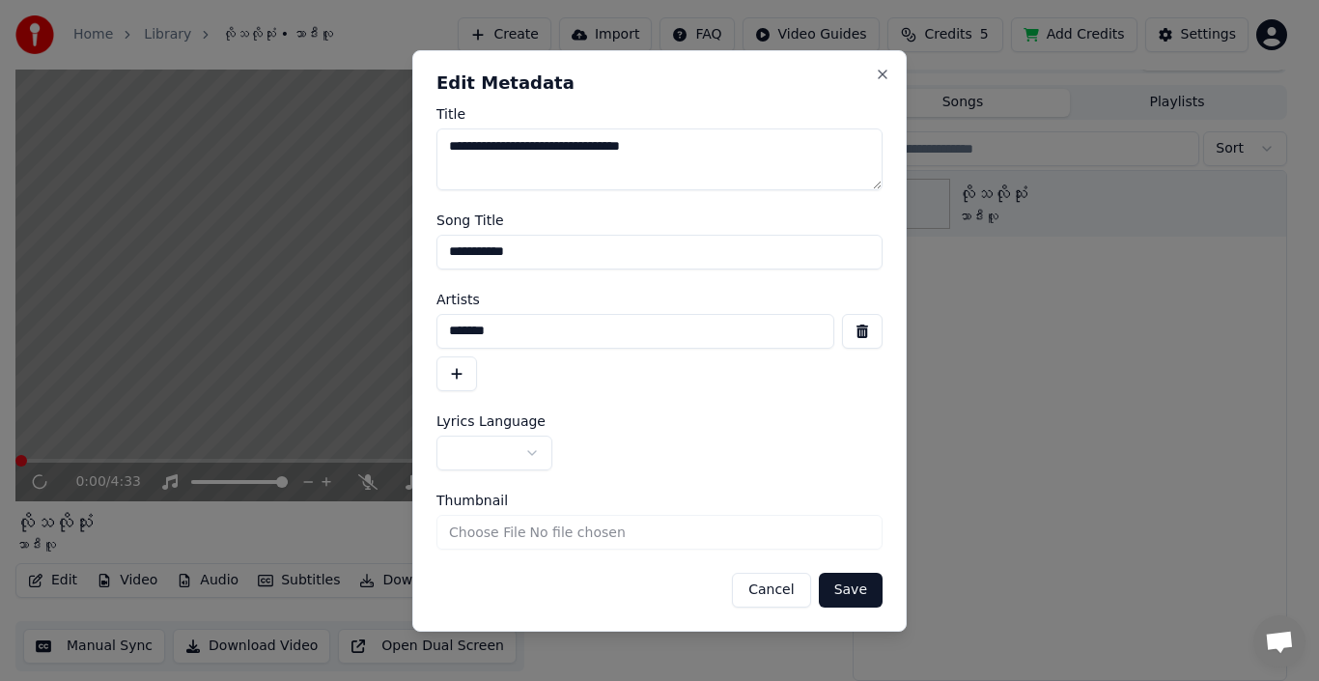
click at [500, 421] on span "Lyrics Language" at bounding box center [490, 421] width 109 height 14
click at [488, 451] on button "button" at bounding box center [494, 453] width 116 height 35
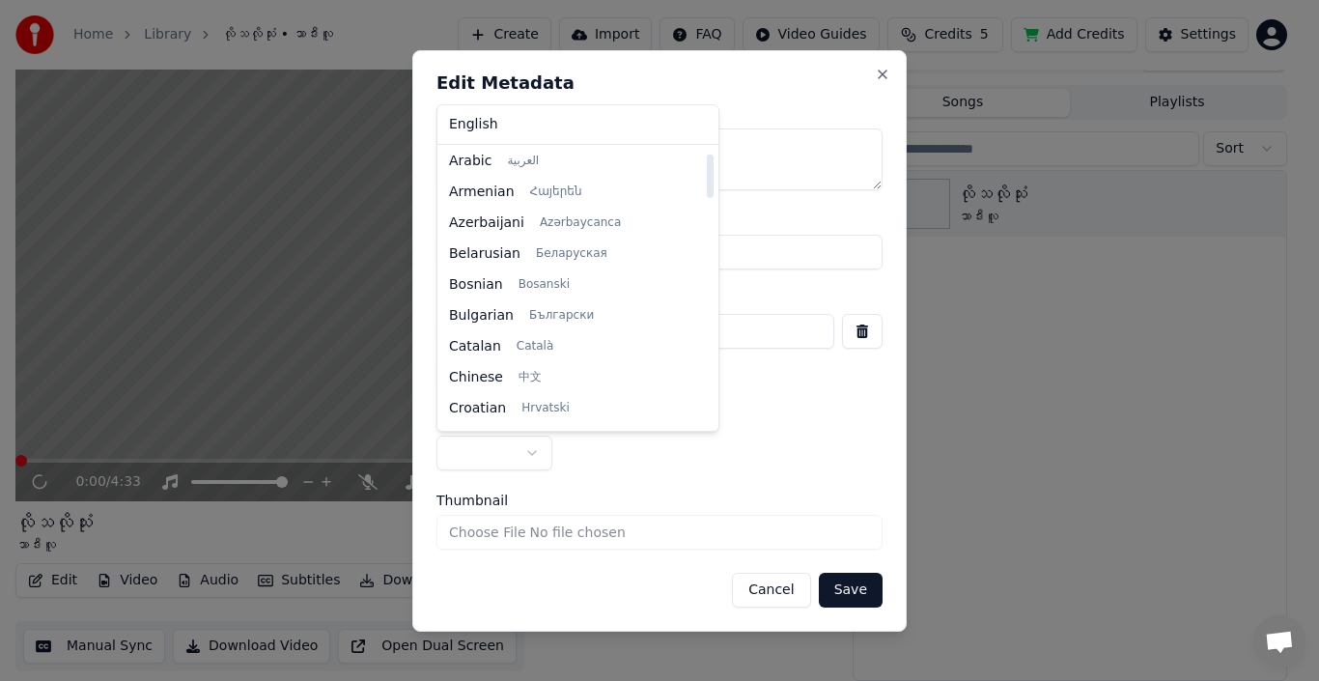
scroll to position [0, 0]
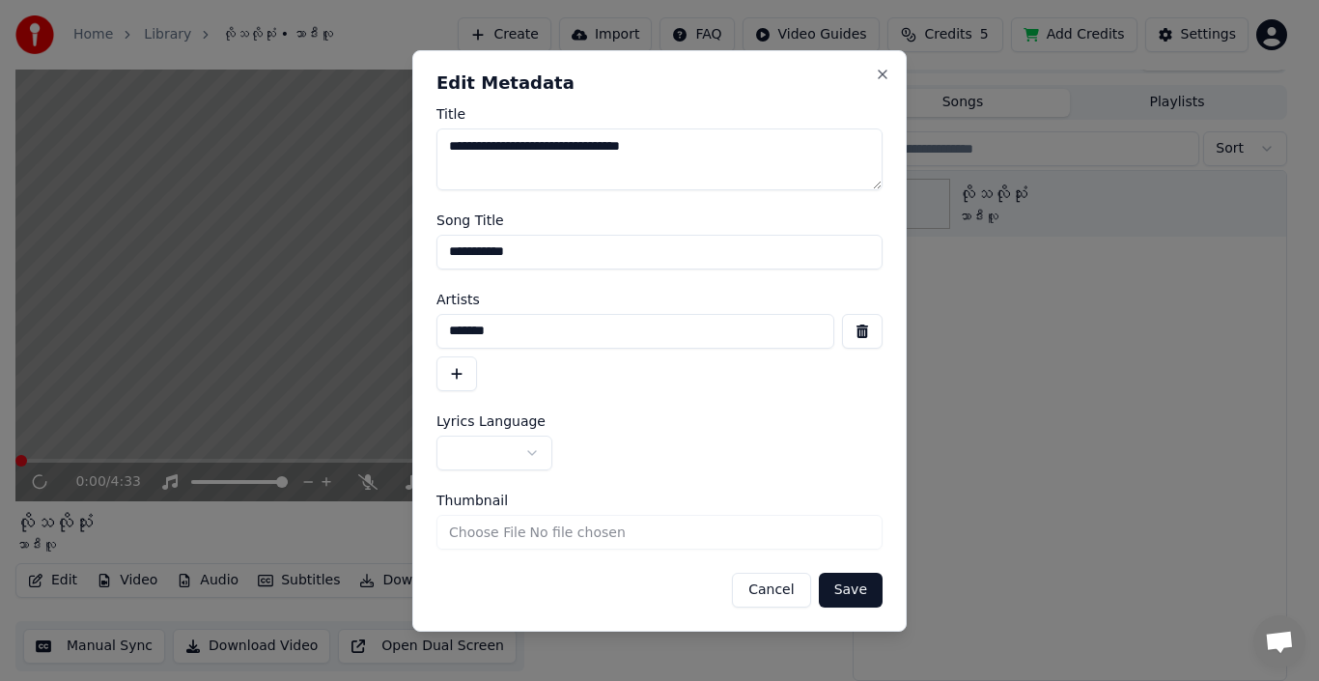
click at [544, 535] on body "**********" at bounding box center [651, 309] width 1303 height 681
click at [536, 526] on input "Thumbnail" at bounding box center [659, 532] width 446 height 35
click at [457, 452] on button "button" at bounding box center [494, 453] width 116 height 35
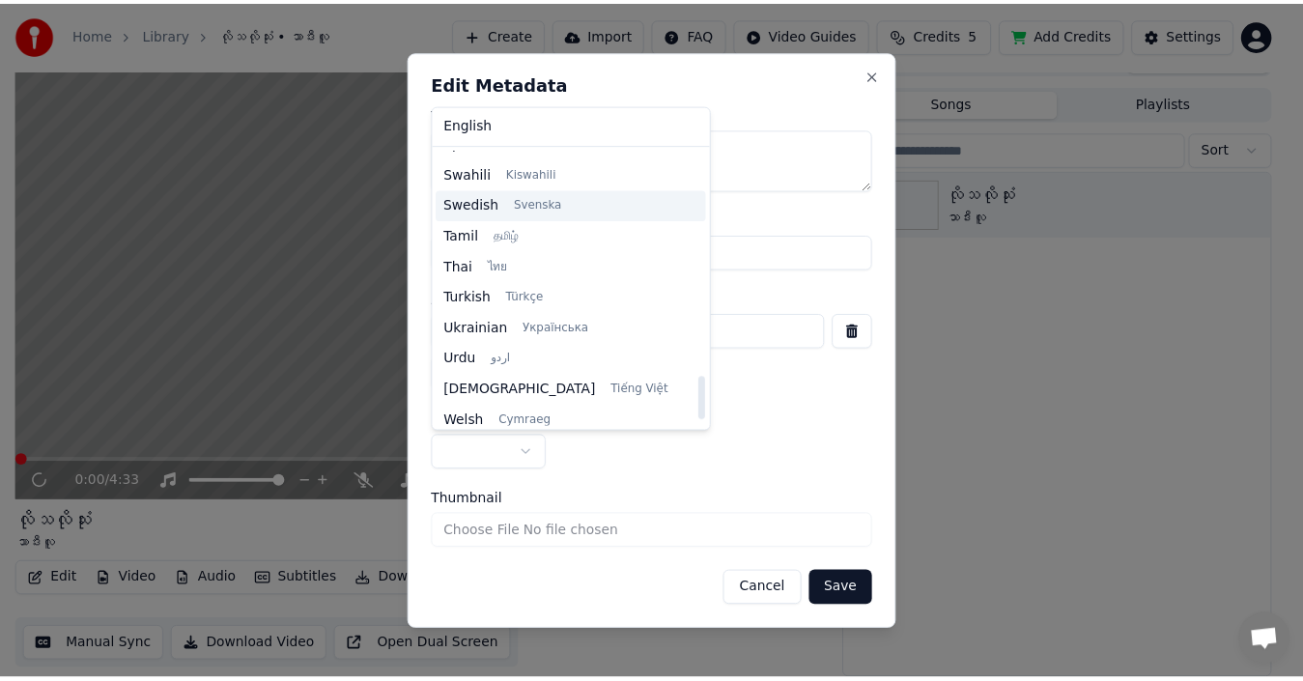
scroll to position [1482, 0]
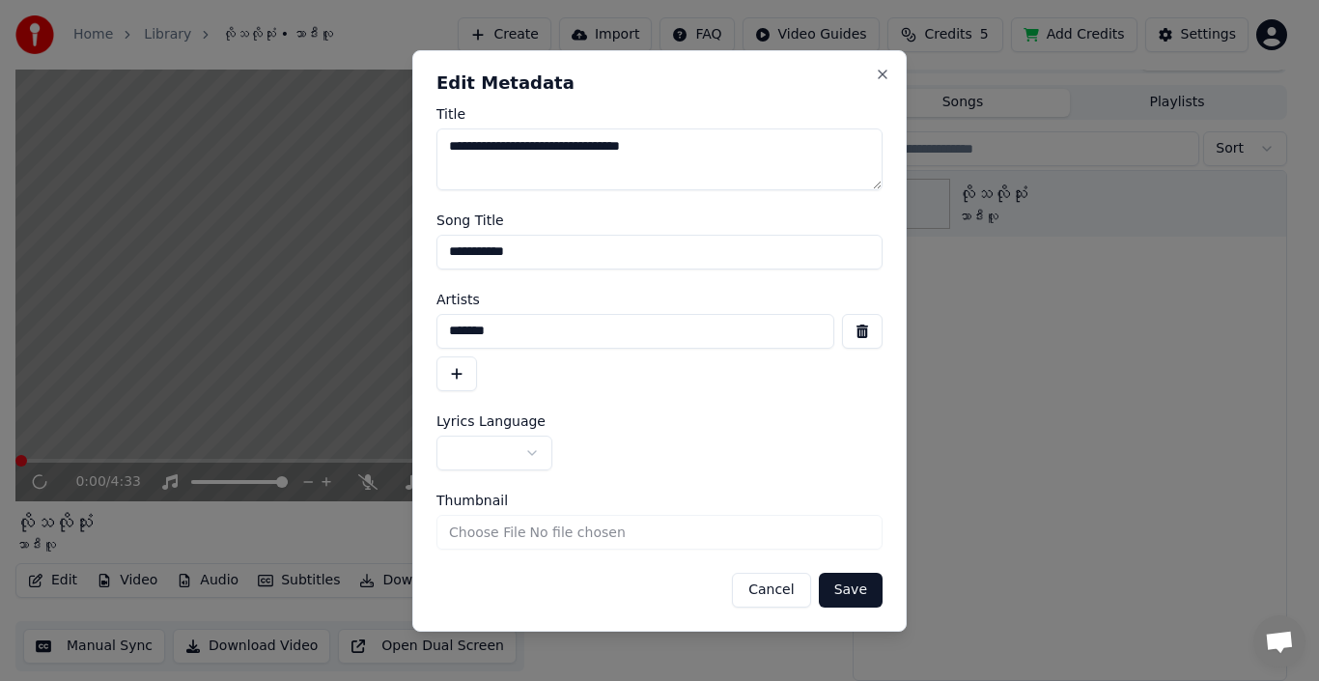
click at [756, 72] on body "**********" at bounding box center [651, 309] width 1303 height 681
drag, startPoint x: 877, startPoint y: 69, endPoint x: 895, endPoint y: 136, distance: 70.0
click at [756, 68] on button "Close" at bounding box center [882, 74] width 15 height 15
